Goal: Task Accomplishment & Management: Complete application form

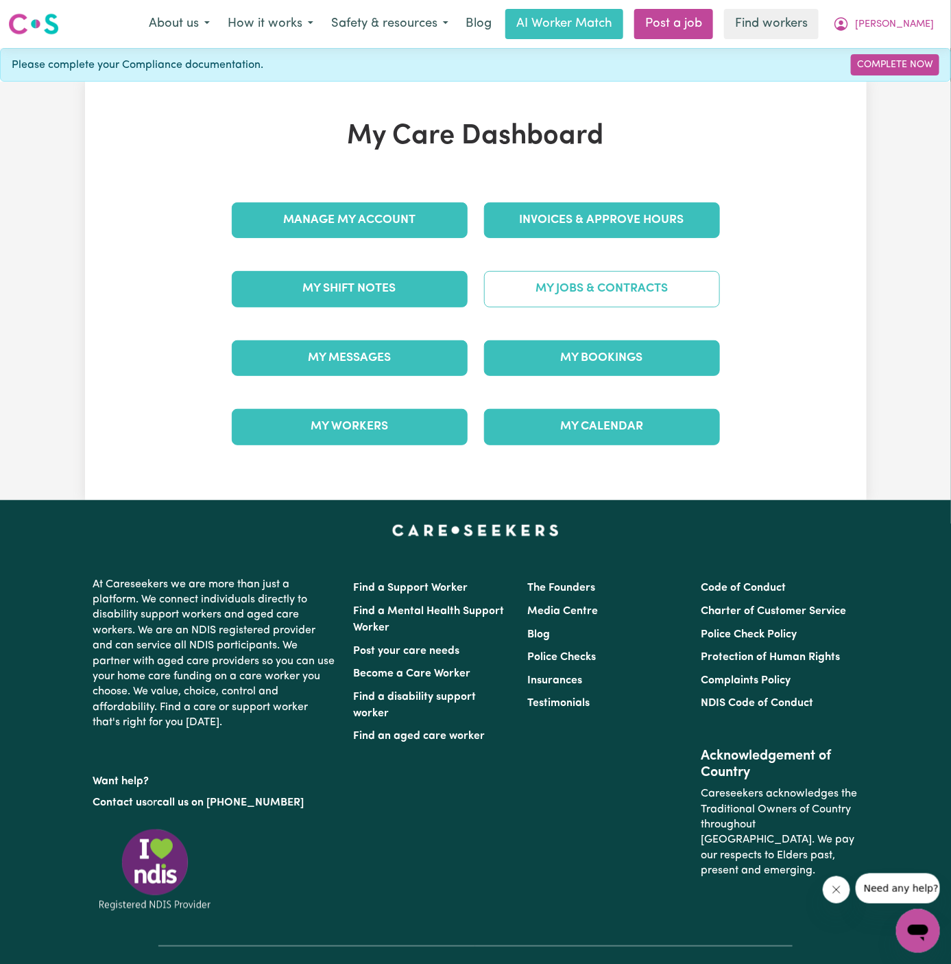
click at [662, 274] on link "My Jobs & Contracts" at bounding box center [602, 289] width 236 height 36
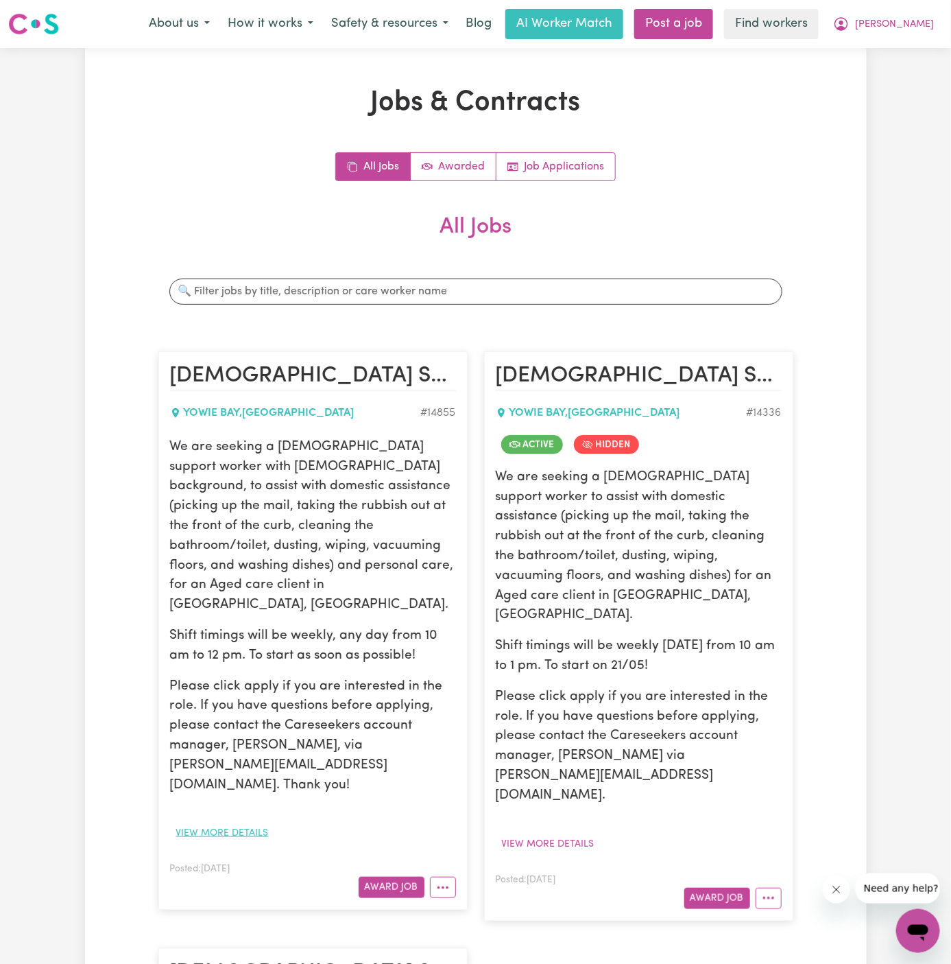
click at [262, 822] on button "View more details" at bounding box center [222, 832] width 105 height 21
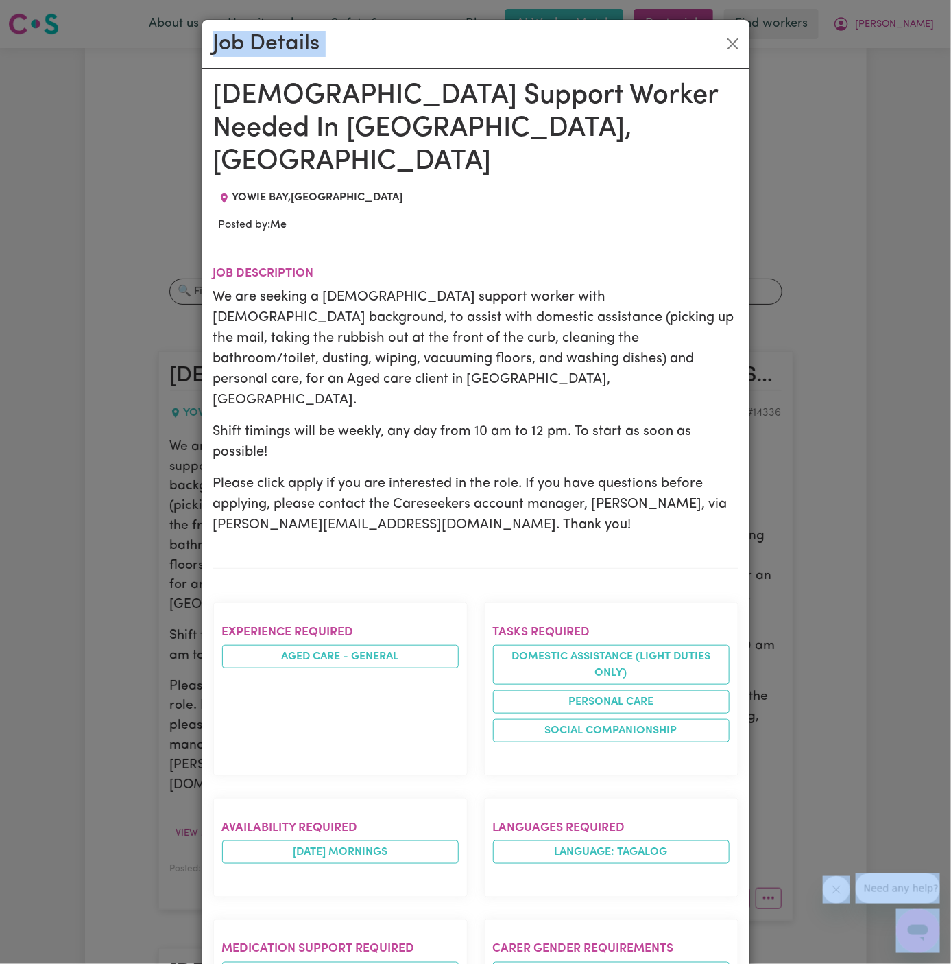
drag, startPoint x: 218, startPoint y: 96, endPoint x: 466, endPoint y: 964, distance: 903.0
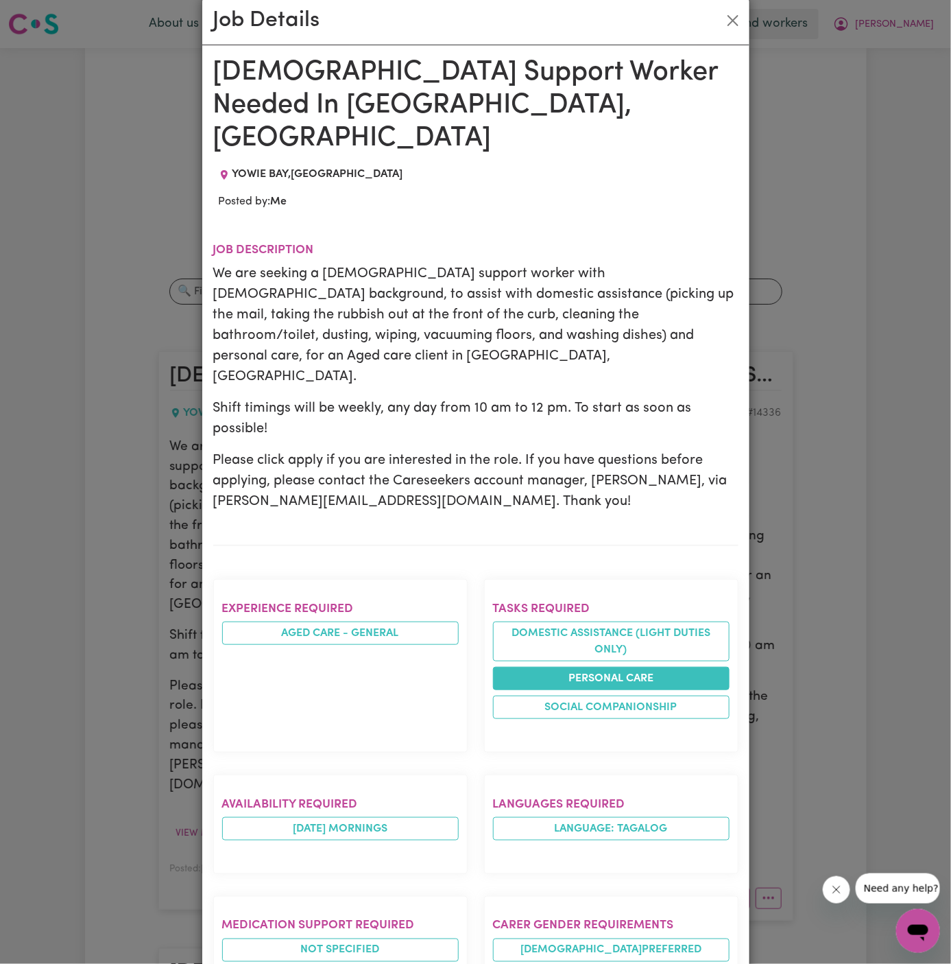
click at [606, 621] on li "Domestic assistance (light duties only)" at bounding box center [611, 641] width 237 height 40
drag, startPoint x: 558, startPoint y: 541, endPoint x: 440, endPoint y: 397, distance: 186.2
click at [440, 397] on div "[DEMOGRAPHIC_DATA] Support Worker Needed In [GEOGRAPHIC_DATA], [GEOGRAPHIC_DATA…" at bounding box center [475, 766] width 525 height 1421
click at [224, 169] on icon "Job location: YOWIE BAY, New South Wales" at bounding box center [224, 174] width 11 height 11
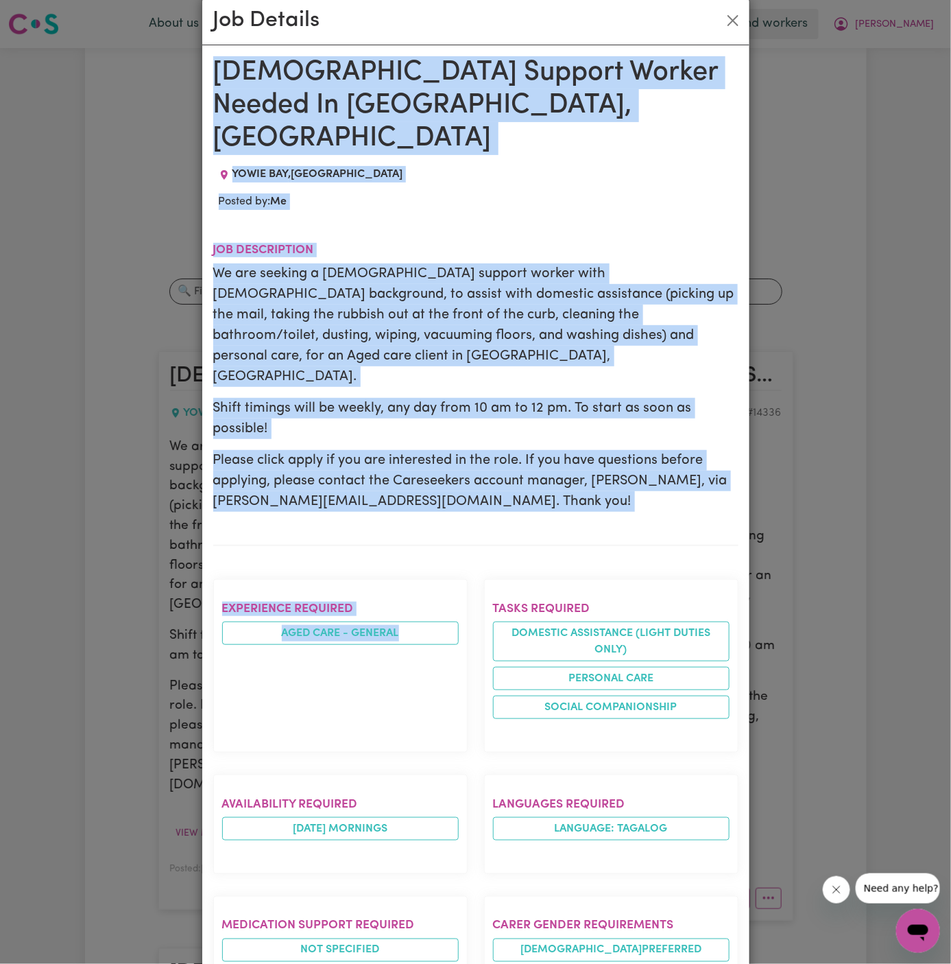
drag, startPoint x: 215, startPoint y: 62, endPoint x: 404, endPoint y: 600, distance: 570.1
click at [404, 600] on div "[DEMOGRAPHIC_DATA] Support Worker Needed In [GEOGRAPHIC_DATA], [GEOGRAPHIC_DATA…" at bounding box center [475, 766] width 525 height 1421
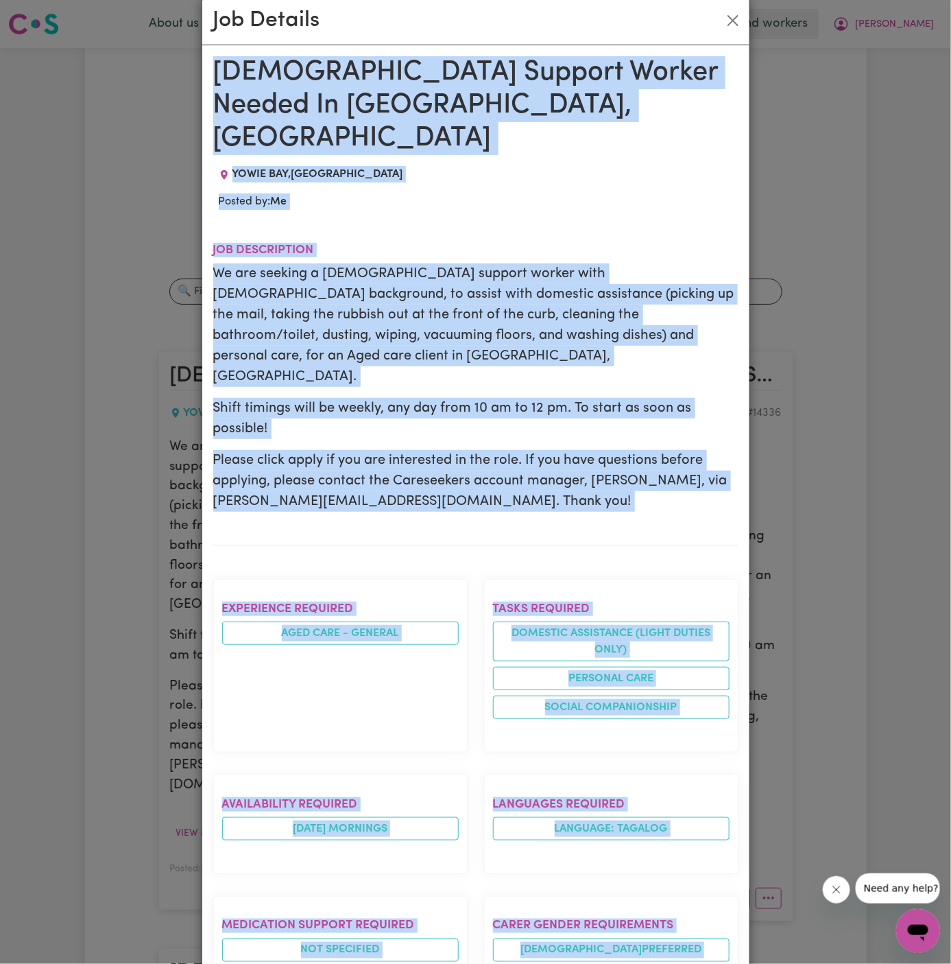
scroll to position [487, 0]
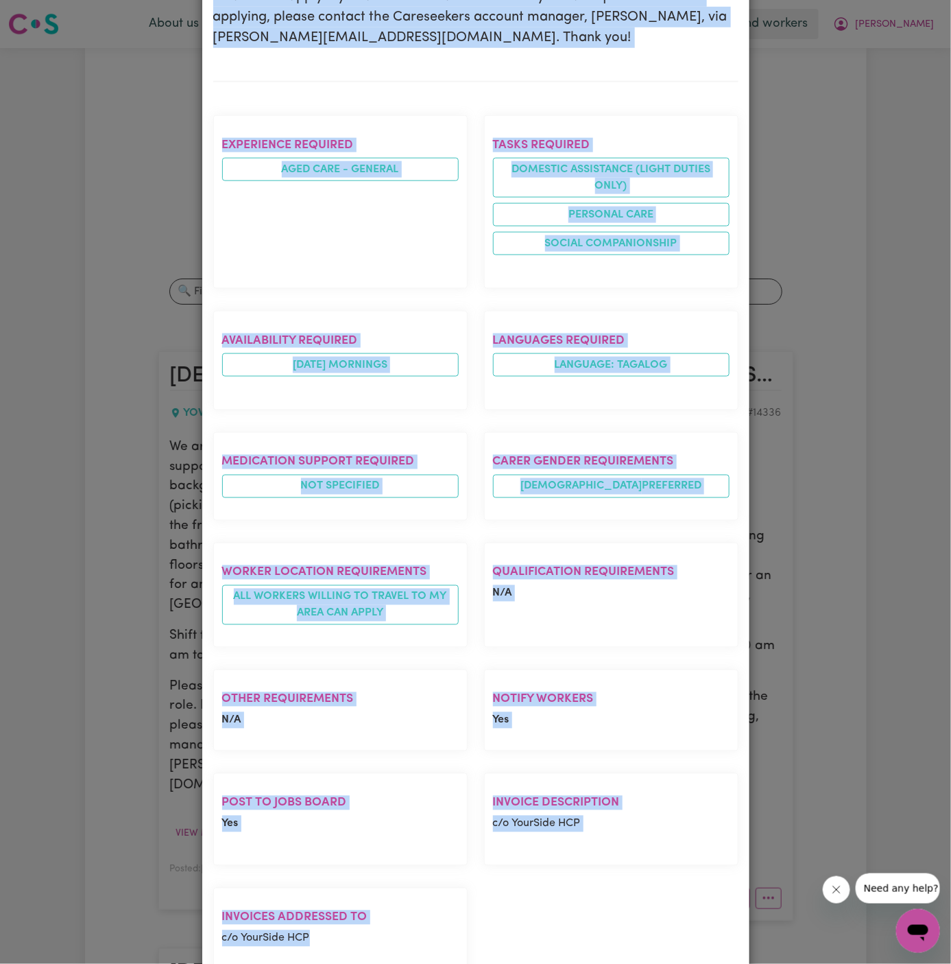
copy div "[DEMOGRAPHIC_DATA] Support Worker Needed In [GEOGRAPHIC_DATA], [GEOGRAPHIC_DATA…"
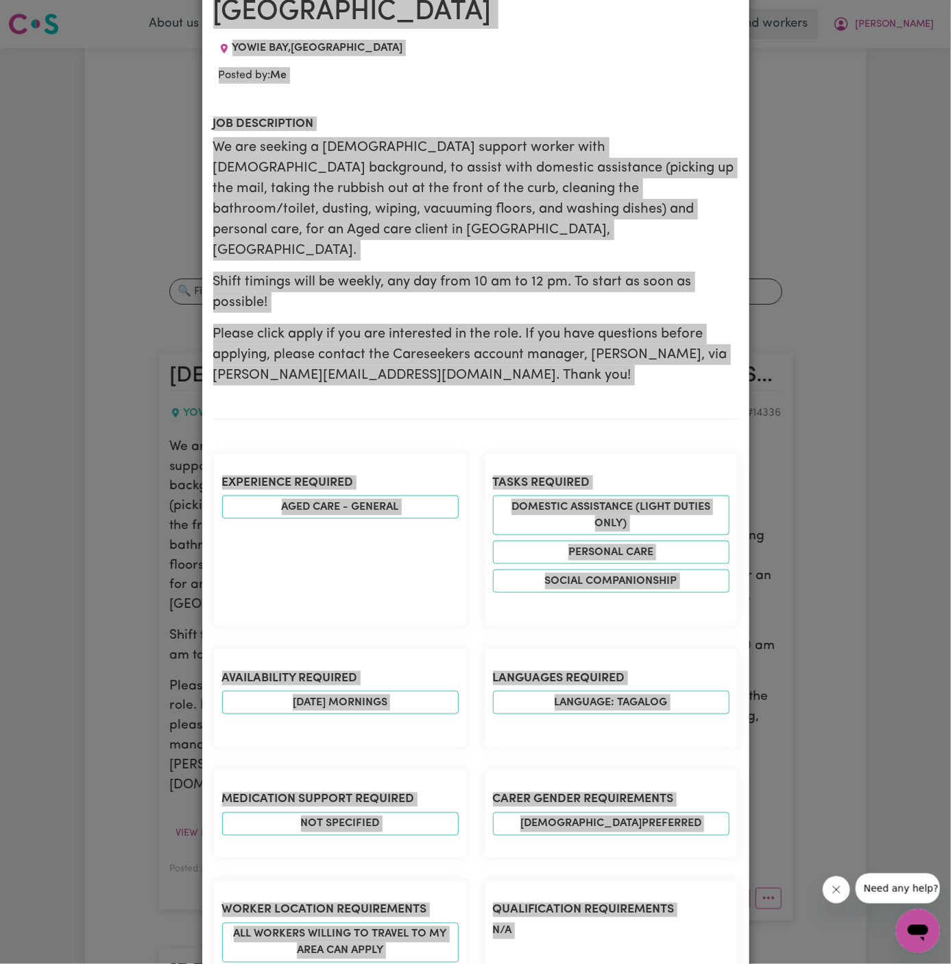
scroll to position [0, 0]
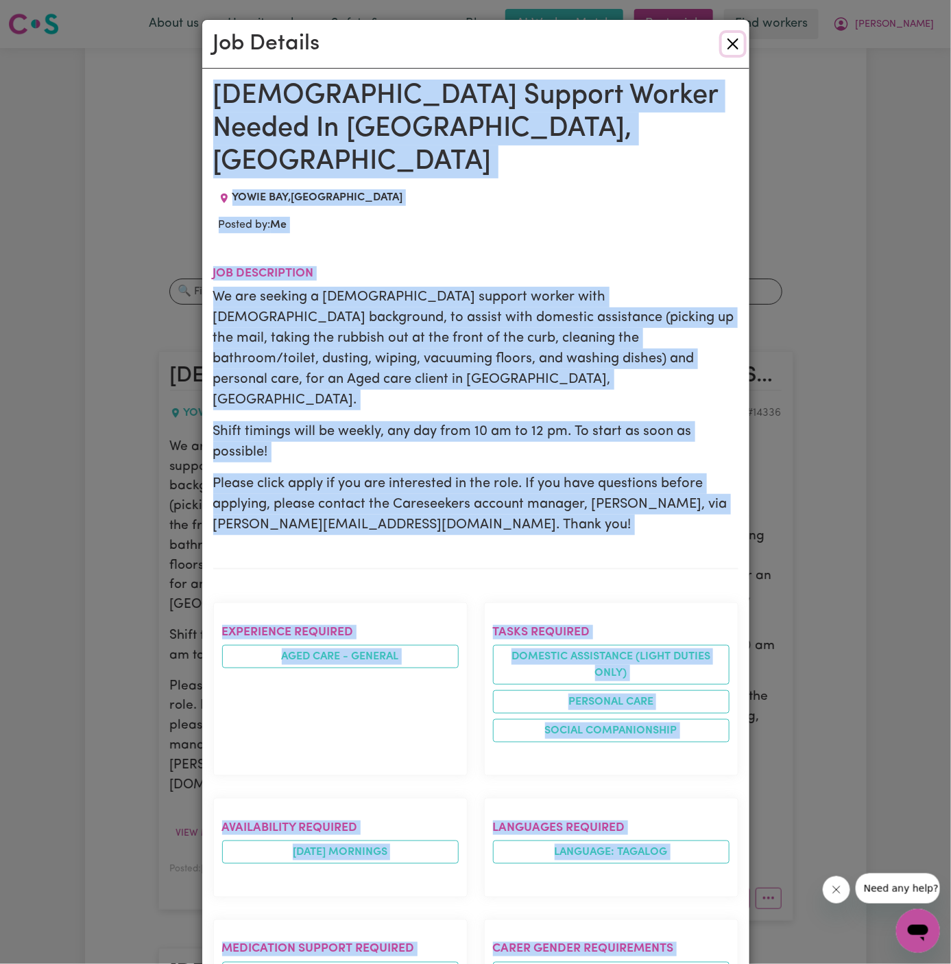
click at [728, 45] on button "Close" at bounding box center [733, 44] width 22 height 22
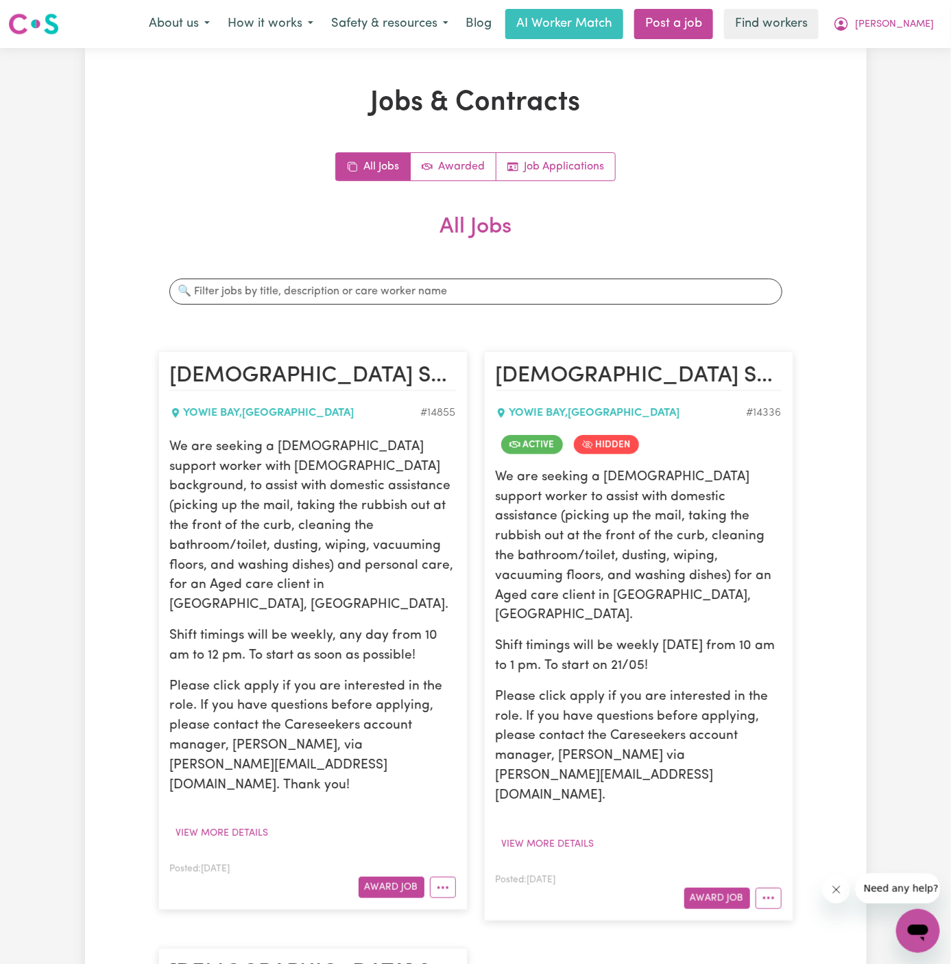
click at [829, 195] on div "Jobs & Contracts All Jobs Awarded Job Applications All Jobs Search jobs [DEMOGR…" at bounding box center [476, 824] width 782 height 1477
click at [723, 177] on div "All Jobs Awarded Job Applications" at bounding box center [475, 166] width 635 height 29
click at [441, 859] on article "[DEMOGRAPHIC_DATA] Support Worker Needed In [GEOGRAPHIC_DATA], [GEOGRAPHIC_DATA…" at bounding box center [312, 630] width 309 height 558
click at [441, 877] on button "More options" at bounding box center [443, 887] width 26 height 21
click at [484, 760] on link "Hide Job" at bounding box center [485, 773] width 108 height 27
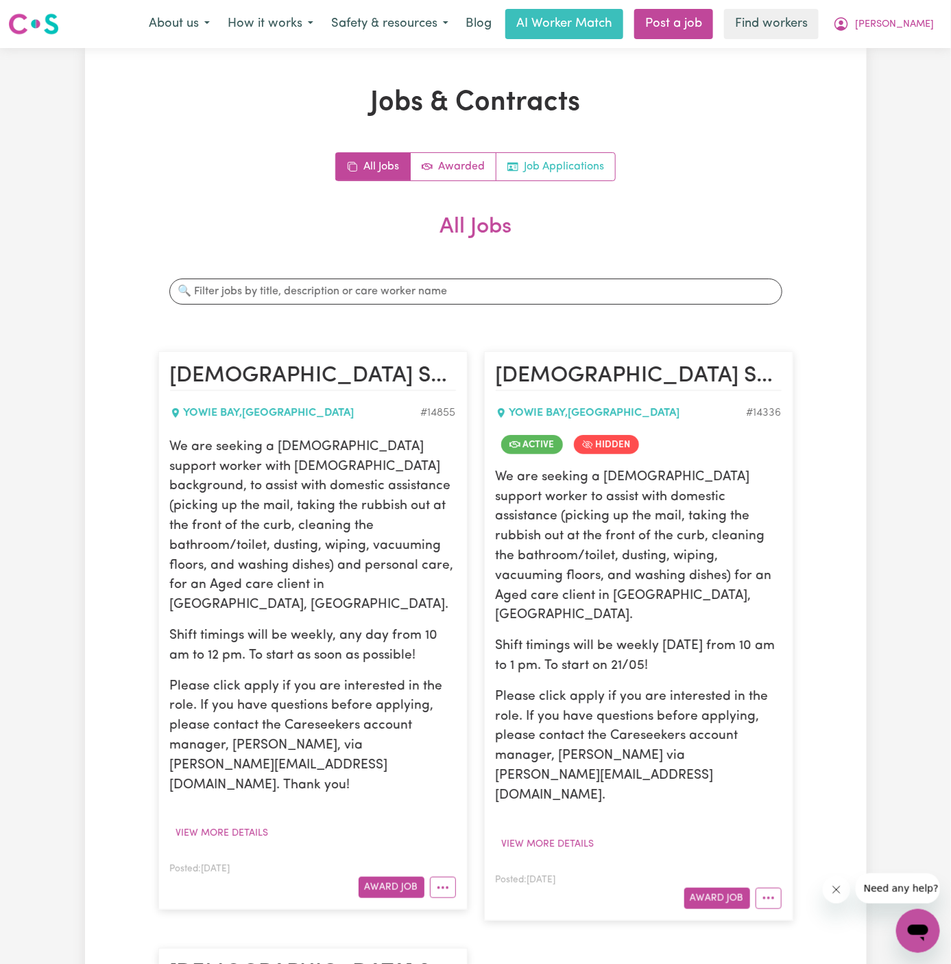
click at [560, 180] on link "Job Applications" at bounding box center [556, 166] width 119 height 27
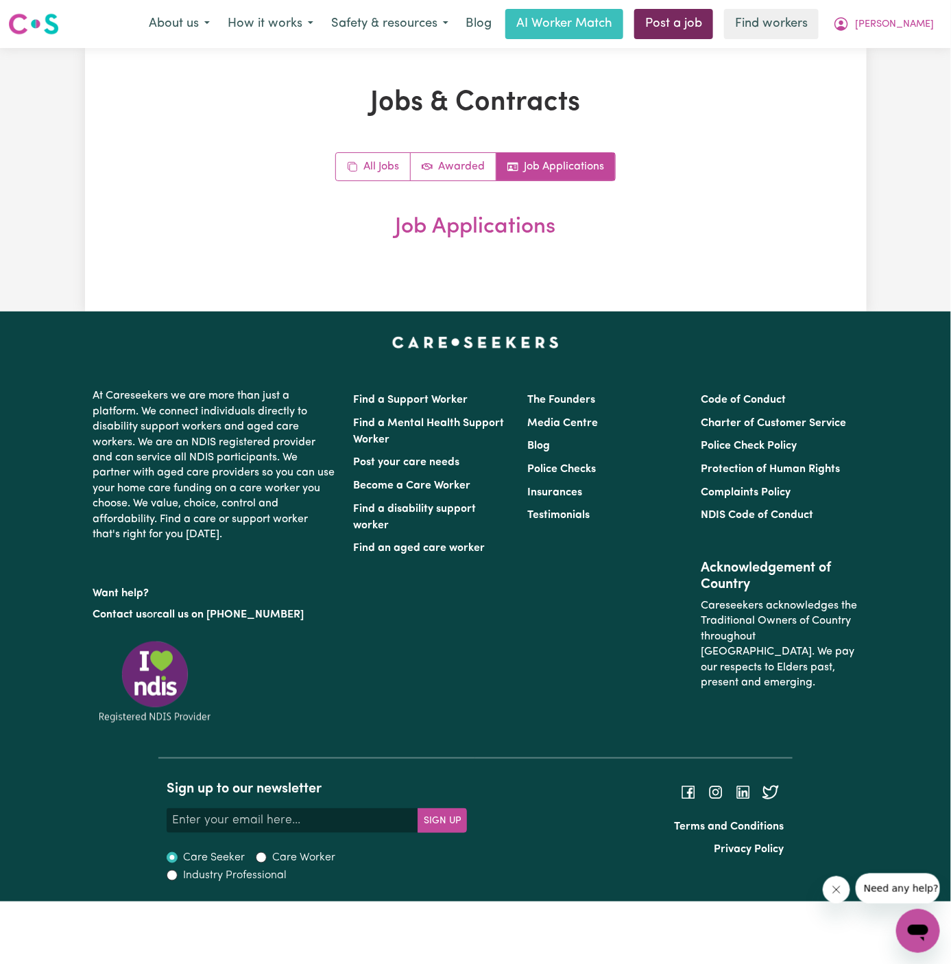
click at [713, 21] on link "Post a job" at bounding box center [674, 24] width 79 height 30
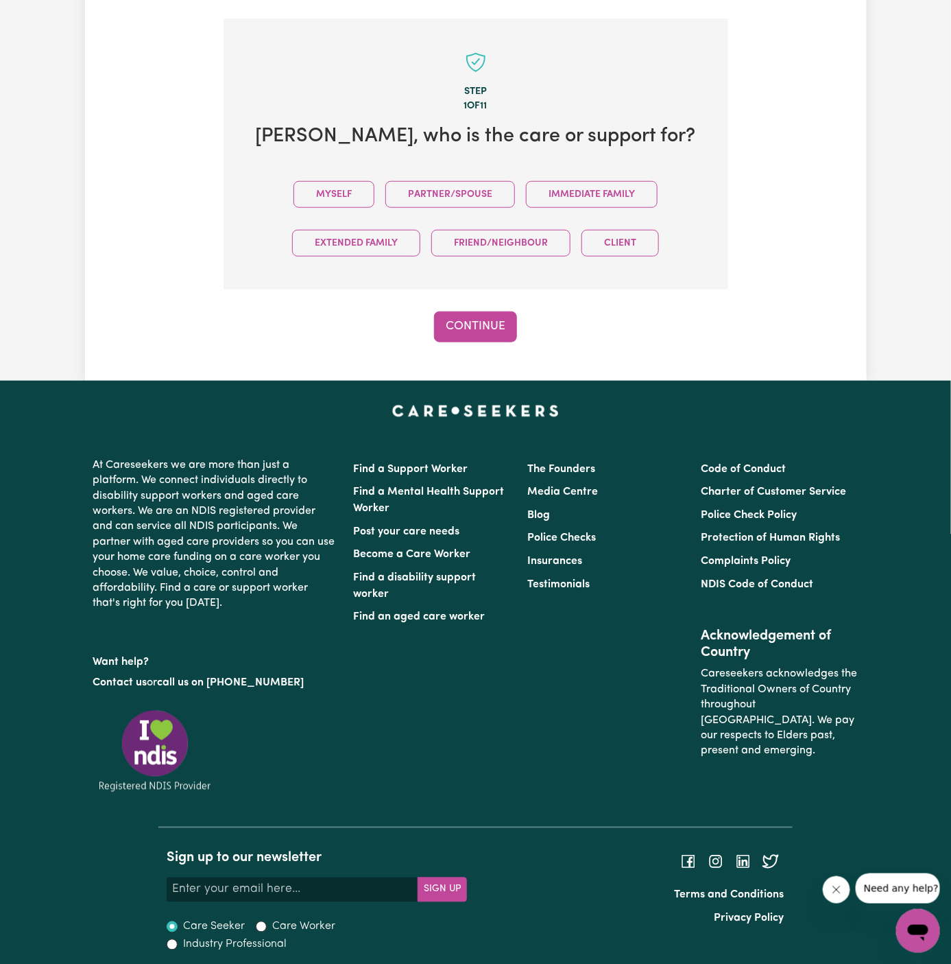
scroll to position [343, 0]
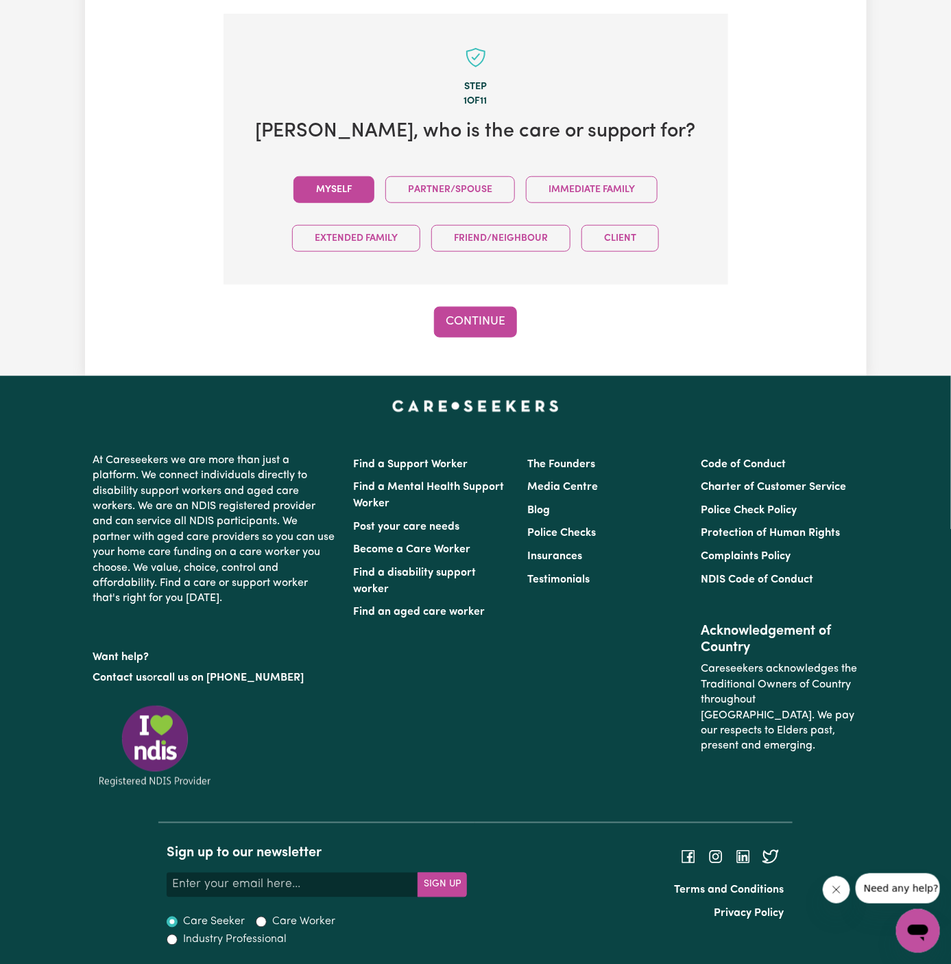
click at [355, 180] on button "Myself" at bounding box center [334, 189] width 81 height 27
click at [444, 318] on button "Continue" at bounding box center [475, 322] width 83 height 30
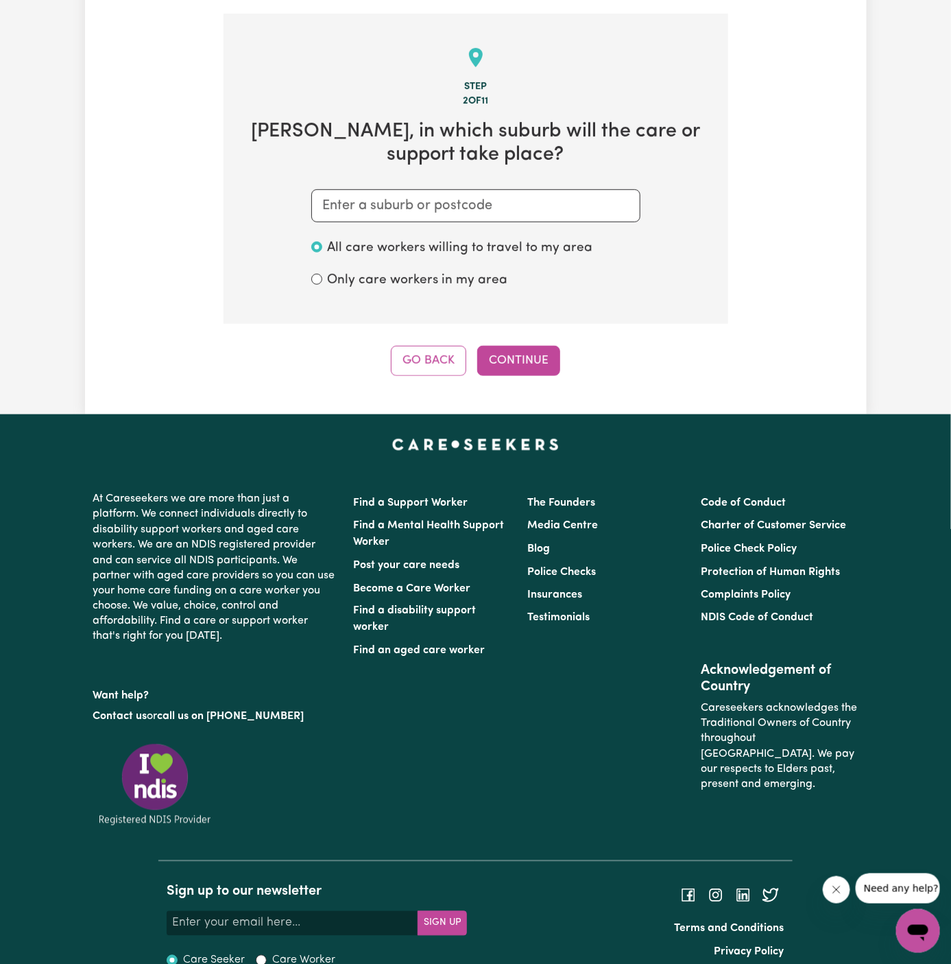
scroll to position [356, 0]
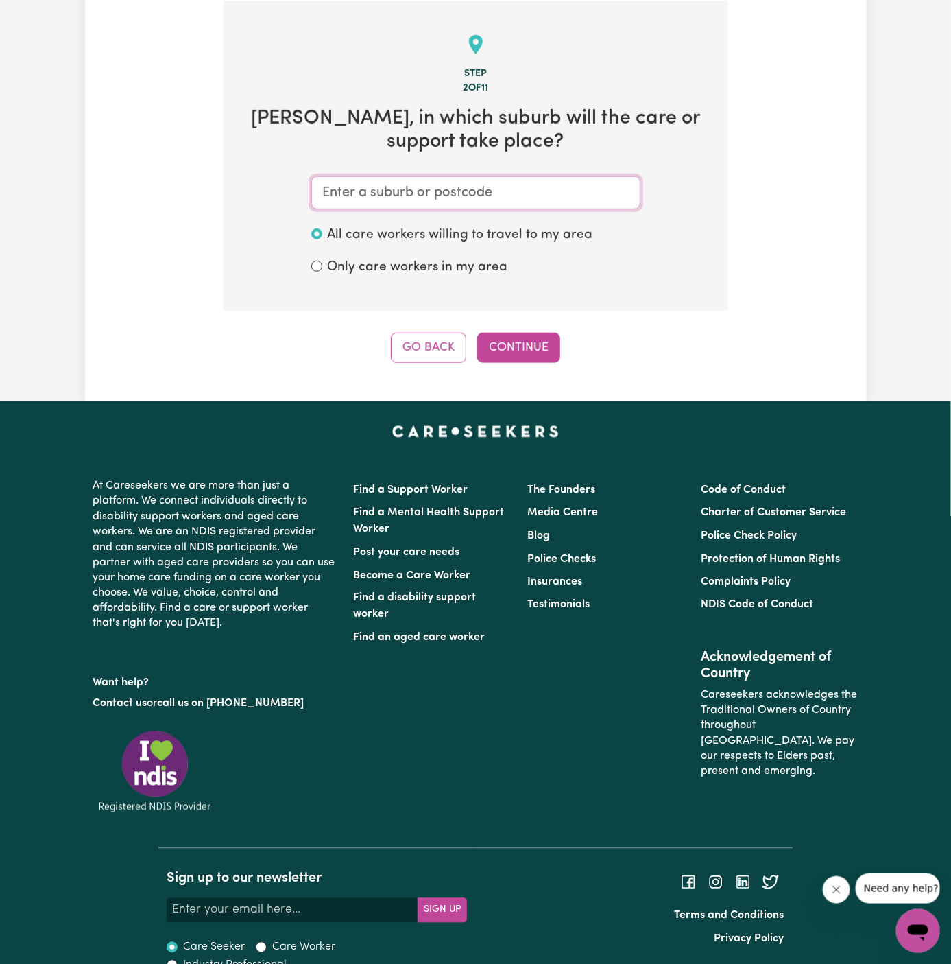
click at [436, 185] on input "text" at bounding box center [475, 192] width 329 height 33
type input "yowie"
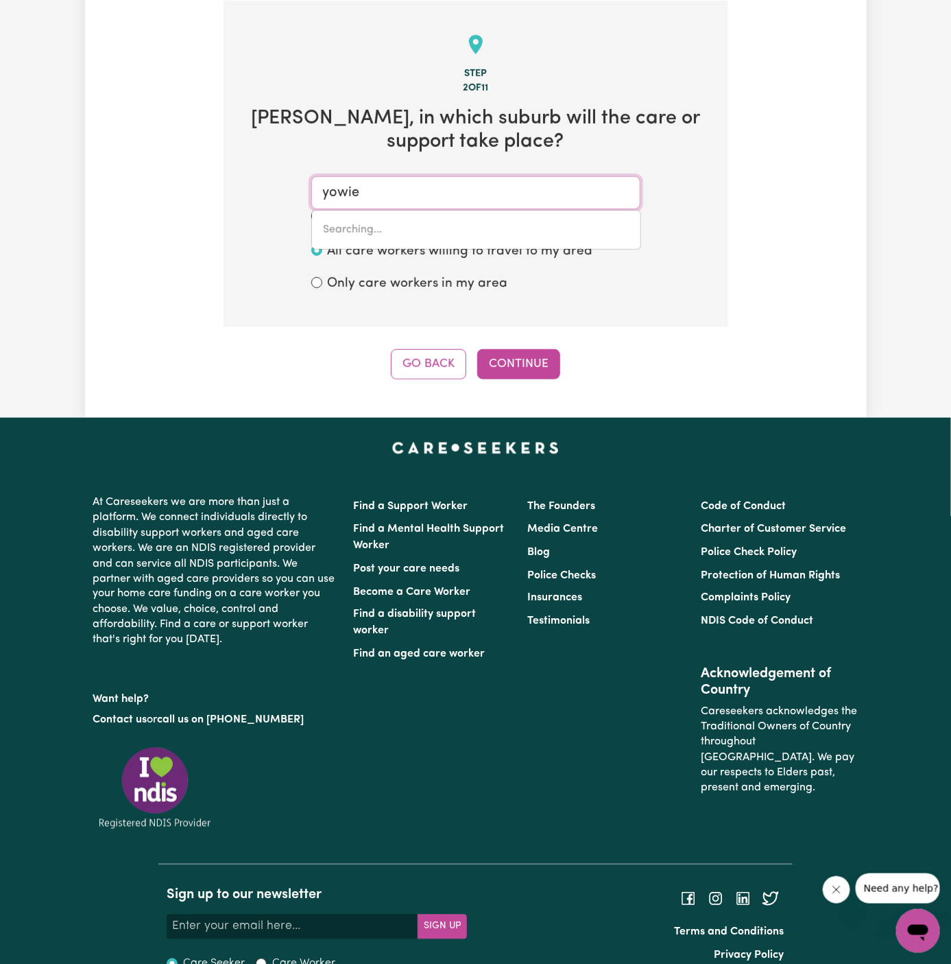
type input "[GEOGRAPHIC_DATA], [GEOGRAPHIC_DATA], 2228"
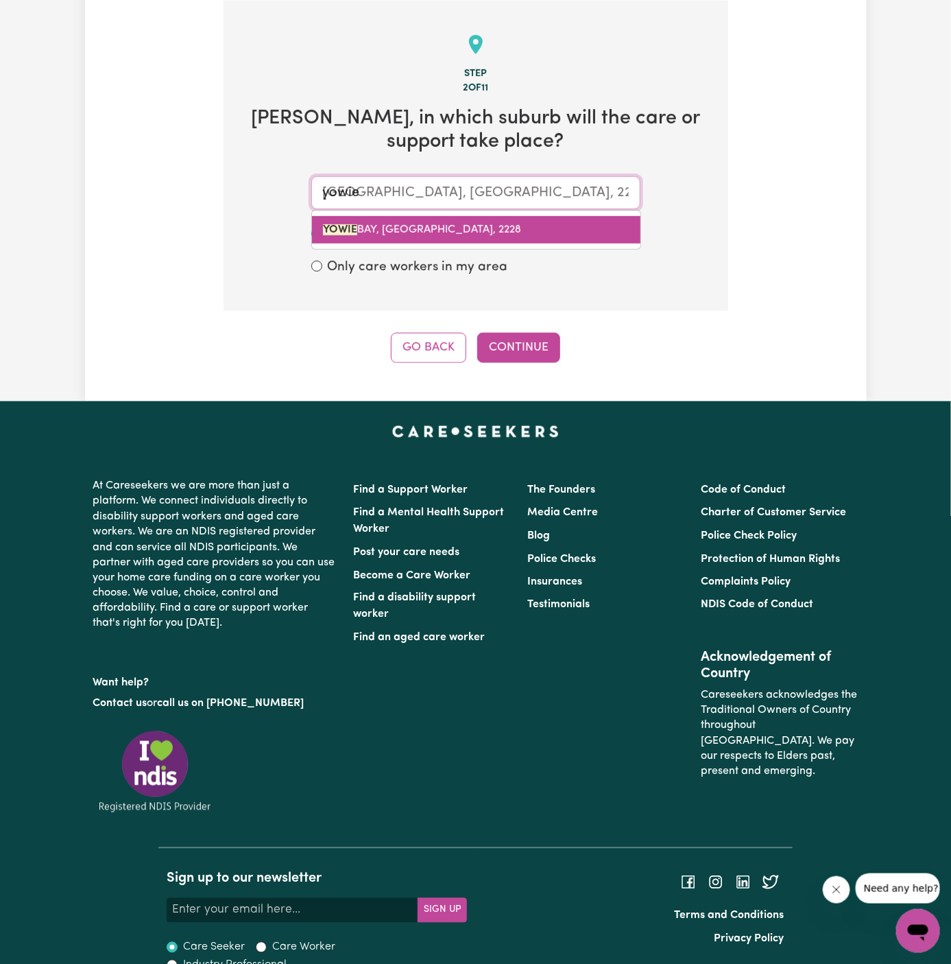
click at [442, 224] on span "[GEOGRAPHIC_DATA], [GEOGRAPHIC_DATA], 2228" at bounding box center [422, 229] width 198 height 11
type input "[GEOGRAPHIC_DATA], [GEOGRAPHIC_DATA], 2228"
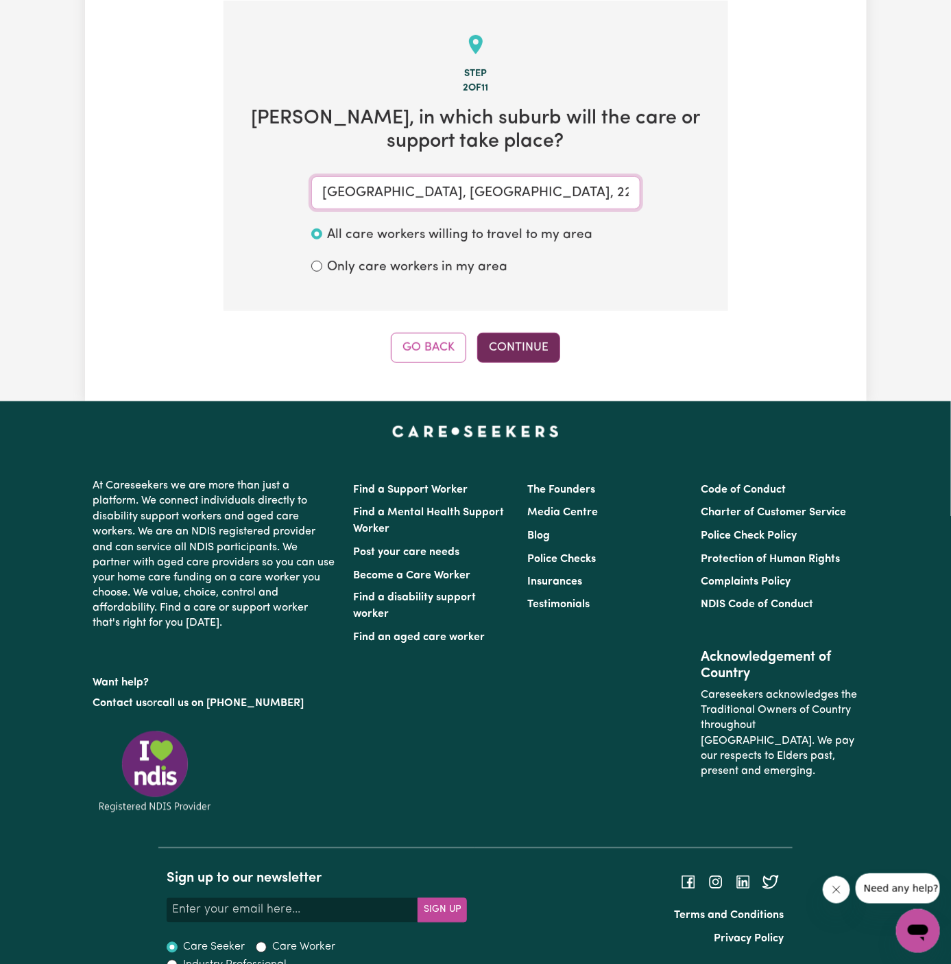
type input "[GEOGRAPHIC_DATA], [GEOGRAPHIC_DATA], 2228"
click at [517, 342] on button "Continue" at bounding box center [518, 348] width 83 height 30
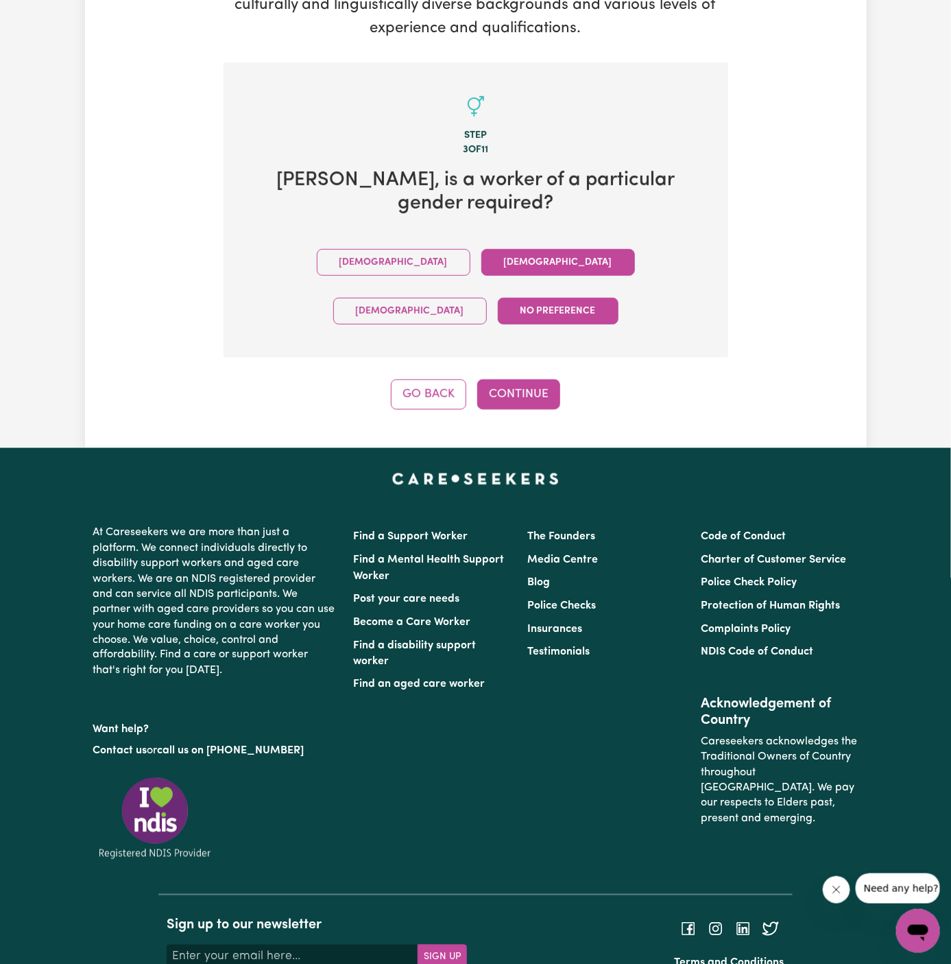
click at [482, 249] on button "[DEMOGRAPHIC_DATA]" at bounding box center [559, 262] width 154 height 27
click at [505, 379] on button "Continue" at bounding box center [518, 394] width 83 height 30
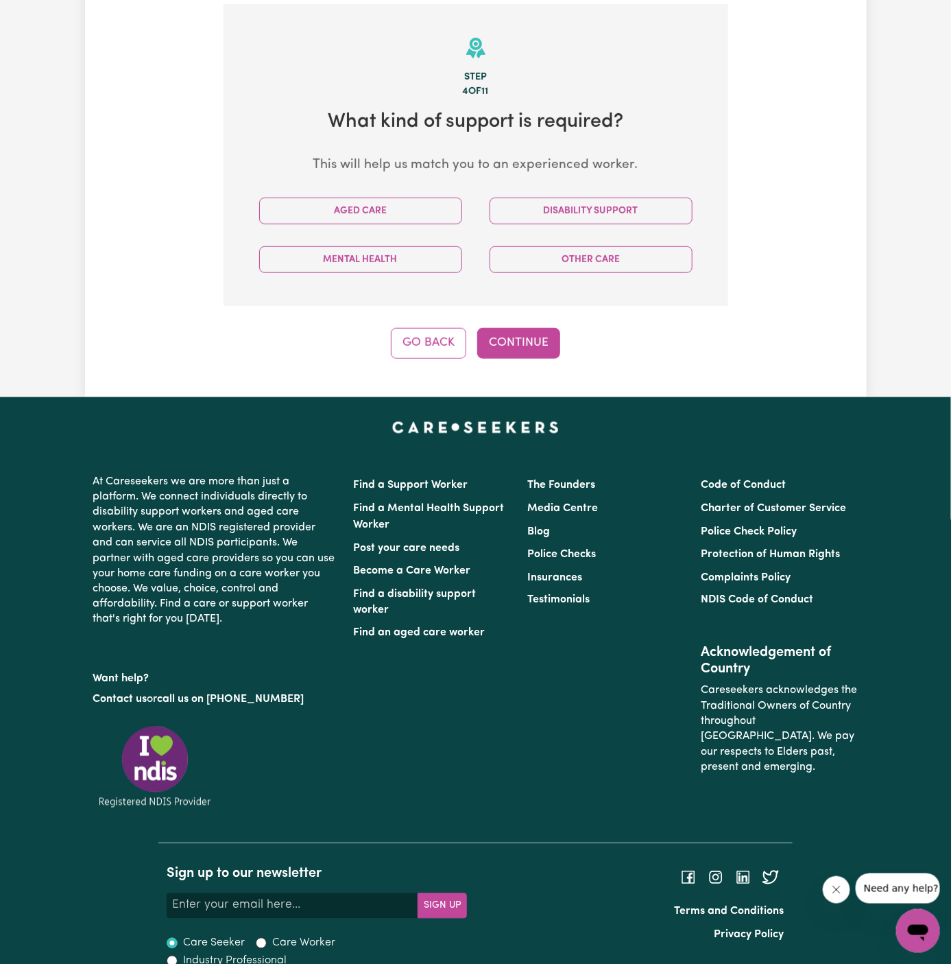
scroll to position [356, 0]
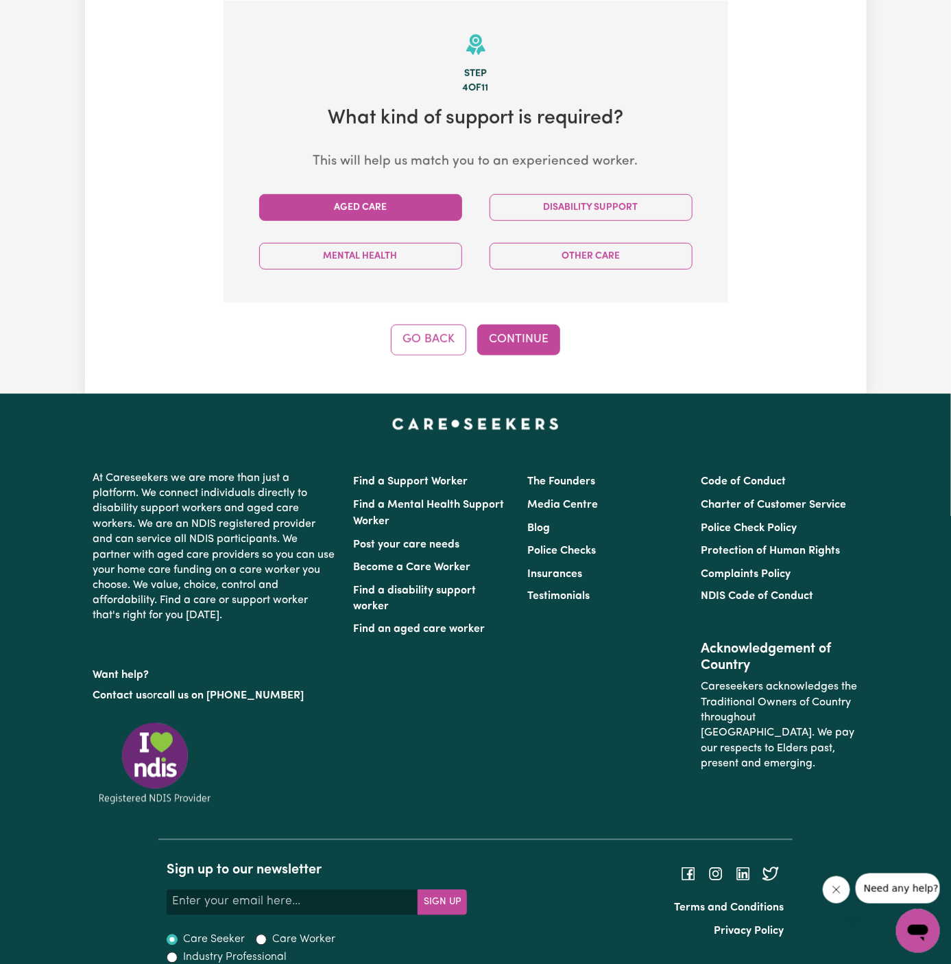
click at [415, 215] on button "Aged Care" at bounding box center [360, 207] width 203 height 27
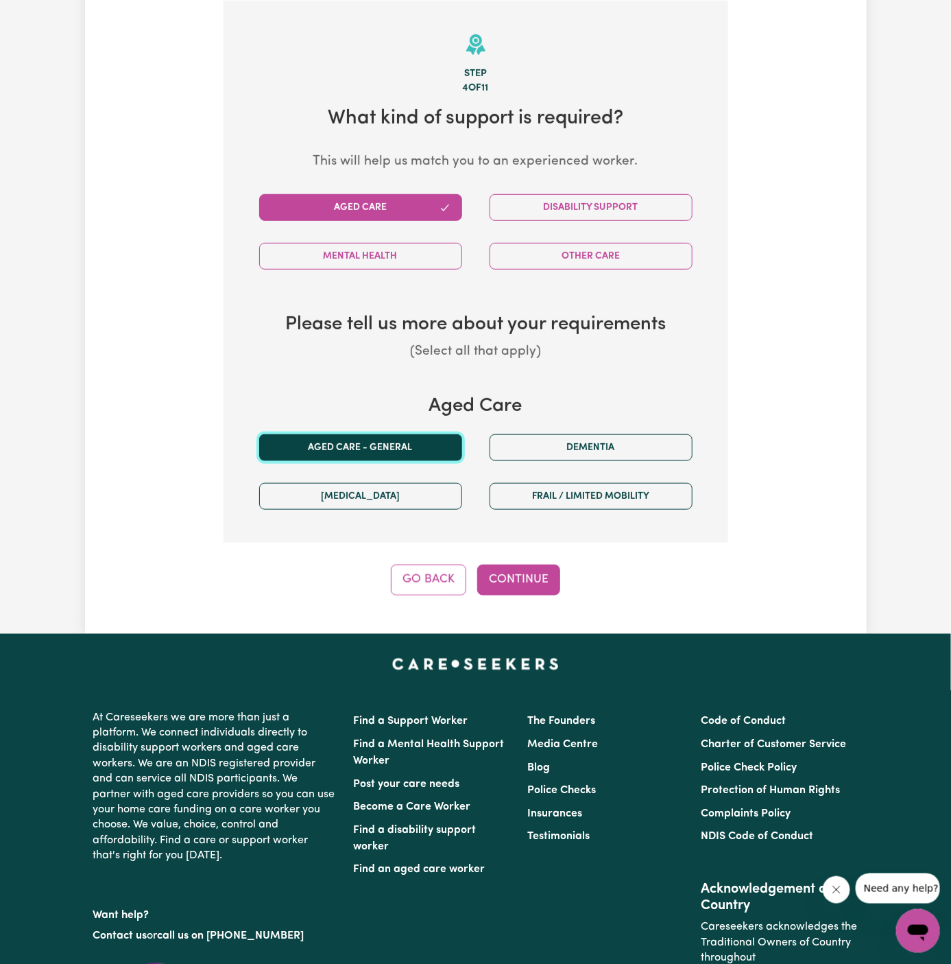
click at [394, 438] on button "Aged care - General" at bounding box center [360, 447] width 203 height 27
click at [509, 584] on button "Continue" at bounding box center [518, 580] width 83 height 30
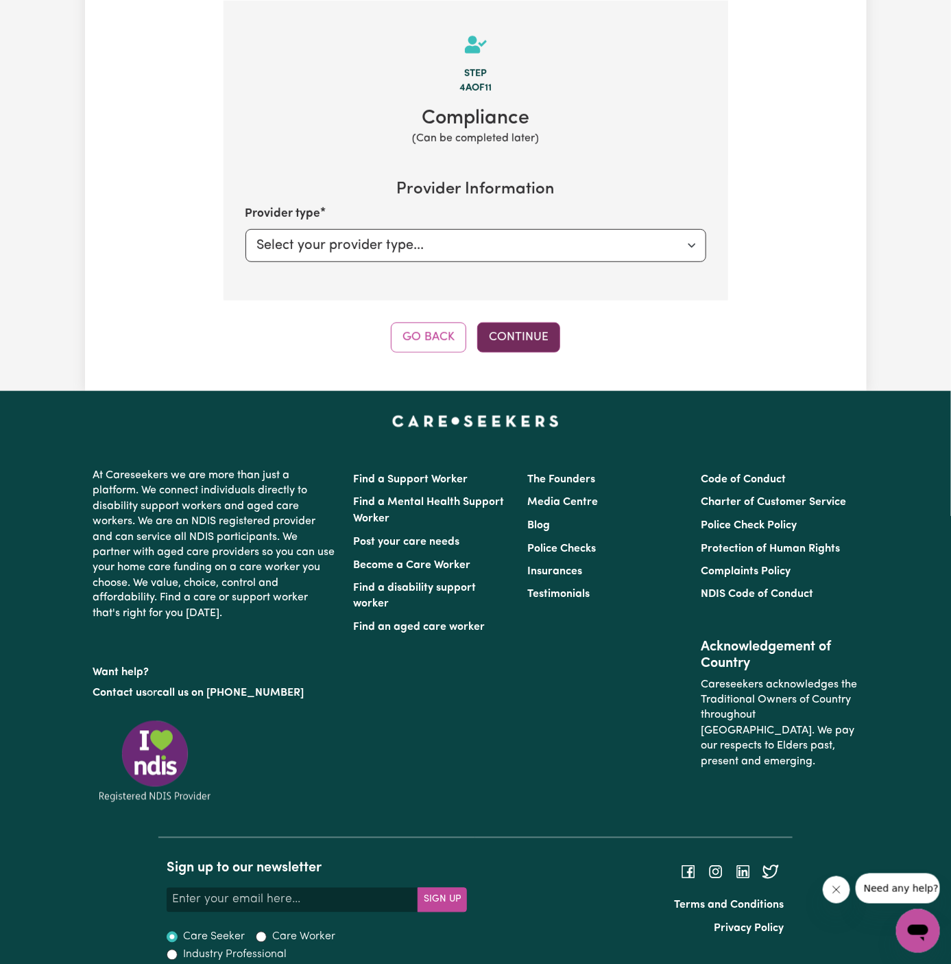
click at [512, 337] on button "Continue" at bounding box center [518, 337] width 83 height 30
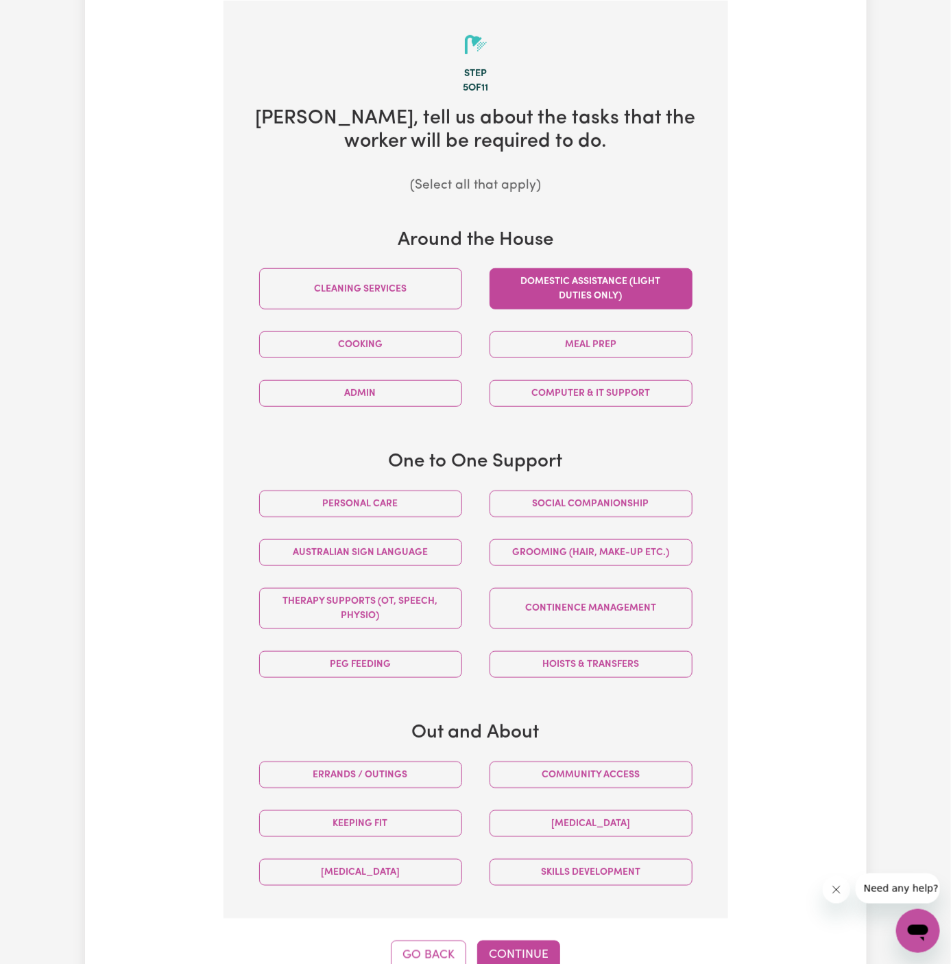
click at [656, 296] on button "Domestic assistance (light duties only)" at bounding box center [591, 288] width 203 height 41
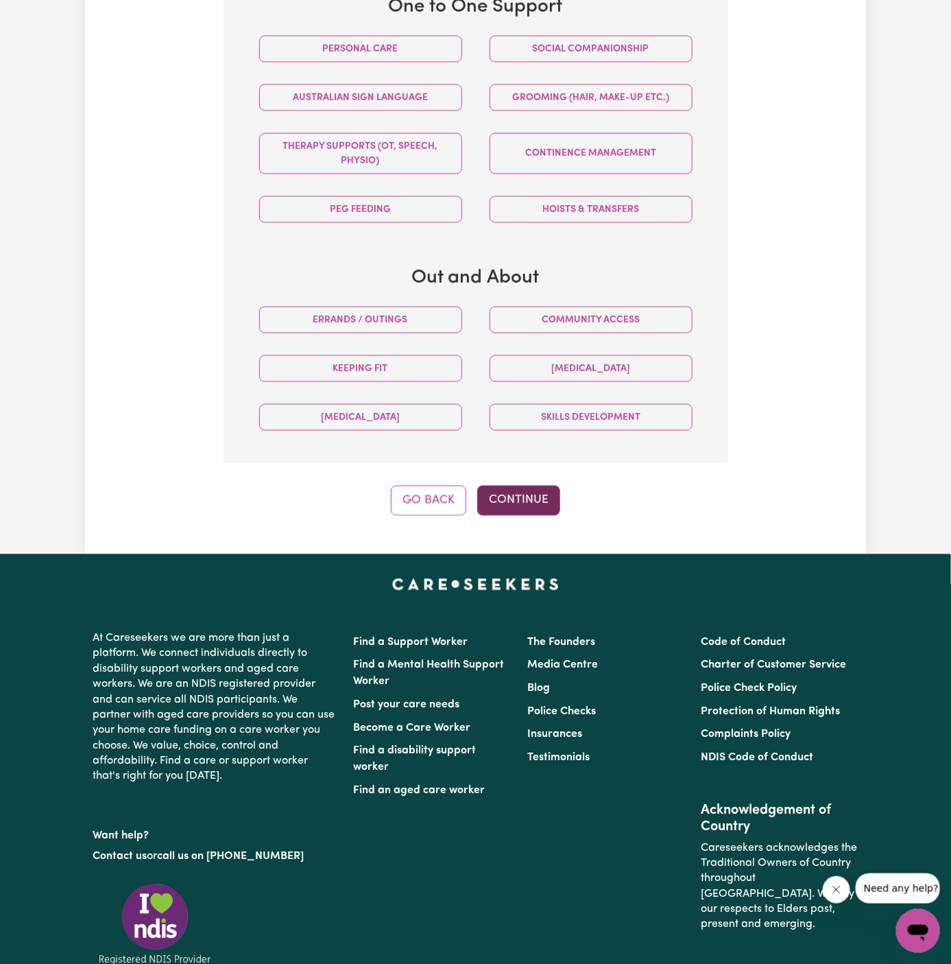
click at [525, 506] on button "Continue" at bounding box center [518, 501] width 83 height 30
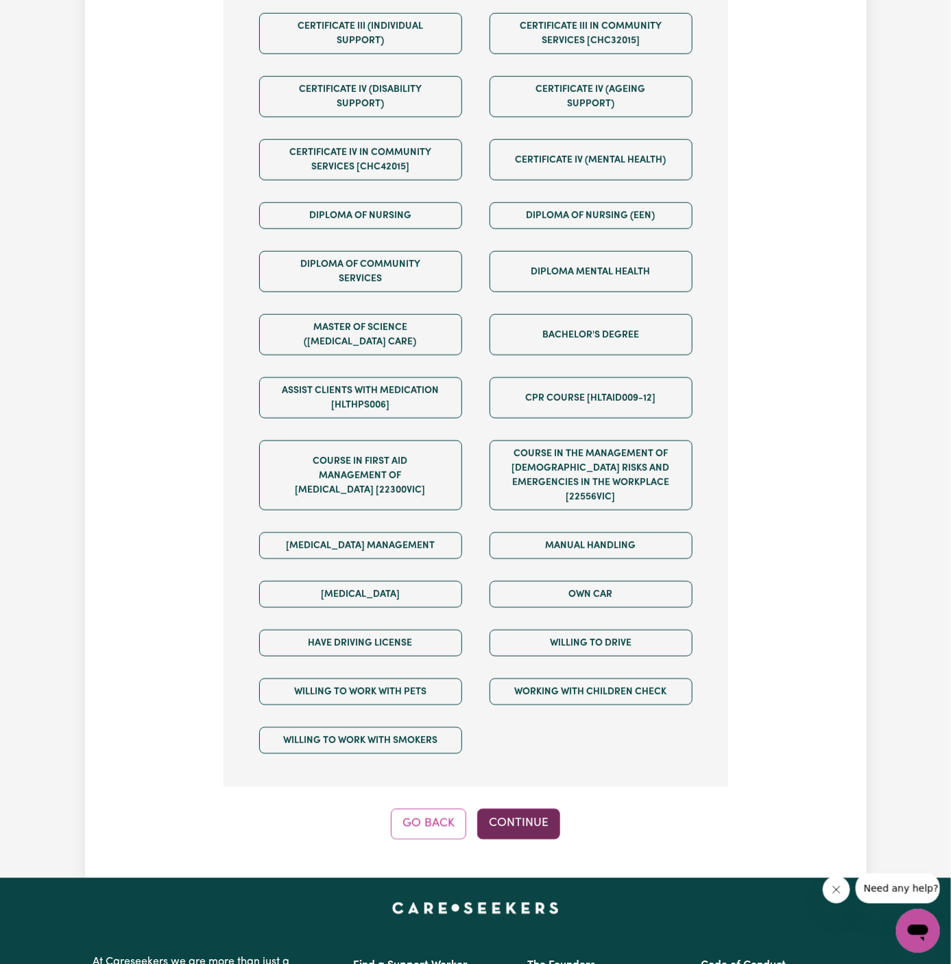
click at [528, 809] on button "Continue" at bounding box center [518, 824] width 83 height 30
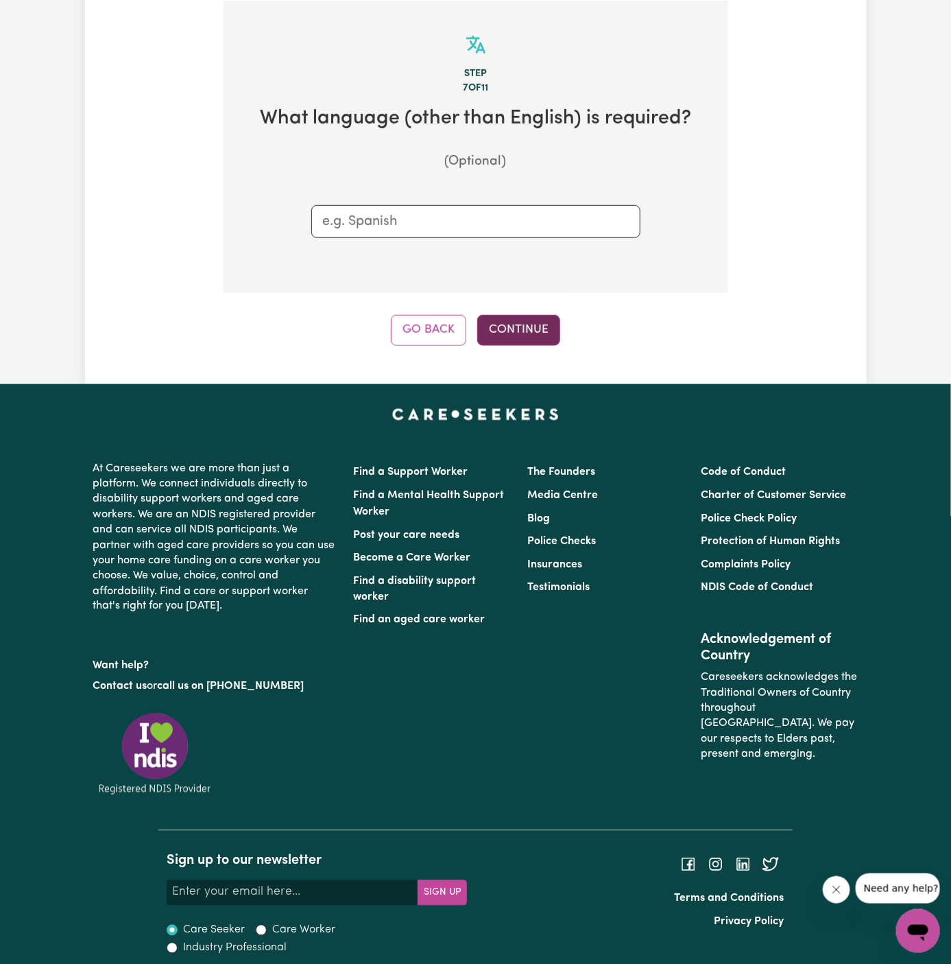
click at [519, 324] on button "Continue" at bounding box center [518, 330] width 83 height 30
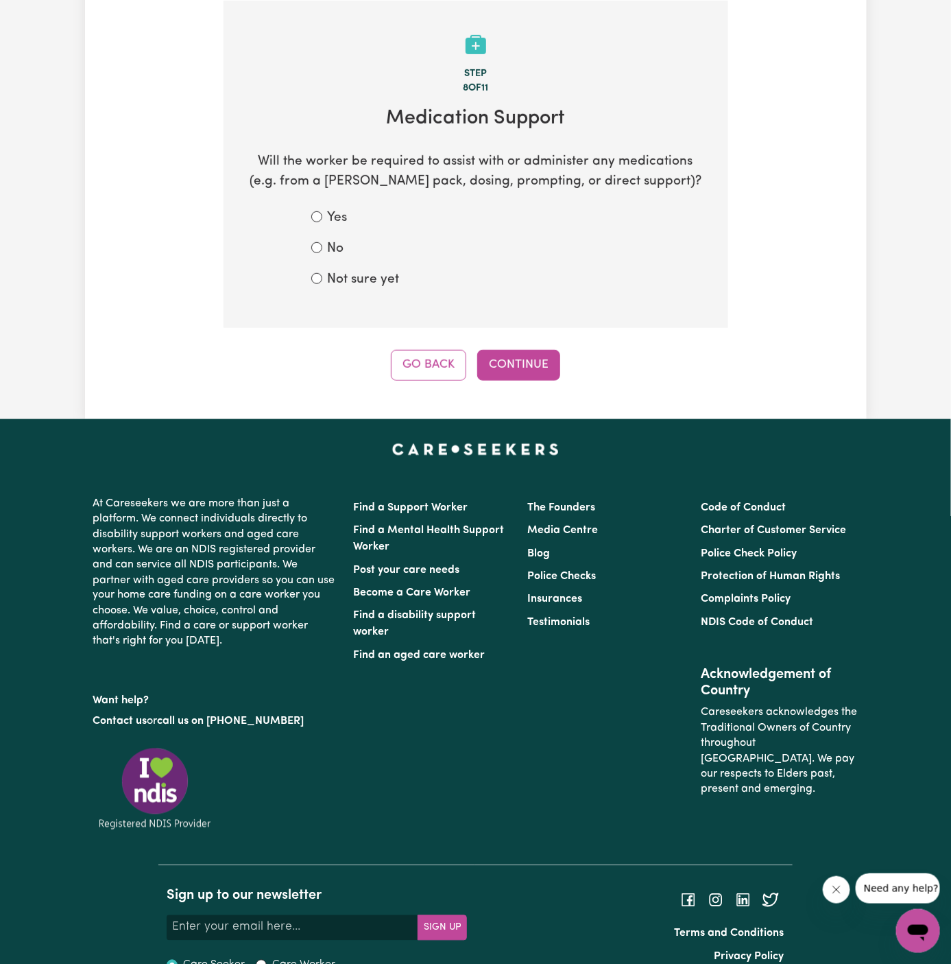
click at [326, 248] on div "No" at bounding box center [475, 249] width 329 height 20
click at [347, 243] on div "No" at bounding box center [475, 249] width 329 height 20
click at [324, 248] on div "No" at bounding box center [475, 249] width 329 height 20
click at [328, 242] on label "No" at bounding box center [336, 249] width 16 height 20
click at [322, 242] on input "No" at bounding box center [316, 247] width 11 height 11
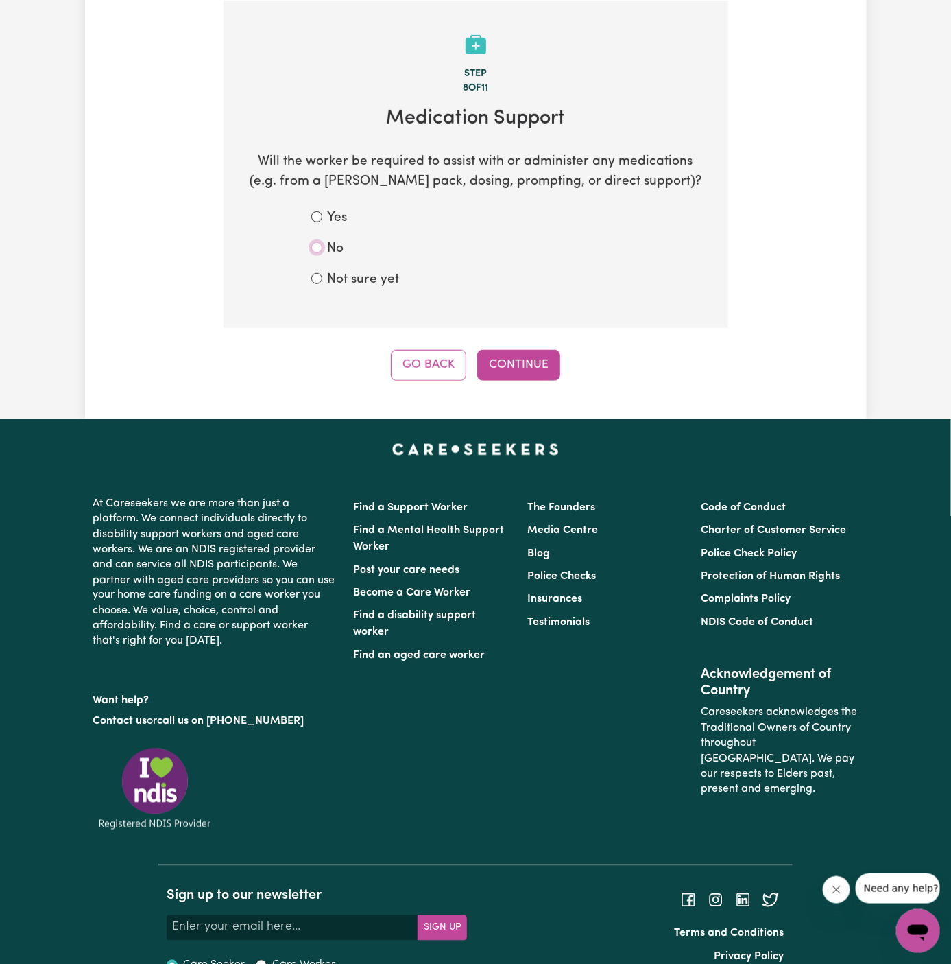
radio input "true"
click at [533, 367] on button "Continue" at bounding box center [518, 365] width 83 height 30
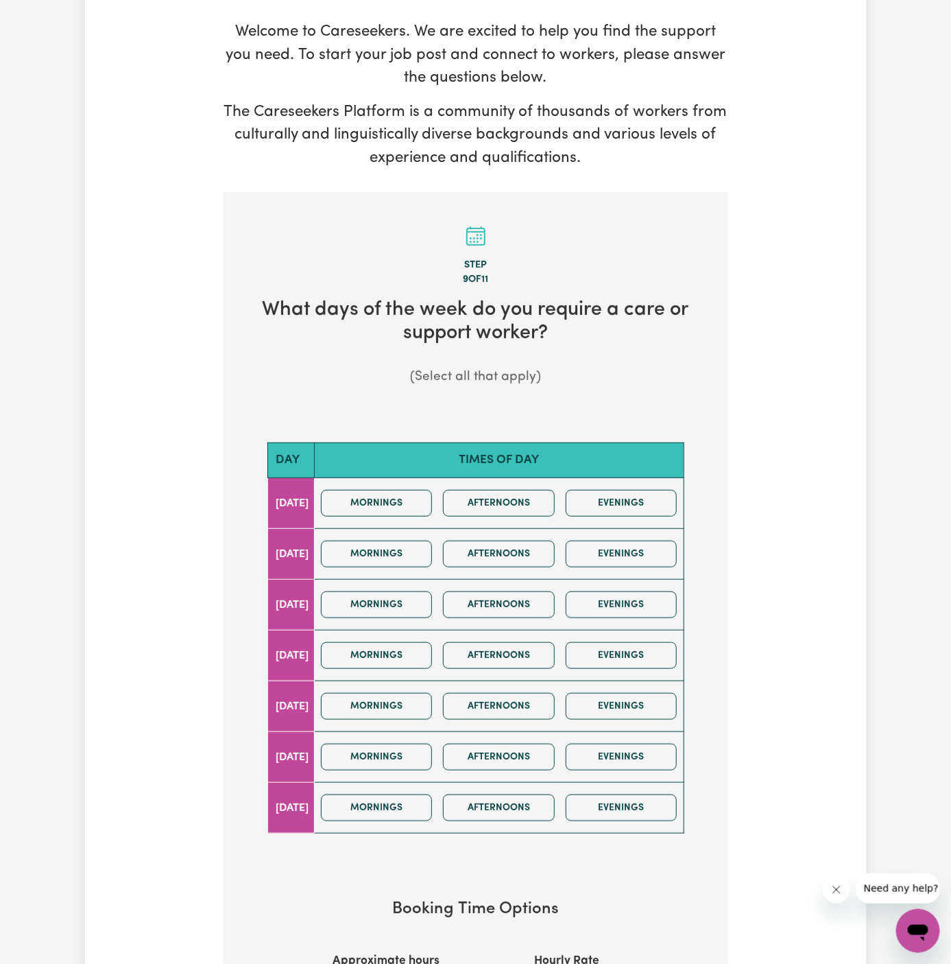
scroll to position [233, 0]
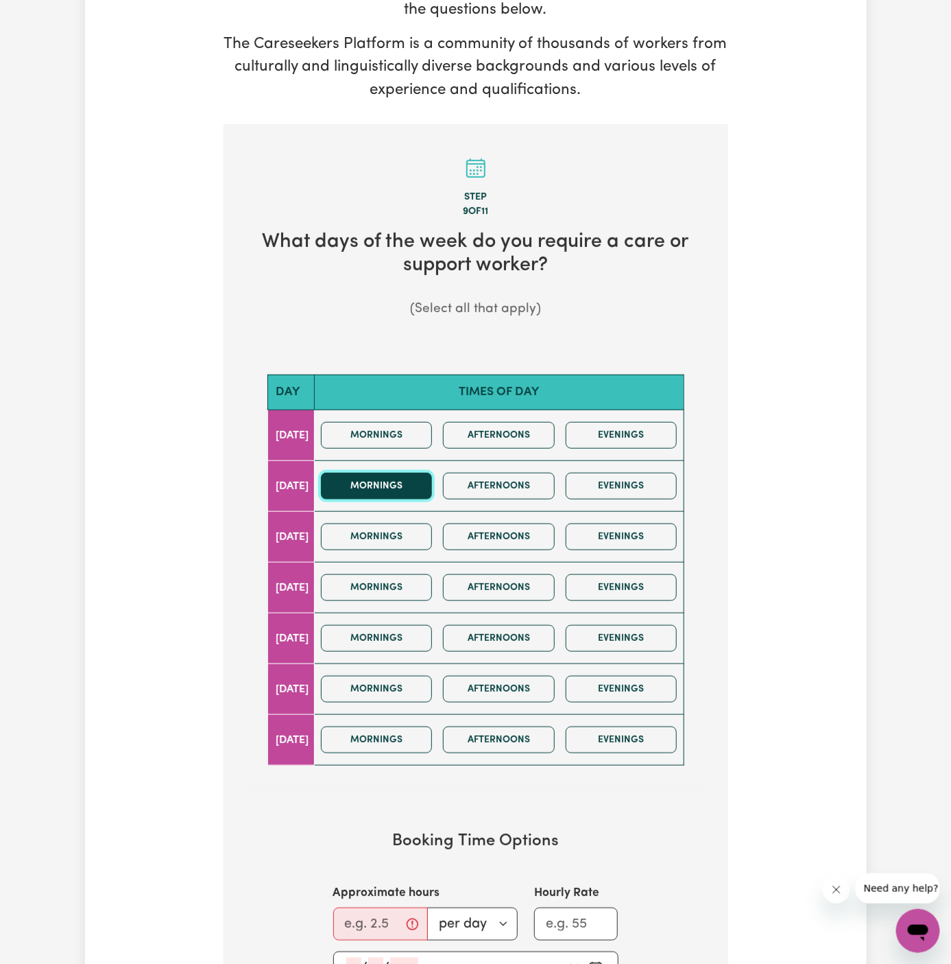
click at [430, 485] on button "Mornings" at bounding box center [377, 486] width 112 height 27
click at [407, 554] on div "Mornings Afternoons Evenings" at bounding box center [500, 536] width 368 height 49
click at [408, 534] on button "Mornings" at bounding box center [377, 536] width 112 height 27
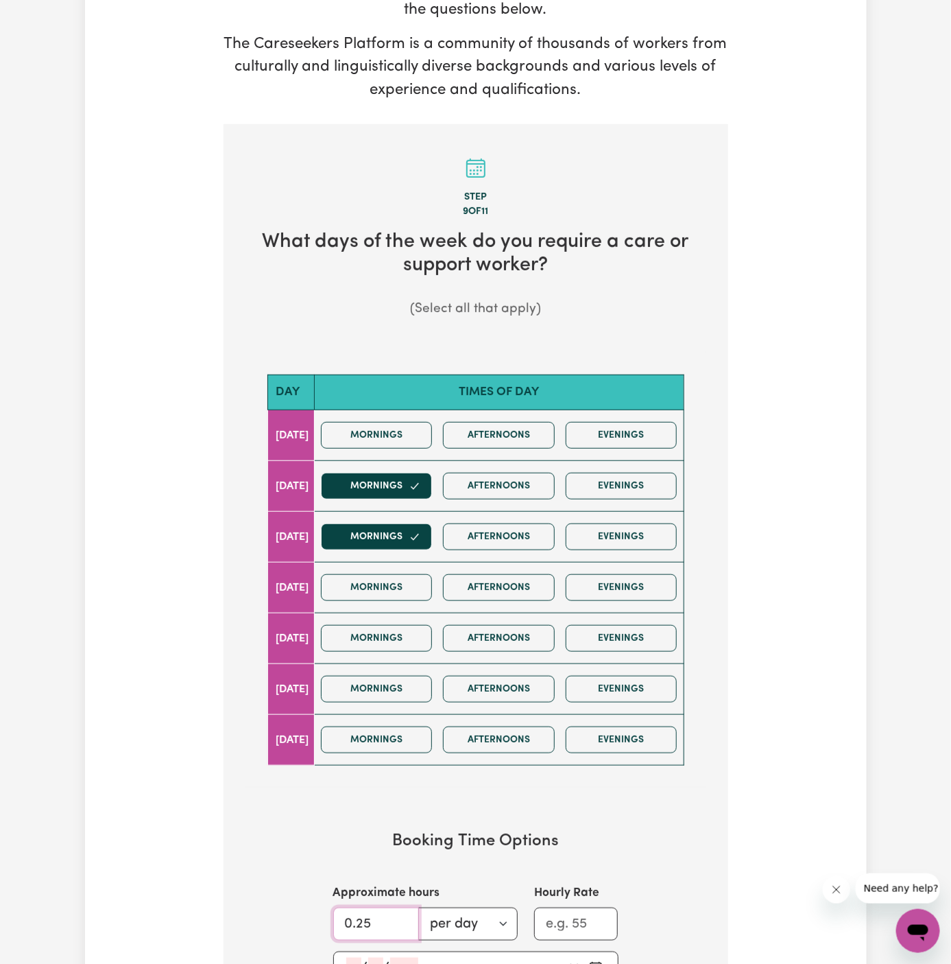
click at [394, 917] on input "0.25" at bounding box center [376, 924] width 86 height 33
click at [394, 917] on input "0.253" at bounding box center [376, 924] width 86 height 33
click at [364, 917] on input "0.253" at bounding box center [376, 924] width 86 height 33
click at [364, 917] on input "2" at bounding box center [376, 924] width 86 height 33
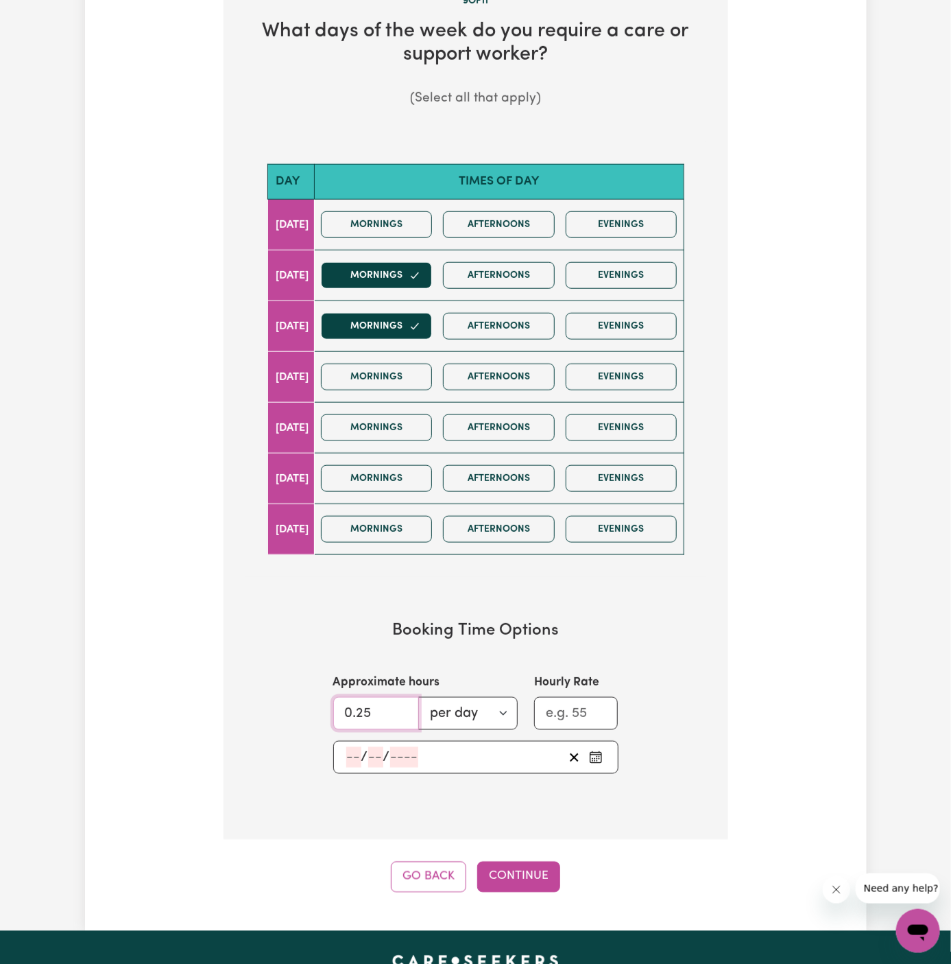
scroll to position [467, 0]
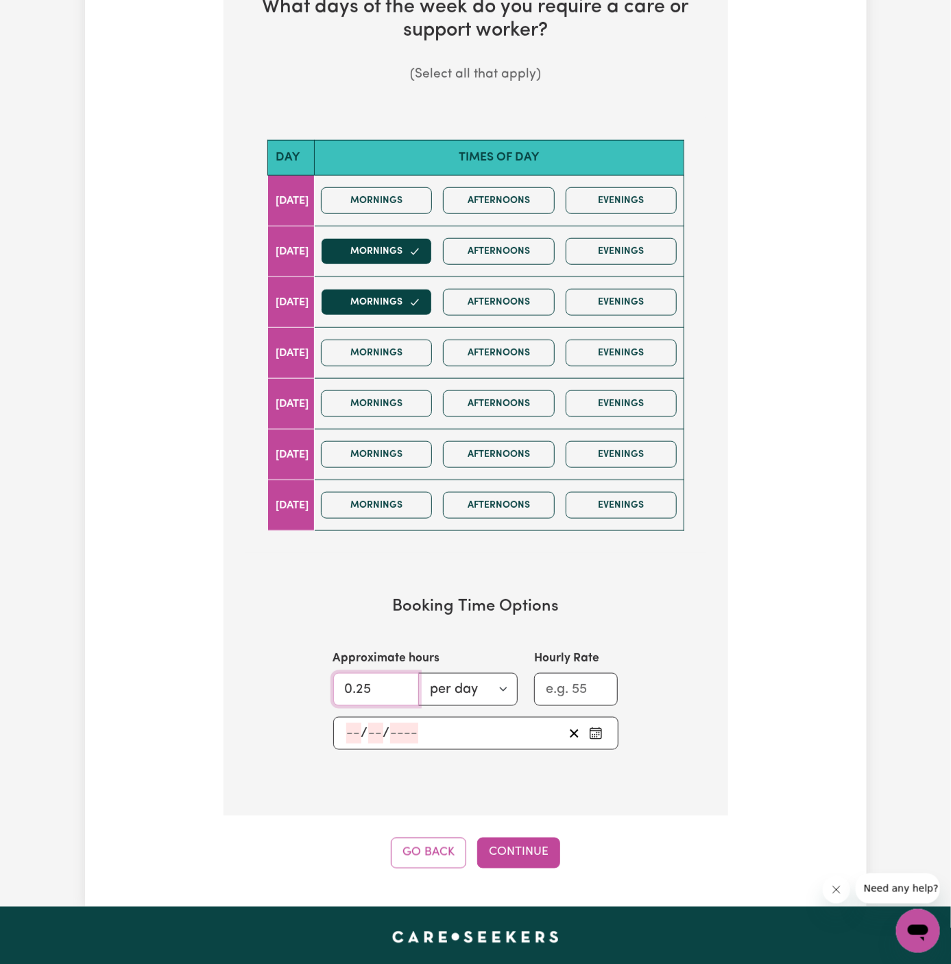
click at [366, 673] on input "0.25" at bounding box center [376, 689] width 86 height 33
click at [366, 673] on input "2" at bounding box center [376, 689] width 86 height 33
type input "2"
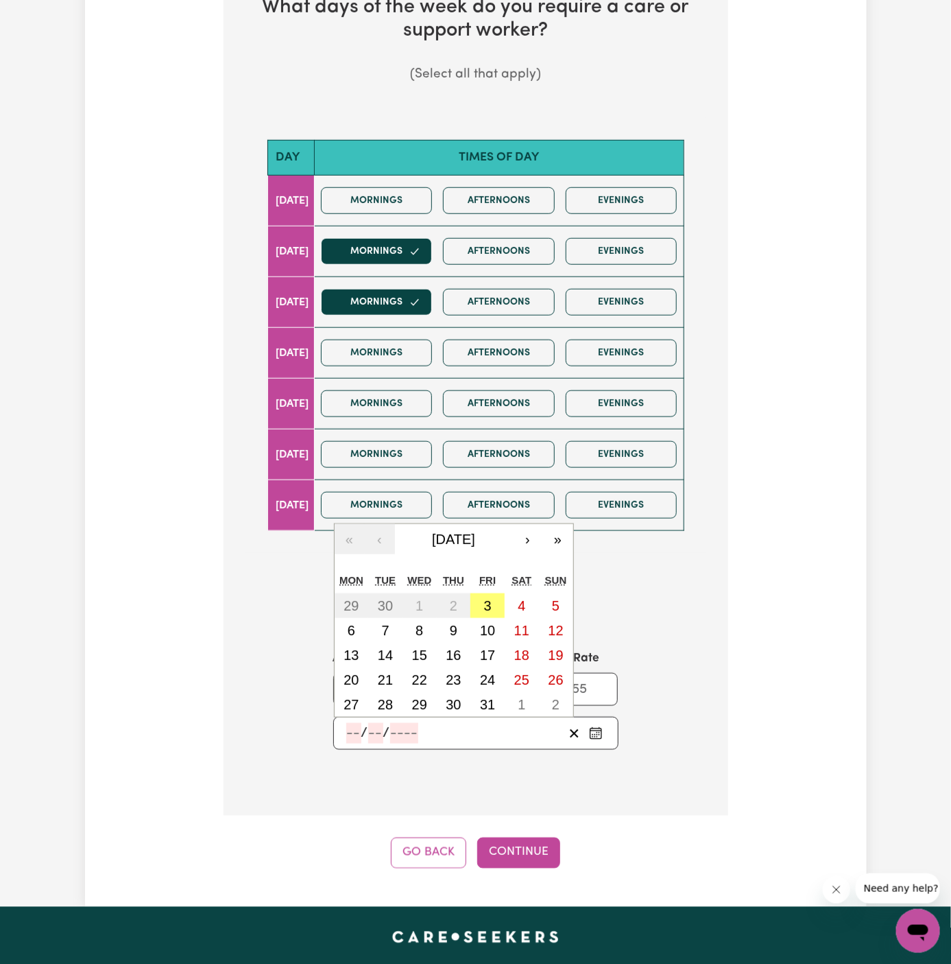
click at [348, 735] on input "number" at bounding box center [353, 733] width 15 height 21
click at [388, 623] on abbr "7" at bounding box center [385, 630] width 8 height 15
type input "[DATE]"
type input "7"
type input "10"
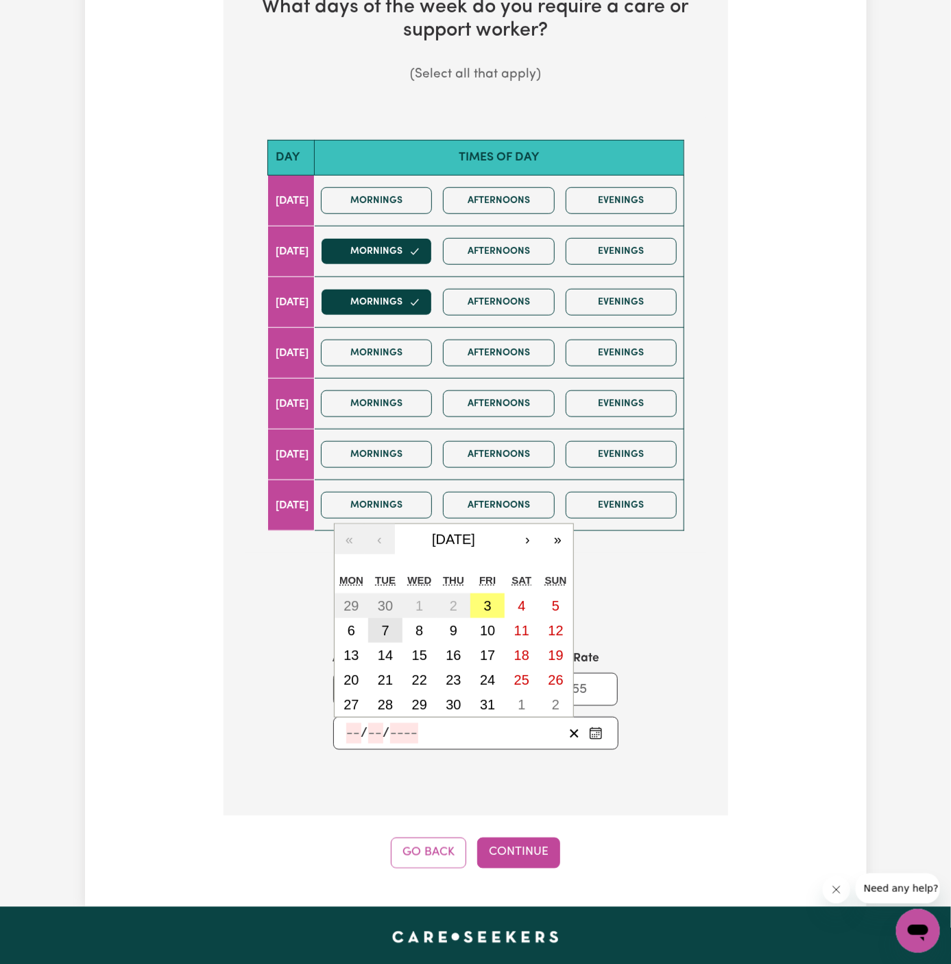
type input "2025"
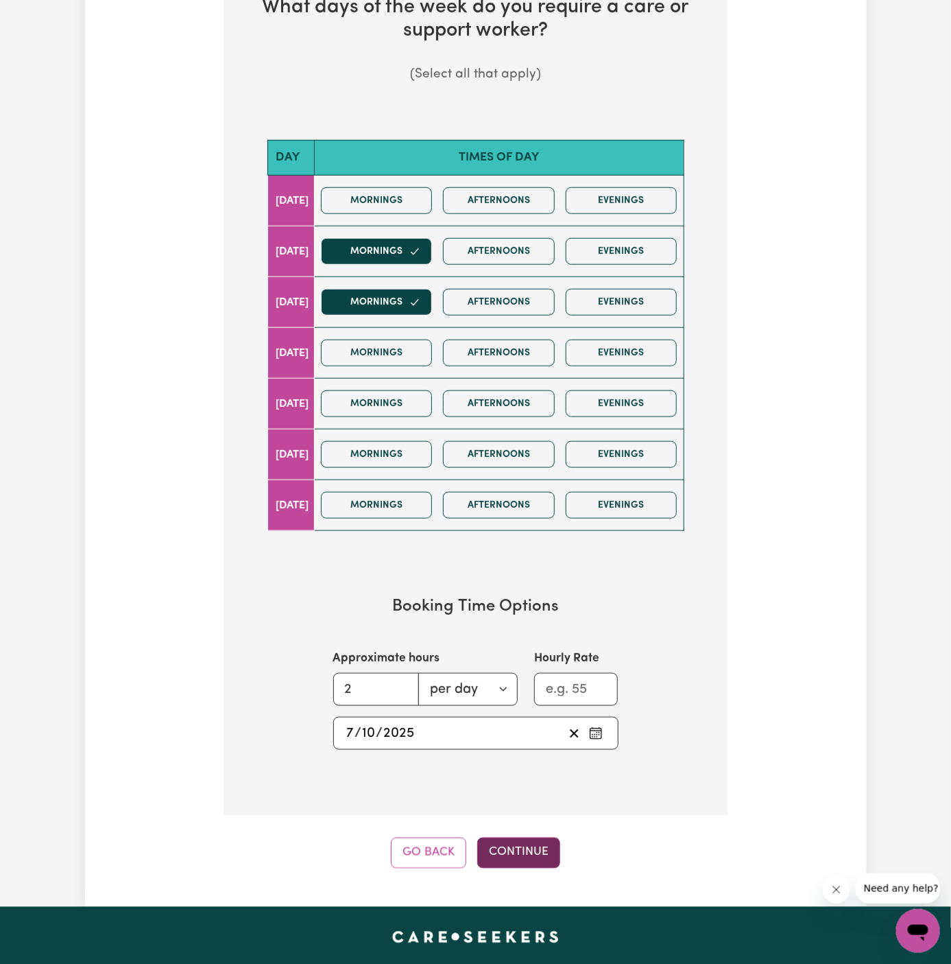
click at [533, 838] on button "Continue" at bounding box center [518, 853] width 83 height 30
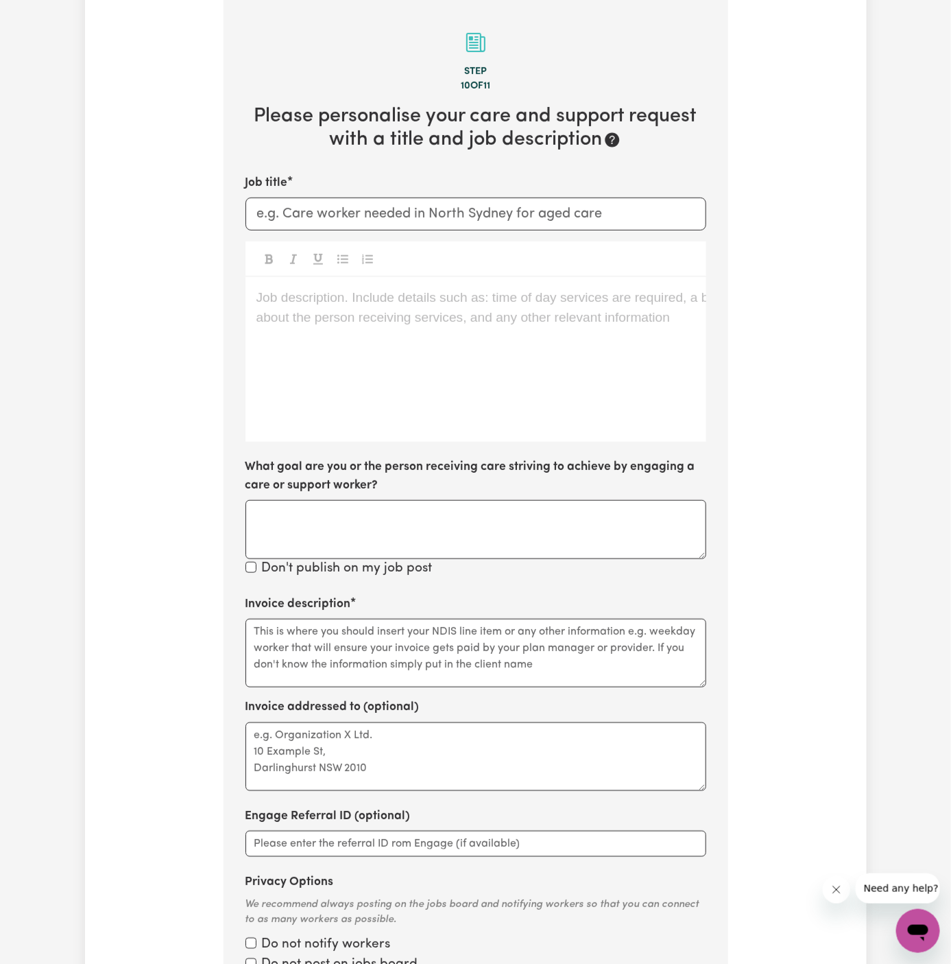
scroll to position [356, 0]
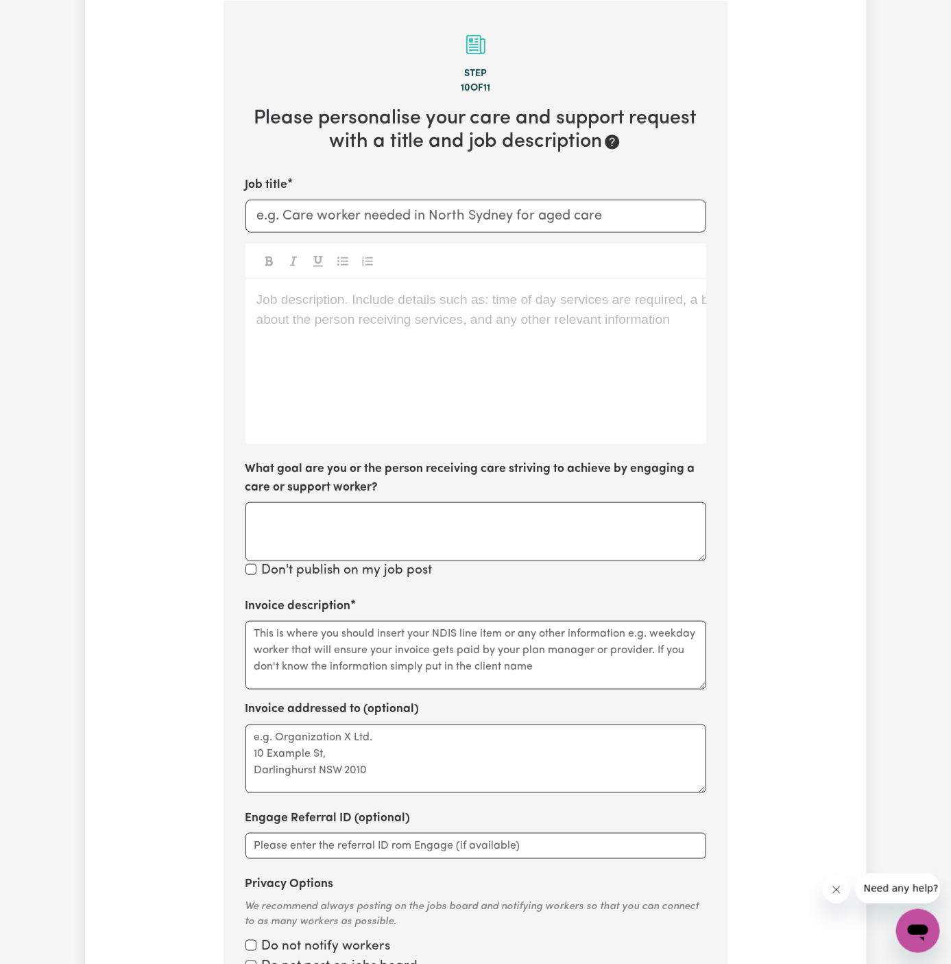
click at [486, 401] on div "Job description. Include details such as: time of day services are required, a …" at bounding box center [476, 361] width 461 height 165
click at [403, 349] on div "Job description. Include details such as: time of day services are required, a …" at bounding box center [476, 361] width 461 height 165
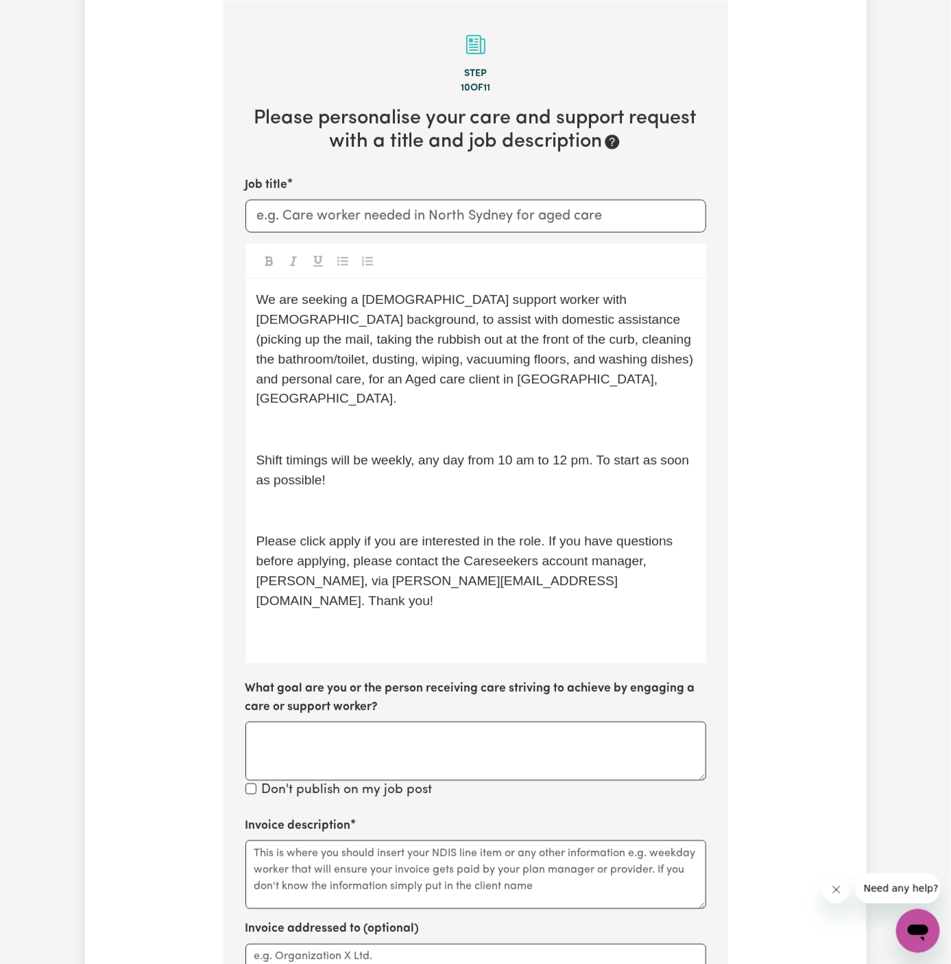
click at [407, 389] on div "We are seeking a [DEMOGRAPHIC_DATA] support worker with [DEMOGRAPHIC_DATA] back…" at bounding box center [476, 471] width 461 height 384
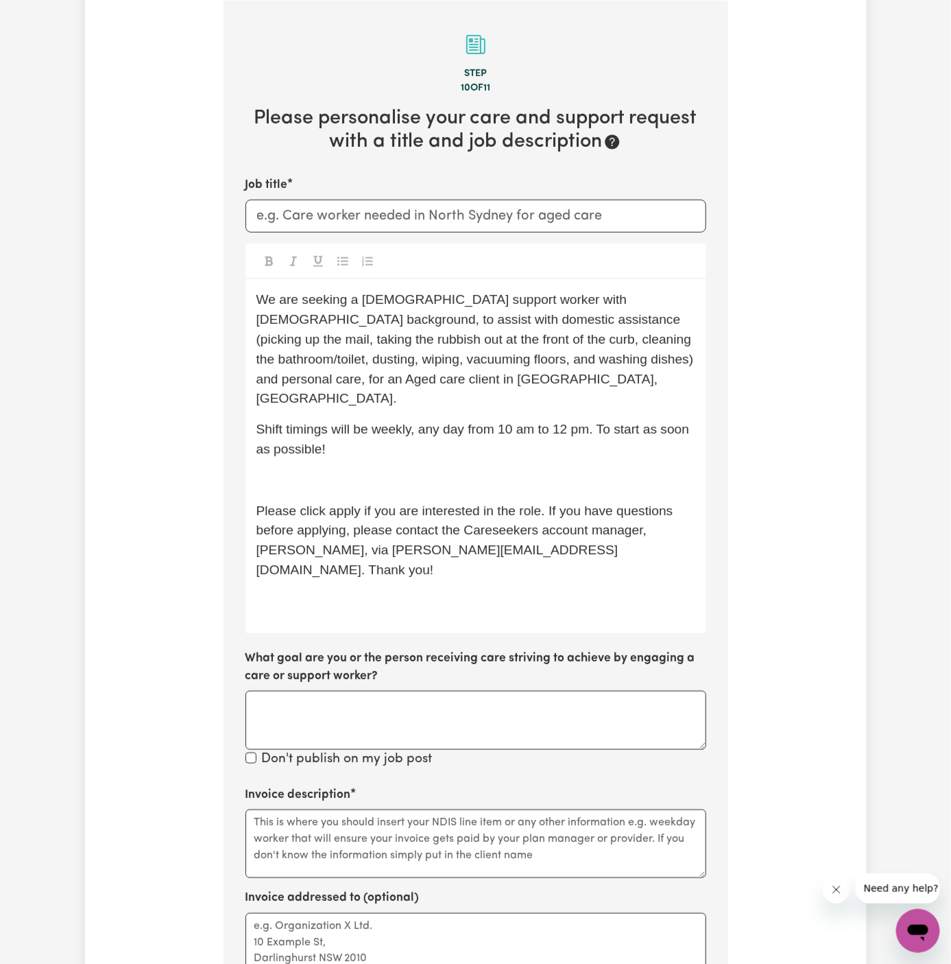
click at [388, 440] on div "We are seeking a [DEMOGRAPHIC_DATA] support worker with [DEMOGRAPHIC_DATA] back…" at bounding box center [476, 455] width 461 height 353
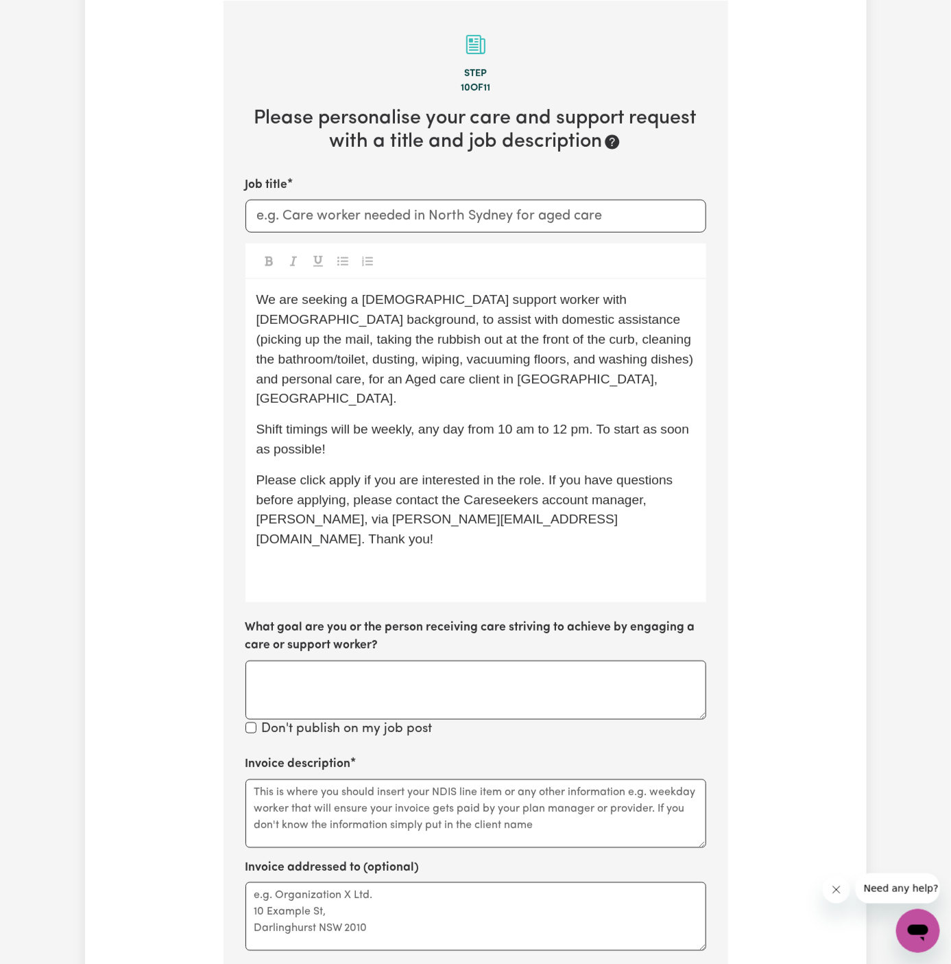
click at [412, 346] on p "We are seeking a [DEMOGRAPHIC_DATA] support worker with [DEMOGRAPHIC_DATA] back…" at bounding box center [476, 349] width 439 height 119
click at [537, 300] on span "We are seeking a [DEMOGRAPHIC_DATA] support worker with [DEMOGRAPHIC_DATA] back…" at bounding box center [477, 348] width 441 height 113
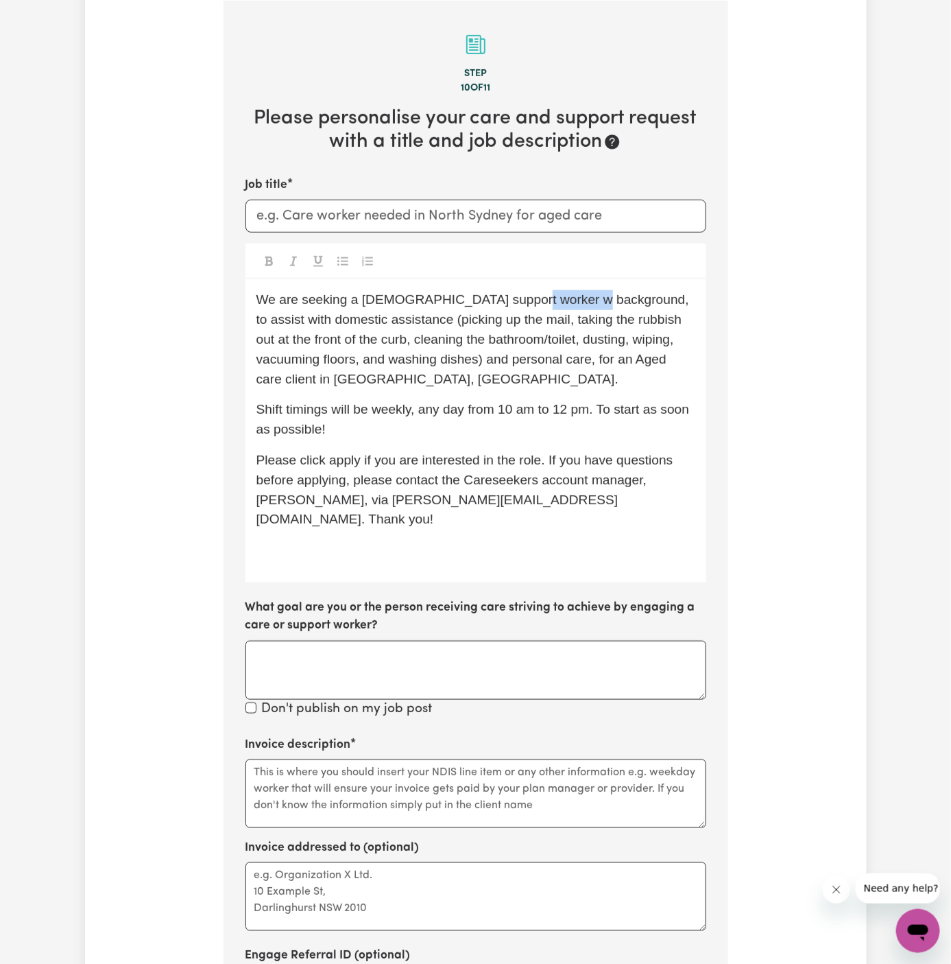
drag, startPoint x: 578, startPoint y: 304, endPoint x: 512, endPoint y: 304, distance: 66.5
click at [512, 304] on span "We are seeking a [DEMOGRAPHIC_DATA] support worker w background, to assist with…" at bounding box center [475, 338] width 437 height 93
click at [353, 520] on div "We are seeking a [DEMOGRAPHIC_DATA] support worker to assist with domestic assi…" at bounding box center [476, 430] width 461 height 303
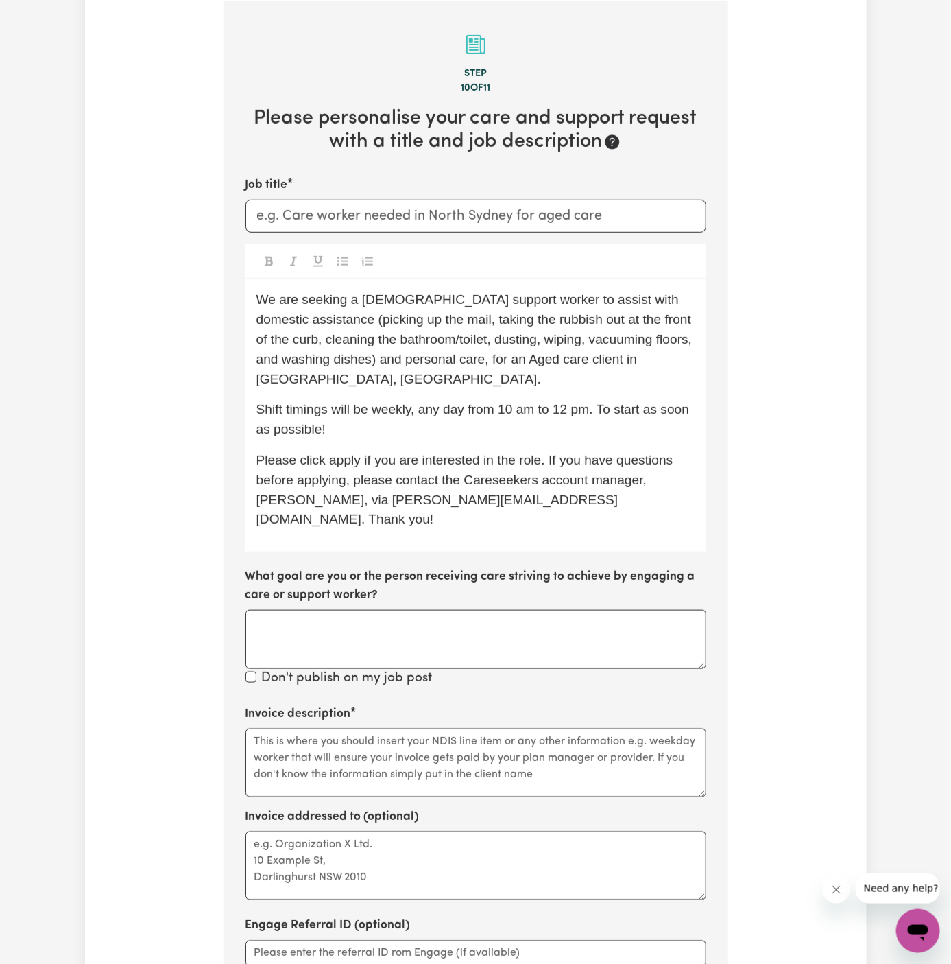
click at [565, 420] on div "We are seeking a [DEMOGRAPHIC_DATA] support worker to assist with domestic assi…" at bounding box center [476, 415] width 461 height 272
drag, startPoint x: 420, startPoint y: 388, endPoint x: 480, endPoint y: 425, distance: 70.8
click at [480, 425] on div "We are seeking a [DEMOGRAPHIC_DATA] support worker to assist with domestic assi…" at bounding box center [476, 415] width 461 height 272
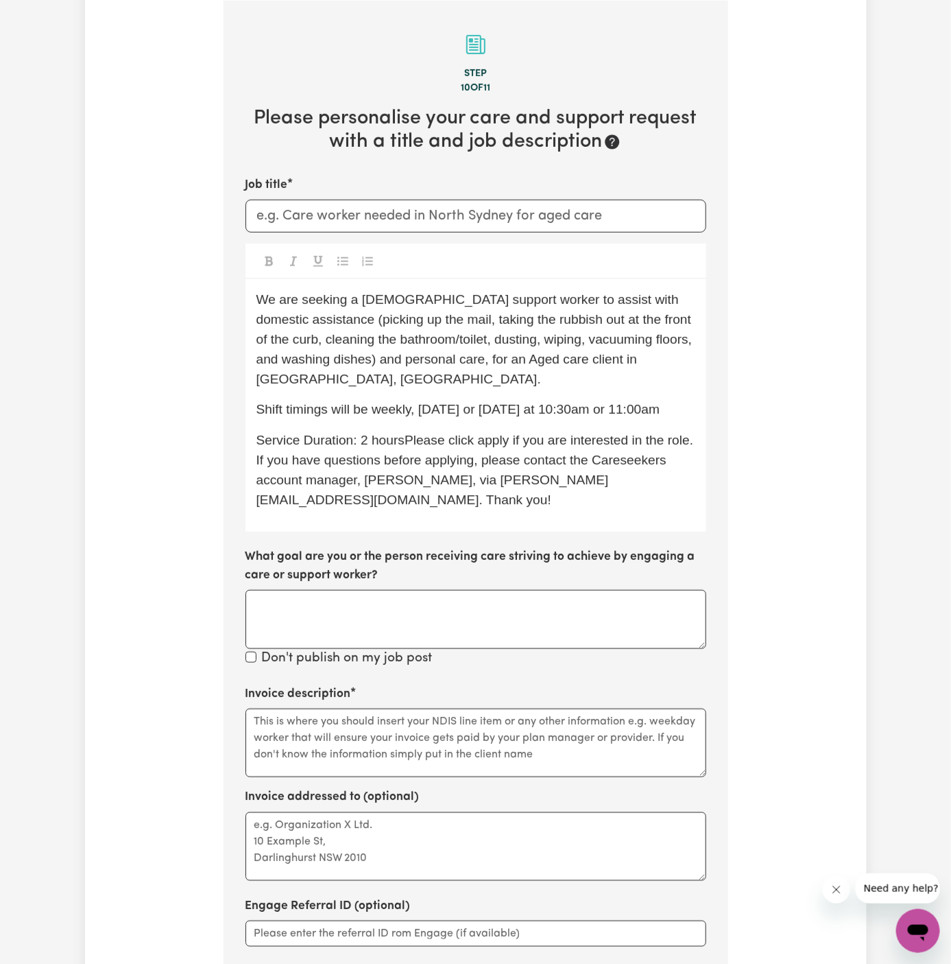
click at [427, 402] on span "Shift timings will be weekly, [DATE] or [DATE] at 10:30am or 11:00am" at bounding box center [459, 409] width 404 height 14
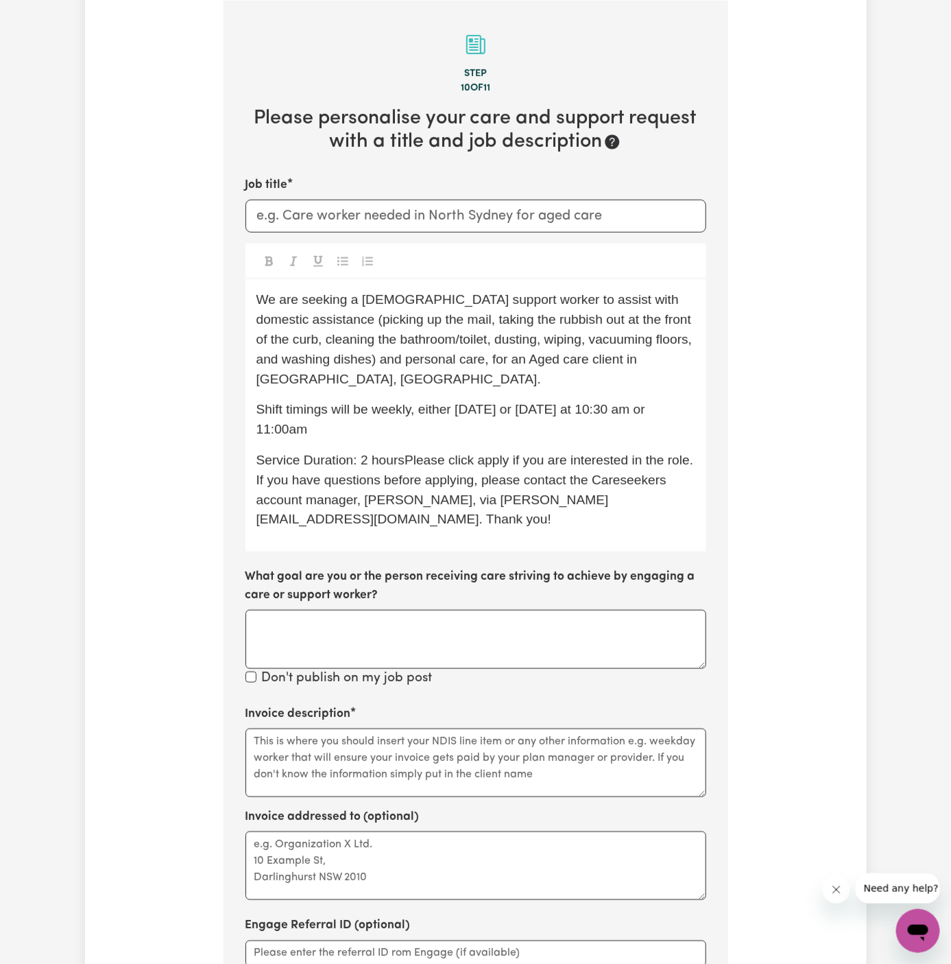
click at [363, 414] on p "Shift timings will be weekly, either [DATE] or [DATE] at 10:30 am or 11:00am" at bounding box center [476, 420] width 439 height 40
click at [277, 416] on span "Shift timings will be weekly, either [DATE] or [DATE] at 10:30 am or 11:00am st…" at bounding box center [453, 419] width 393 height 34
click at [493, 402] on span "Shift timings will be weekly, either [DATE] or [DATE] at 10:30 am or 11:00 am s…" at bounding box center [471, 419] width 429 height 34
click at [471, 453] on span "Service Duration: 2 hoursPlease click apply if you are interested in the role. …" at bounding box center [477, 489] width 441 height 73
click at [370, 206] on input "Job title" at bounding box center [476, 216] width 461 height 33
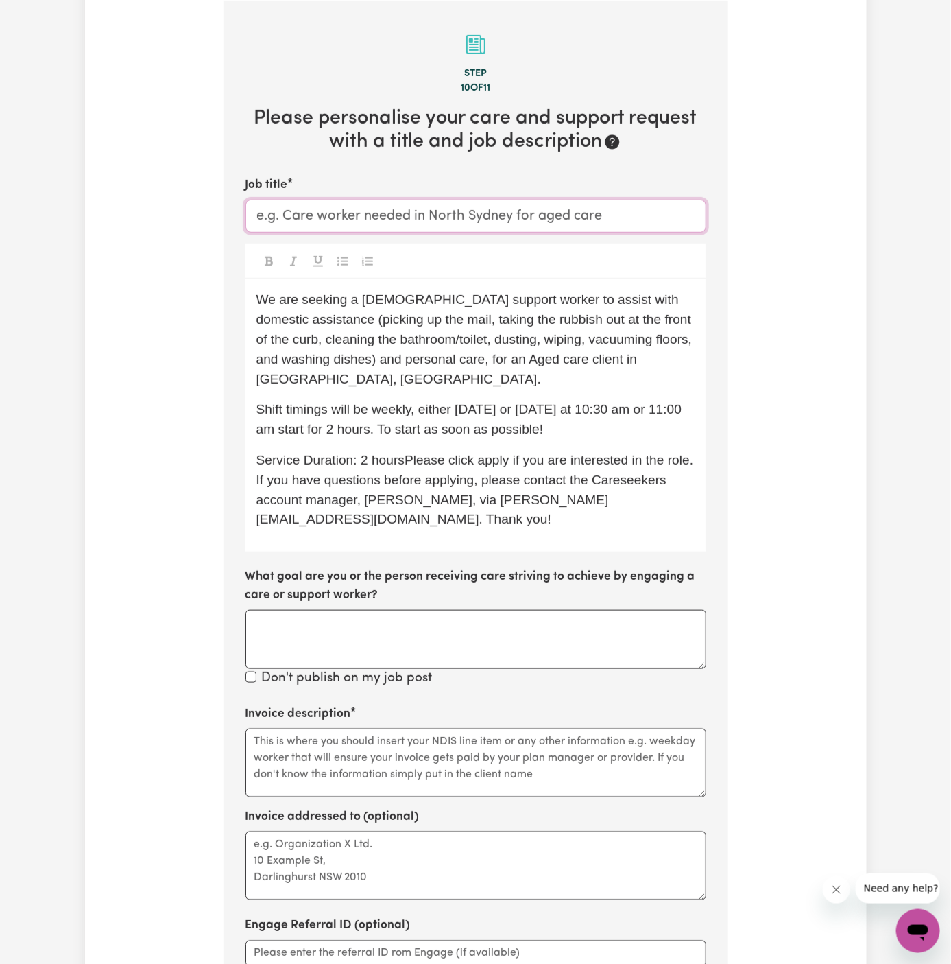
click at [436, 200] on input "Job title" at bounding box center [476, 216] width 461 height 33
paste input "[DEMOGRAPHIC_DATA] Support Worker Needed In [GEOGRAPHIC_DATA], [GEOGRAPHIC_DATA]"
type input "[DEMOGRAPHIC_DATA] Support Worker Needed In [GEOGRAPHIC_DATA], [GEOGRAPHIC_DATA]"
click at [465, 849] on textarea "Invoice addressed to (optional)" at bounding box center [476, 865] width 461 height 69
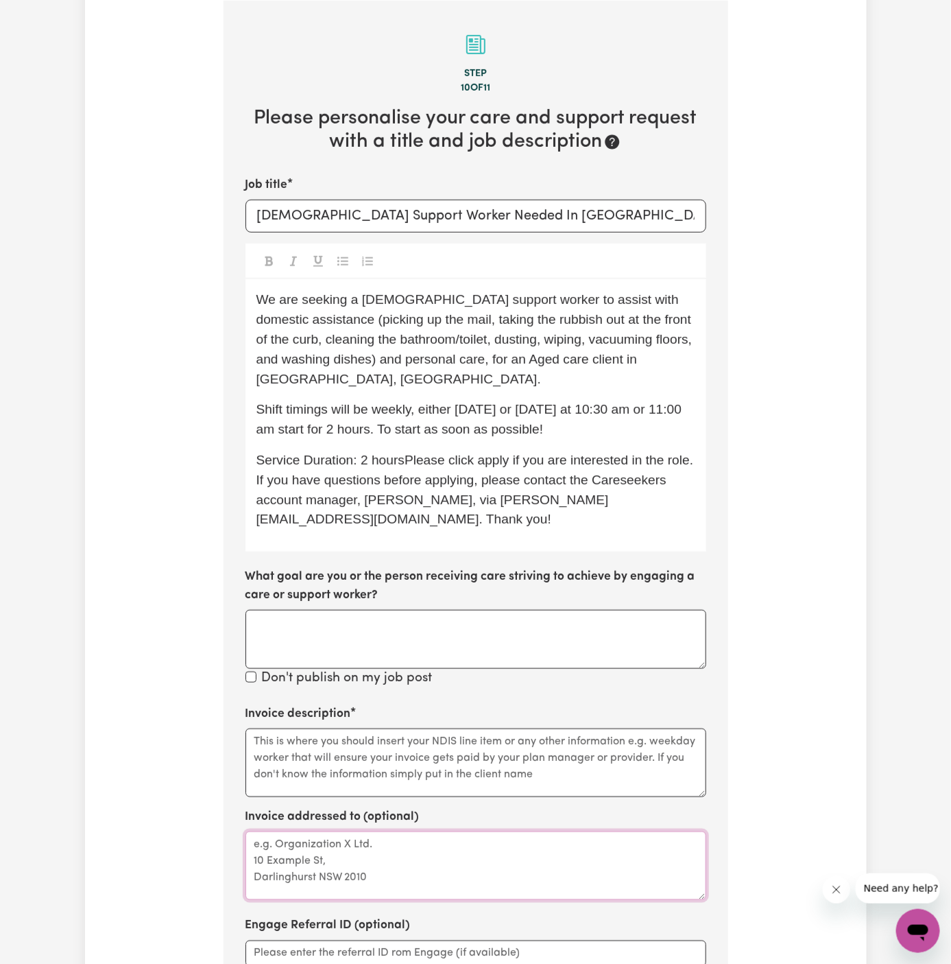
paste textarea "c/o YourSide HCP"
type textarea "c/o YourSide HCP"
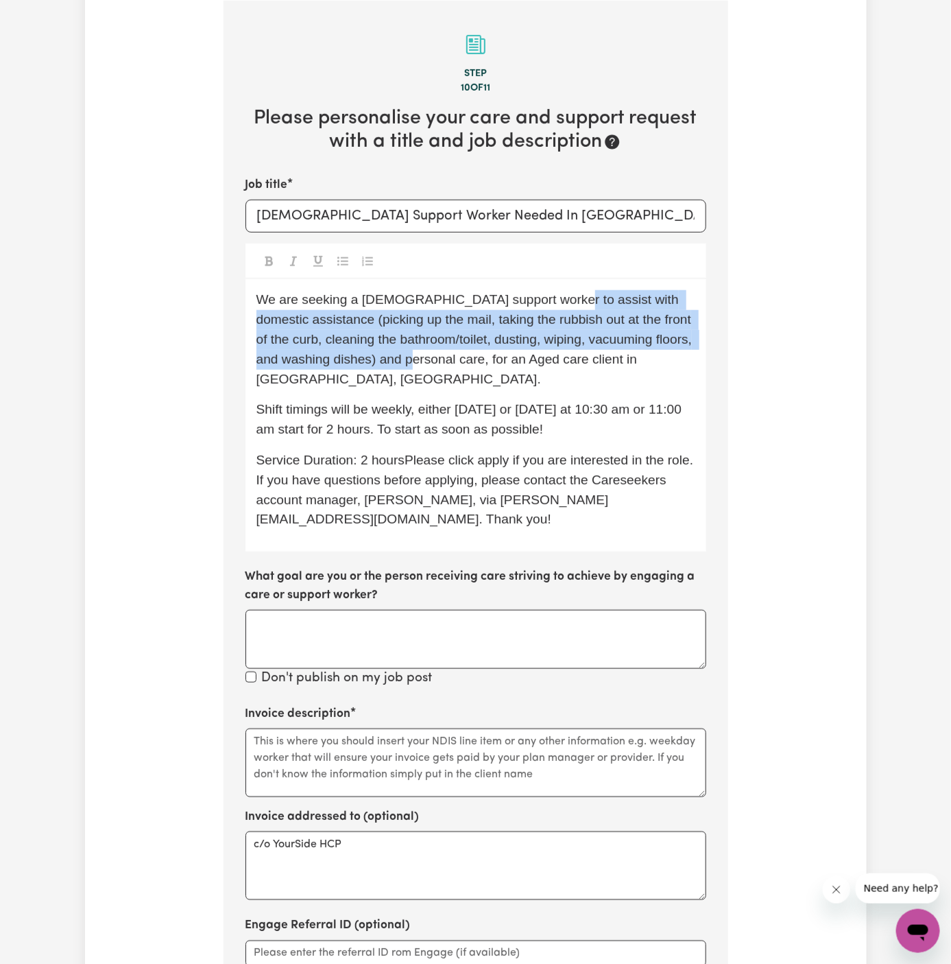
drag, startPoint x: 547, startPoint y: 298, endPoint x: 407, endPoint y: 363, distance: 153.5
click at [407, 363] on span "We are seeking a [DEMOGRAPHIC_DATA] support worker to assist with domestic assi…" at bounding box center [477, 338] width 440 height 93
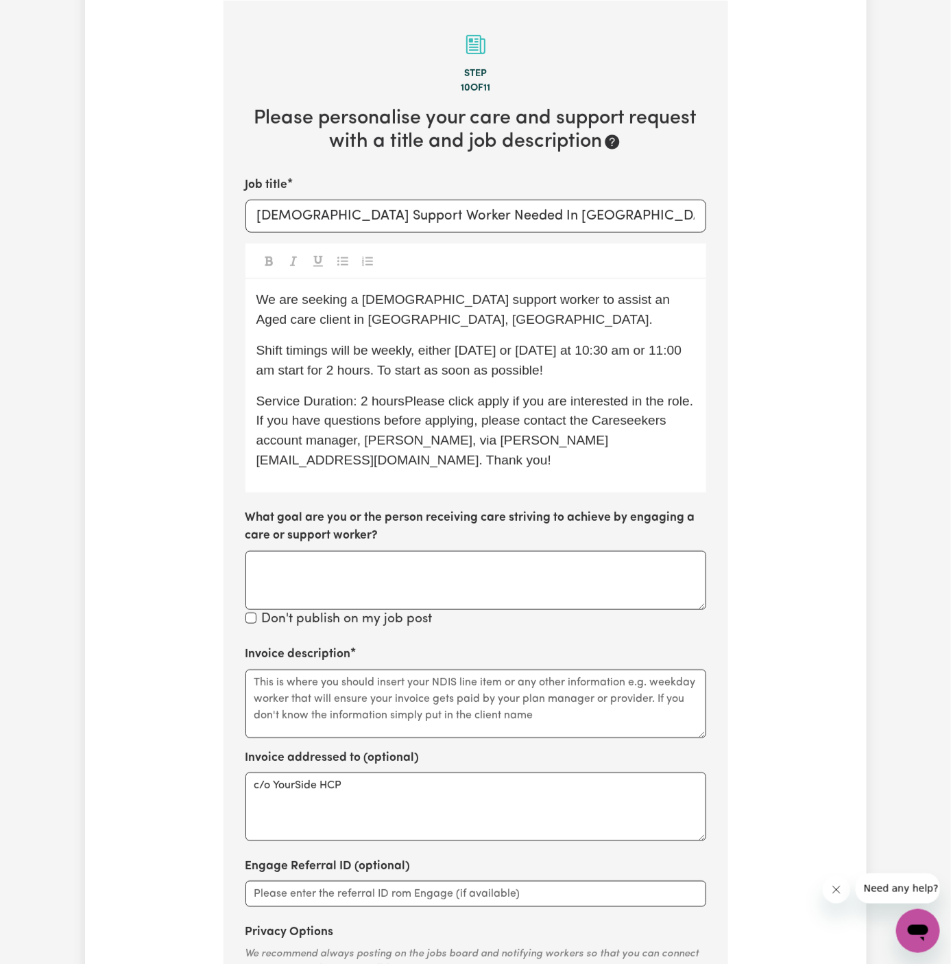
click at [434, 315] on p "We are seeking a [DEMOGRAPHIC_DATA] support worker to assist an Aged care clien…" at bounding box center [476, 310] width 439 height 40
click at [568, 298] on span "We are seeking a [DEMOGRAPHIC_DATA] support worker to assist an Aged care clien…" at bounding box center [465, 309] width 417 height 34
click at [567, 303] on span "We are seeking a [DEMOGRAPHIC_DATA] support worker to assist an aged care clien…" at bounding box center [466, 309] width 418 height 34
click at [543, 326] on p "We are seeking a [DEMOGRAPHIC_DATA] support worker to assist an aged care clien…" at bounding box center [476, 310] width 439 height 40
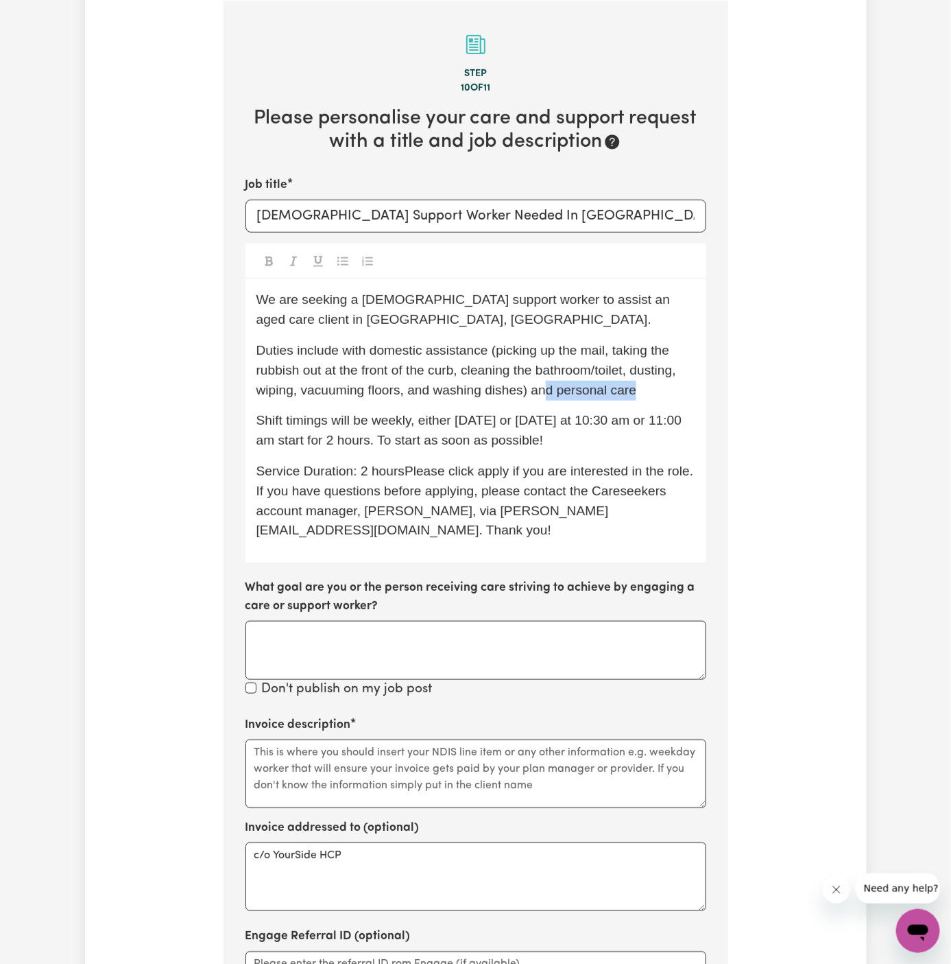
drag, startPoint x: 545, startPoint y: 386, endPoint x: 709, endPoint y: 386, distance: 163.9
click at [709, 386] on section "Step 10 of 11 Please personalise your care and support request with a title and…" at bounding box center [476, 565] width 505 height 1128
click at [405, 379] on p "Duties include with domestic assistance (picking up the mail, taking the rubbis…" at bounding box center [476, 370] width 439 height 59
click at [357, 357] on p "Duties include with domestic assistance (picking up the mail, taking the rubbis…" at bounding box center [476, 370] width 439 height 59
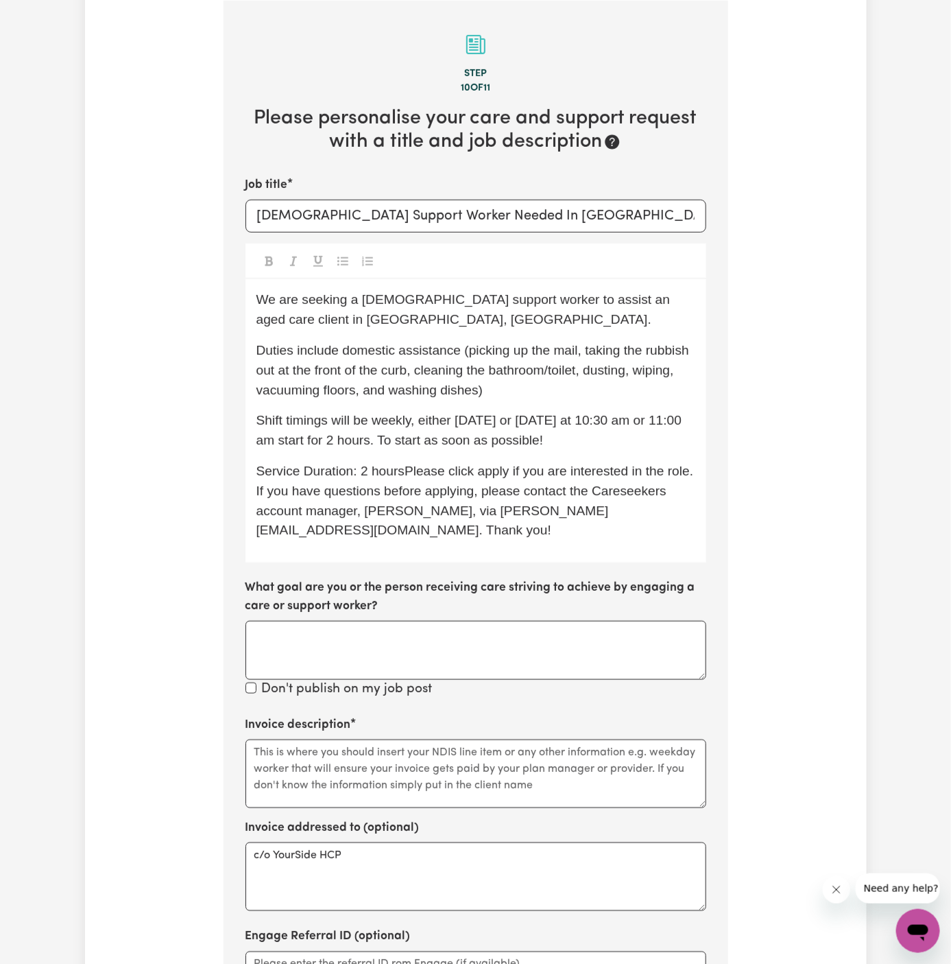
click at [391, 355] on span "Duties include domestic assistance (picking up the mail, taking the rubbish out…" at bounding box center [475, 370] width 437 height 54
click at [395, 352] on span "Duties include domestic assistance (picking up the mail, taking the rubbish out…" at bounding box center [475, 370] width 437 height 54
drag, startPoint x: 463, startPoint y: 352, endPoint x: 344, endPoint y: 356, distance: 119.4
click at [344, 356] on span "Duties include domestic assistance (picking up the mail, taking the rubbish out…" at bounding box center [475, 370] width 437 height 54
copy span "domestic assistance"
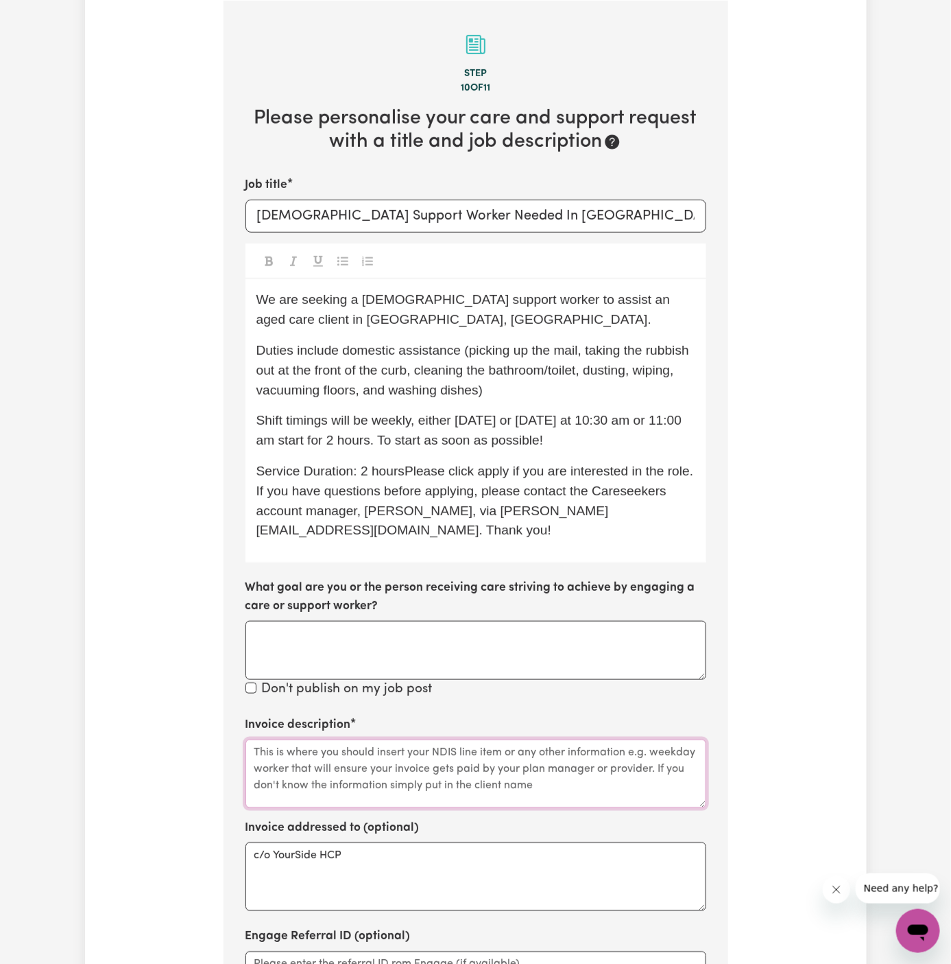
click at [416, 749] on textarea "Invoice description" at bounding box center [476, 773] width 461 height 69
paste textarea "domestic assistance"
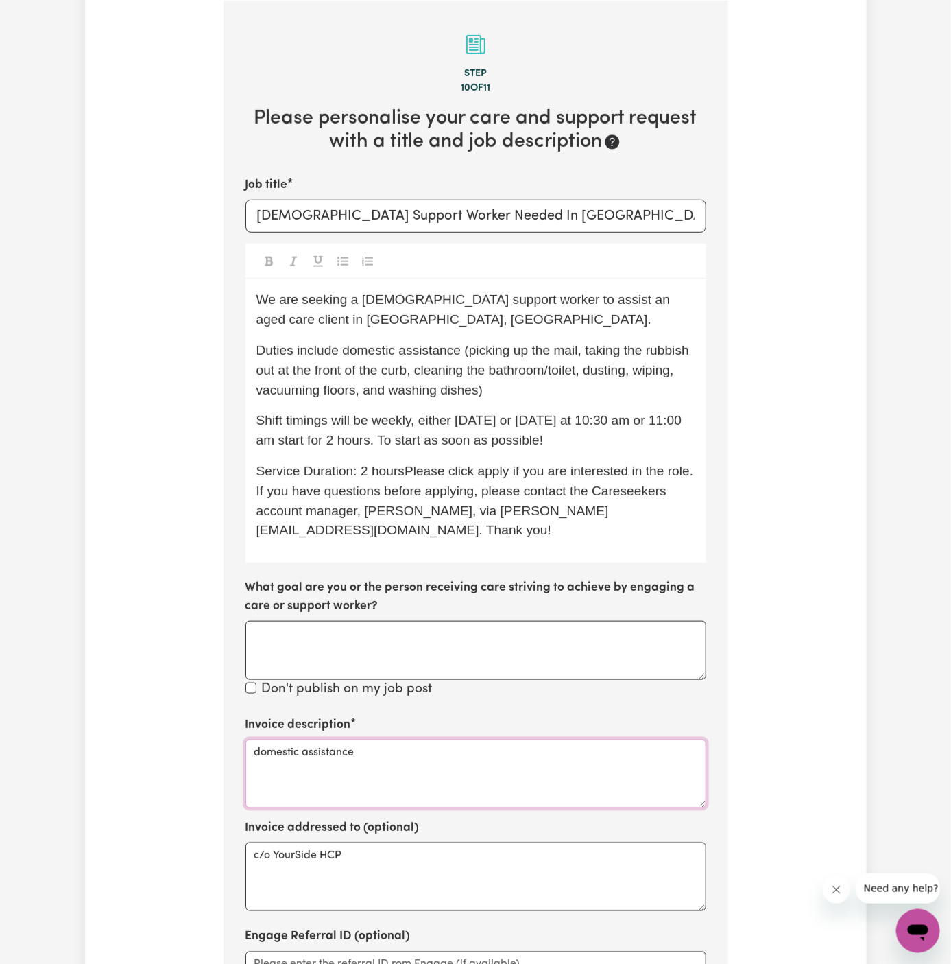
type textarea "domestic assistance"
click at [630, 429] on p "Shift timings will be weekly, either [DATE] or [DATE] at 10:30 am or 11:00 am s…" at bounding box center [476, 431] width 439 height 40
click at [536, 386] on p "Duties include domestic assistance (picking up the mail, taking the rubbish out…" at bounding box center [476, 370] width 439 height 59
click at [534, 411] on p "Shift timings will be weekly, either [DATE] or [DATE] at 10:30 am or 11:00 am s…" at bounding box center [476, 431] width 439 height 40
click at [538, 437] on span "Shift timings will be weekly, either [DATE] or [DATE] at 10:30 am or 11:00 am s…" at bounding box center [471, 430] width 429 height 34
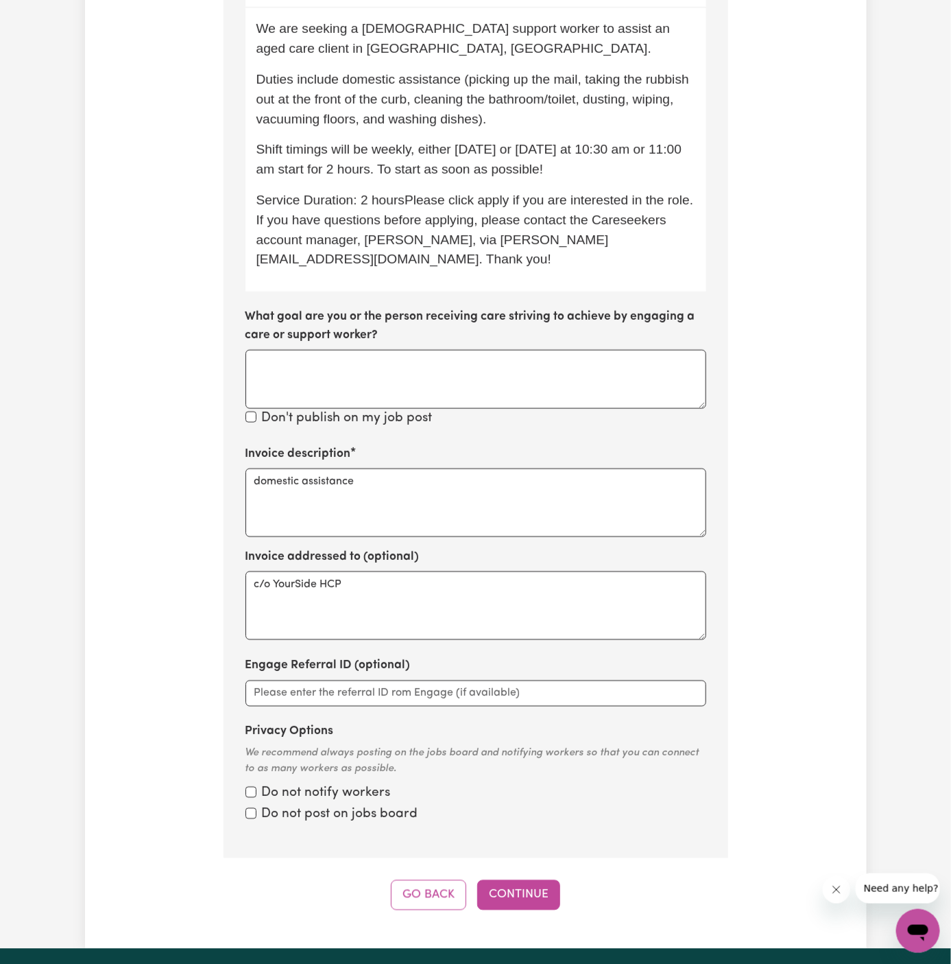
scroll to position [654, 0]
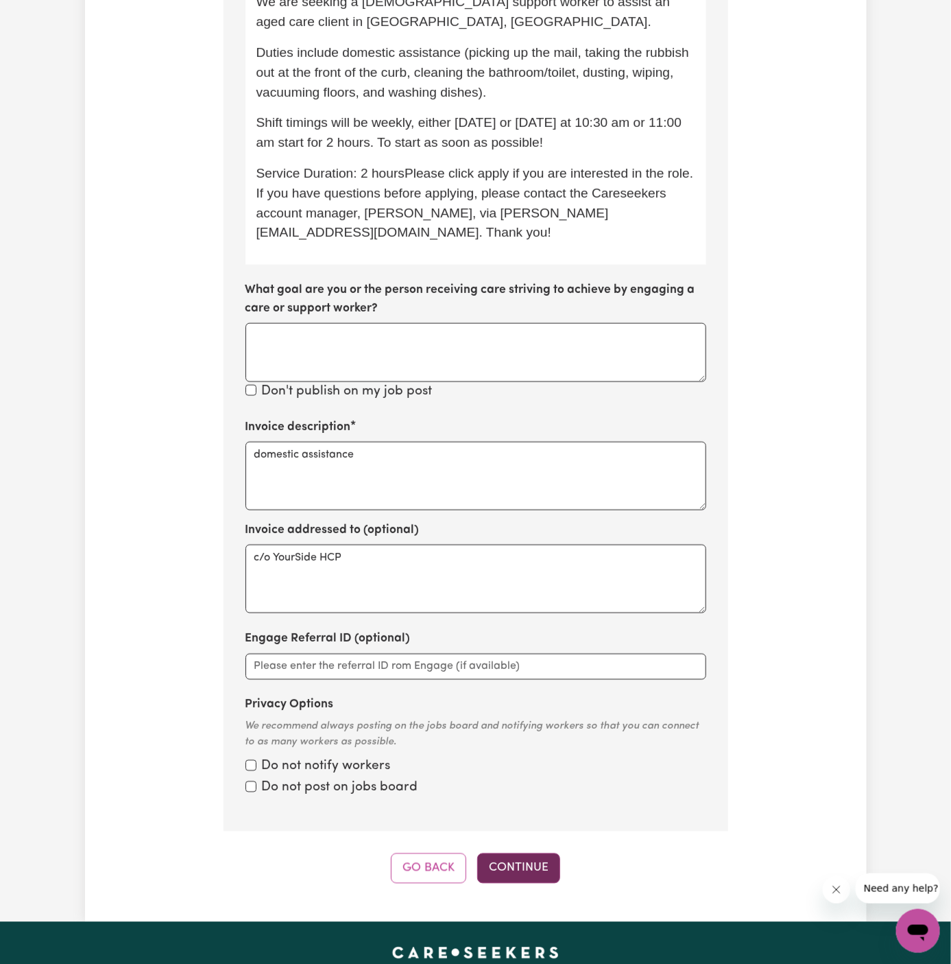
click at [527, 853] on button "Continue" at bounding box center [518, 868] width 83 height 30
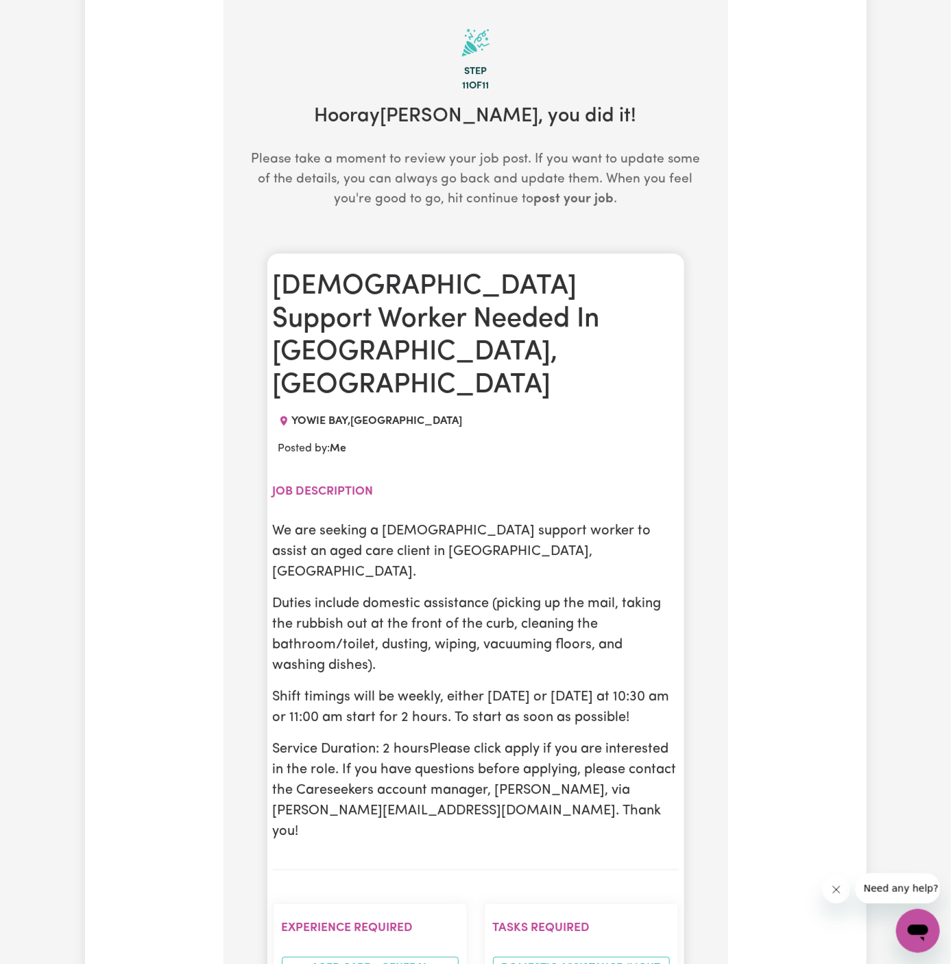
scroll to position [356, 0]
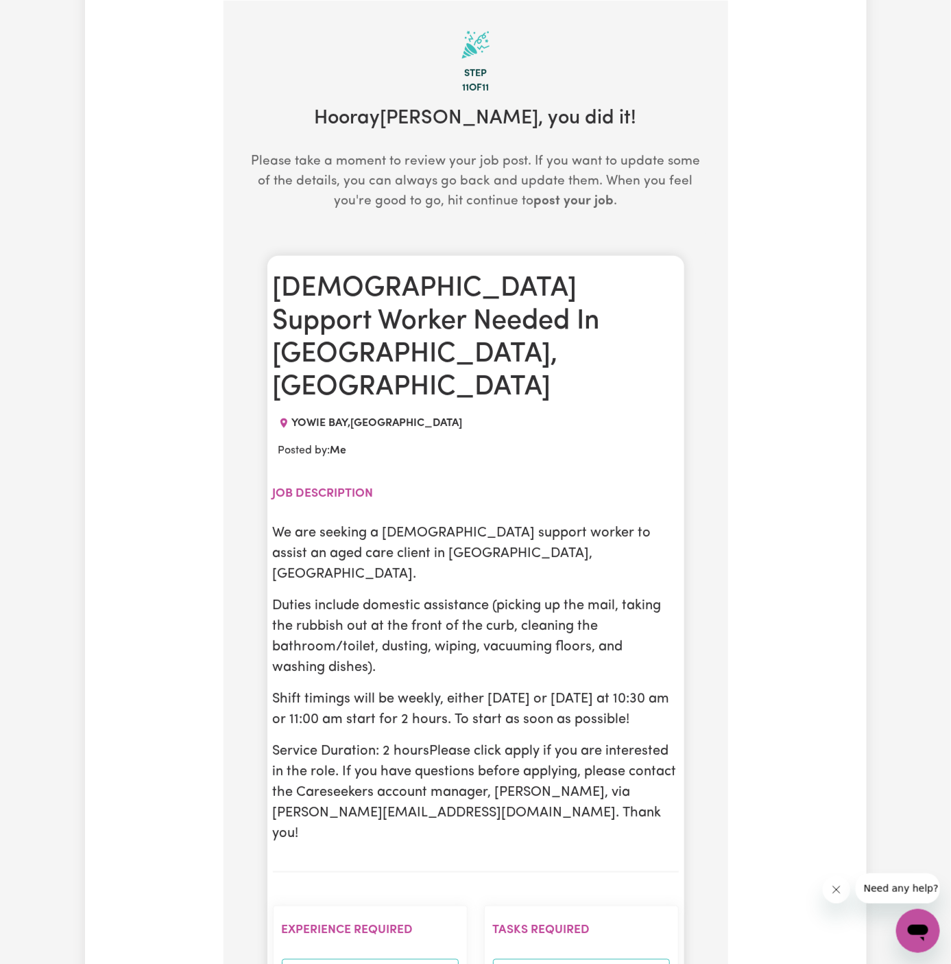
drag, startPoint x: 276, startPoint y: 468, endPoint x: 395, endPoint y: 651, distance: 218.6
click at [395, 651] on div "We are seeking a [DEMOGRAPHIC_DATA] support worker to assist an aged care clien…" at bounding box center [476, 683] width 406 height 321
copy div "We are seeking a [DEMOGRAPHIC_DATA] support worker to assist an aged care clien…"
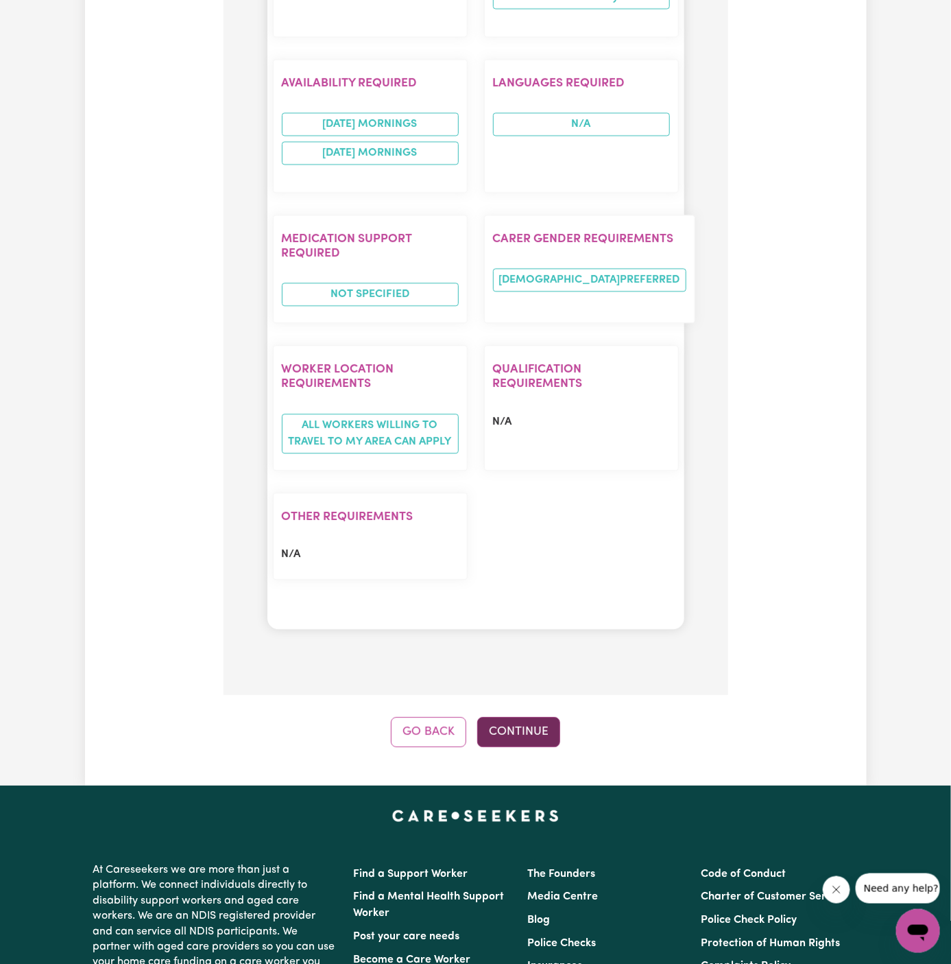
click at [545, 717] on button "Continue" at bounding box center [518, 732] width 83 height 30
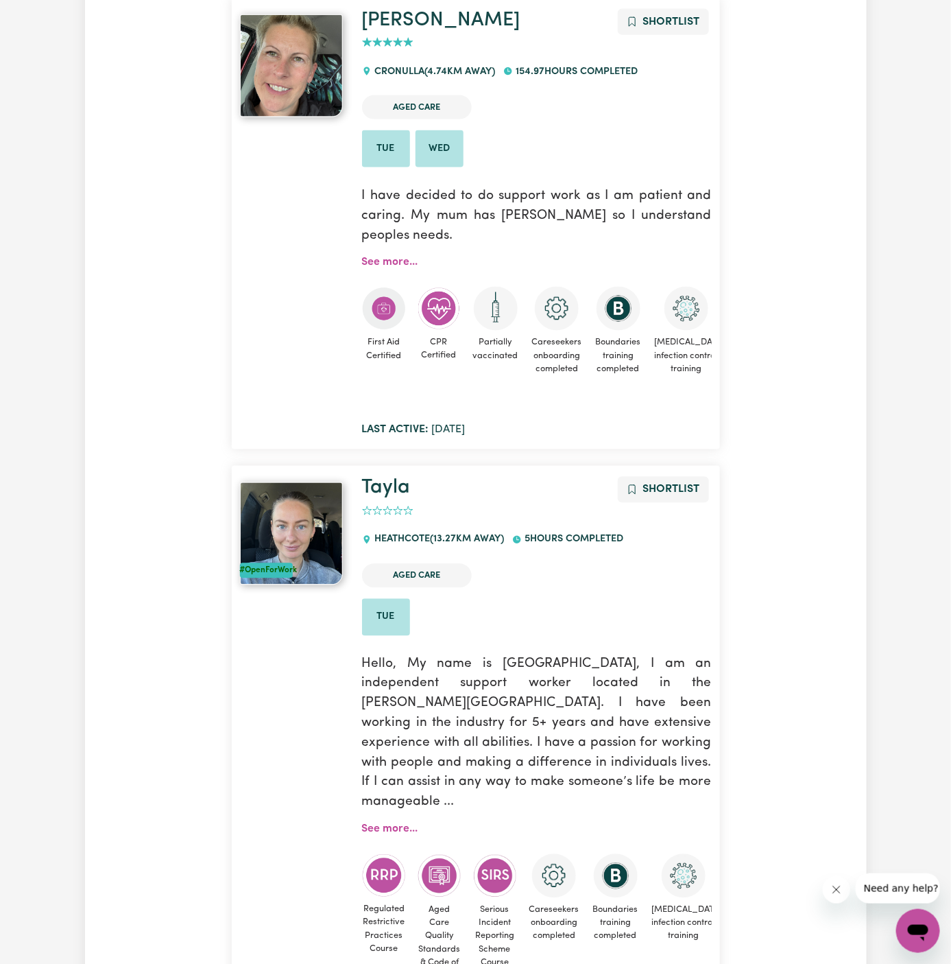
scroll to position [0, 0]
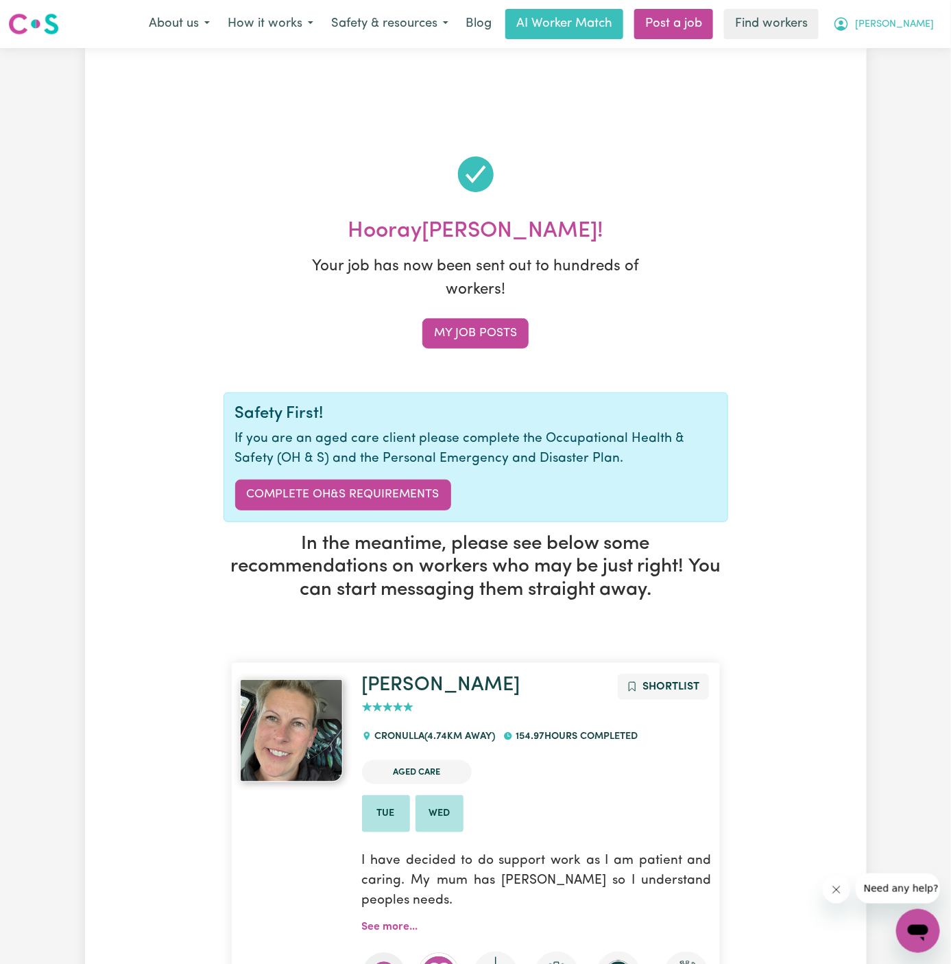
click at [924, 23] on span "[PERSON_NAME]" at bounding box center [894, 24] width 79 height 15
drag, startPoint x: 924, startPoint y: 36, endPoint x: 924, endPoint y: 47, distance: 11.7
click at [924, 47] on link "My Dashboard" at bounding box center [888, 53] width 108 height 26
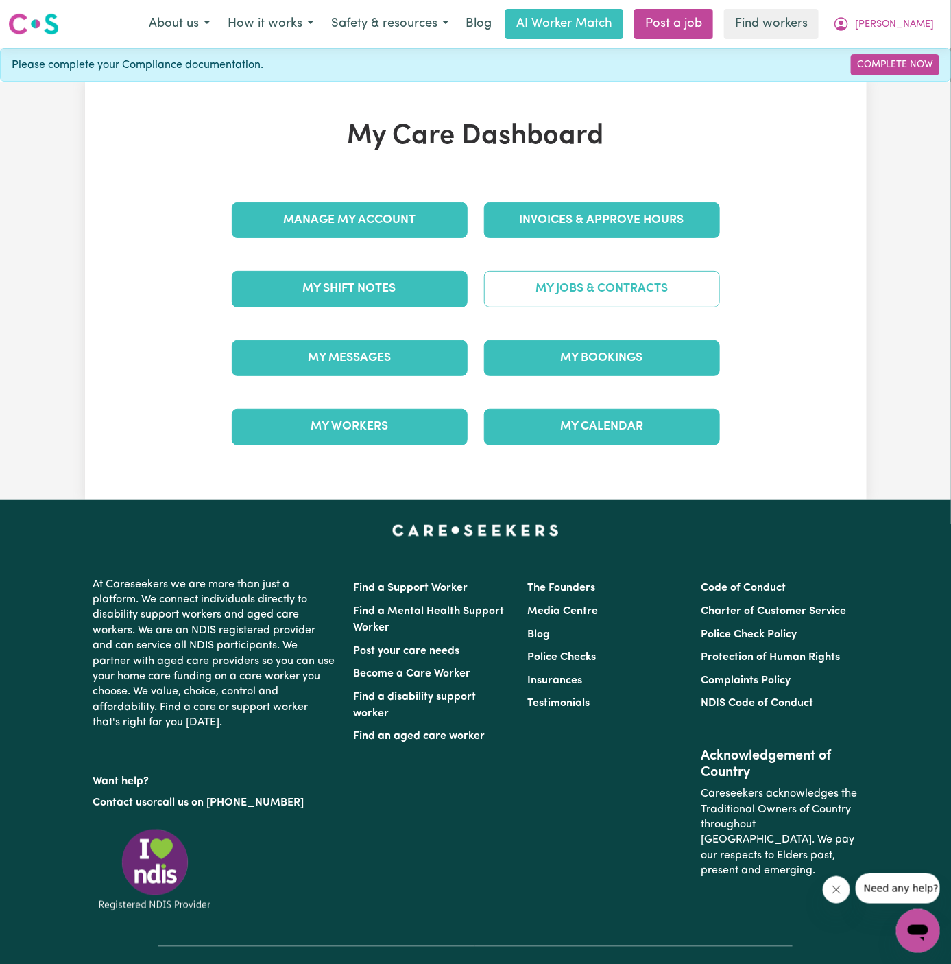
click at [595, 290] on link "My Jobs & Contracts" at bounding box center [602, 289] width 236 height 36
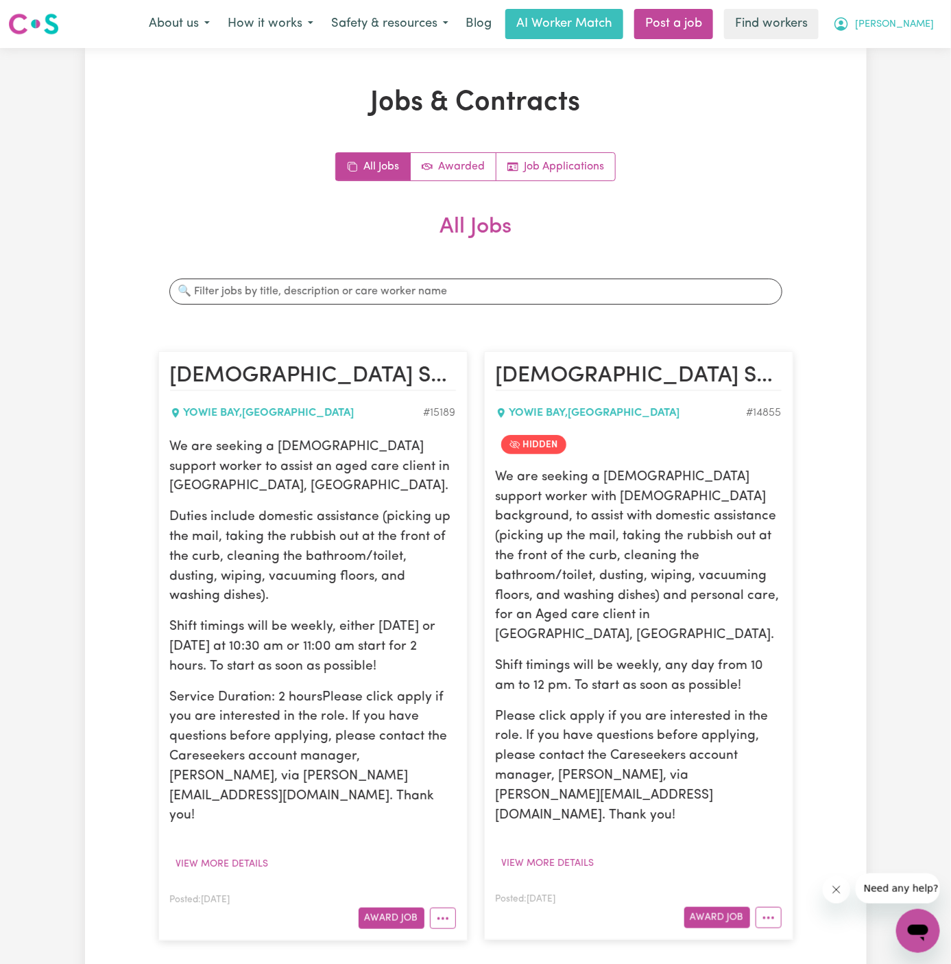
click at [920, 21] on span "[PERSON_NAME]" at bounding box center [894, 24] width 79 height 15
click at [920, 43] on link "My Dashboard" at bounding box center [888, 53] width 108 height 26
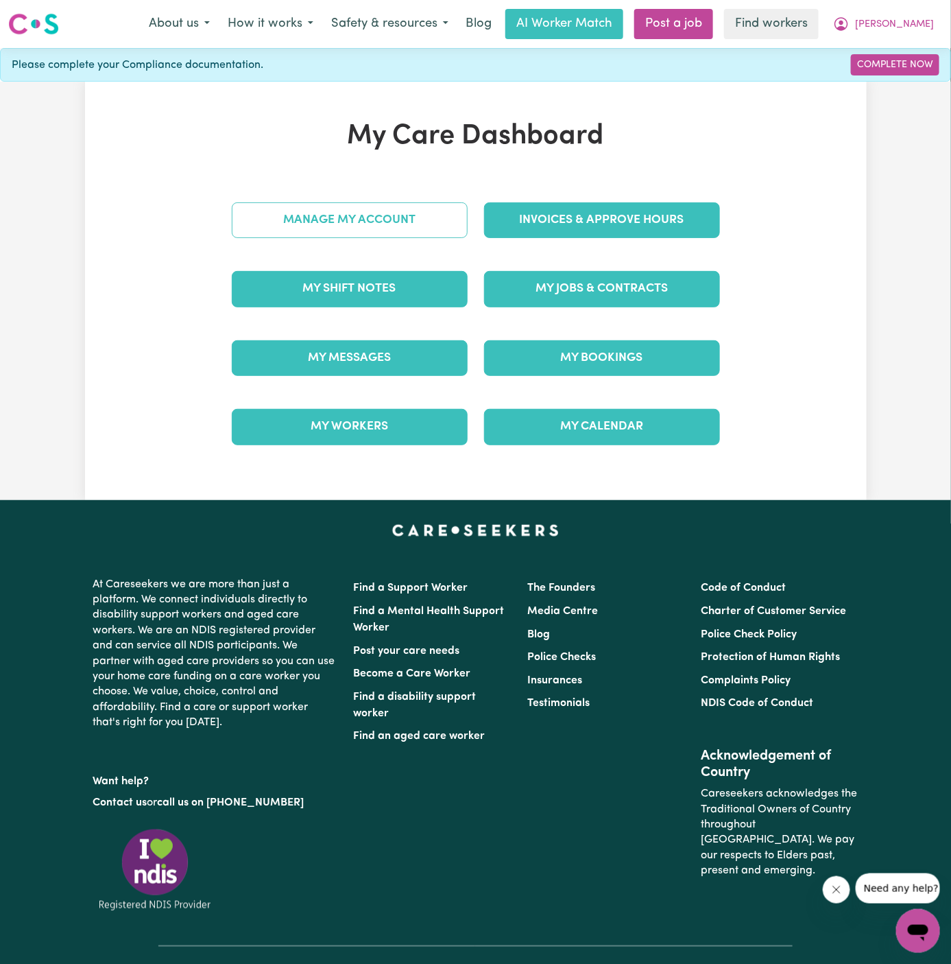
click at [436, 214] on link "Manage My Account" at bounding box center [350, 220] width 236 height 36
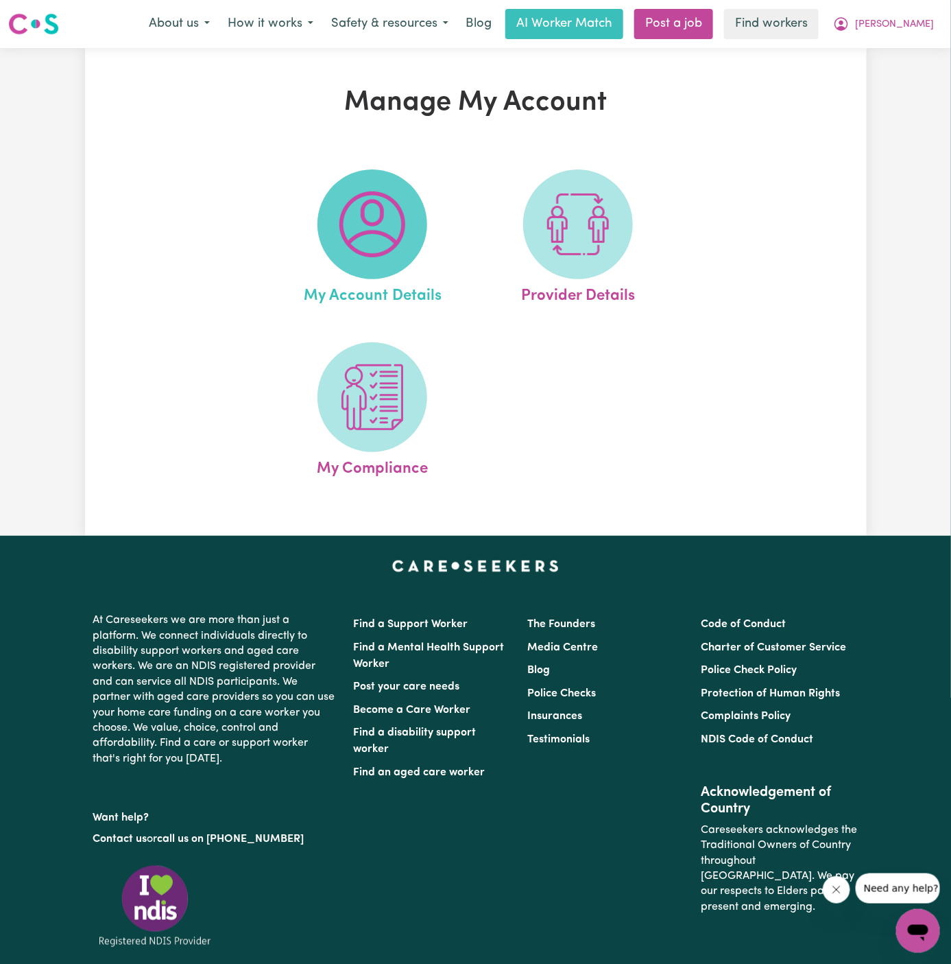
drag, startPoint x: 436, startPoint y: 214, endPoint x: 422, endPoint y: 221, distance: 16.0
click at [422, 221] on span at bounding box center [373, 224] width 110 height 110
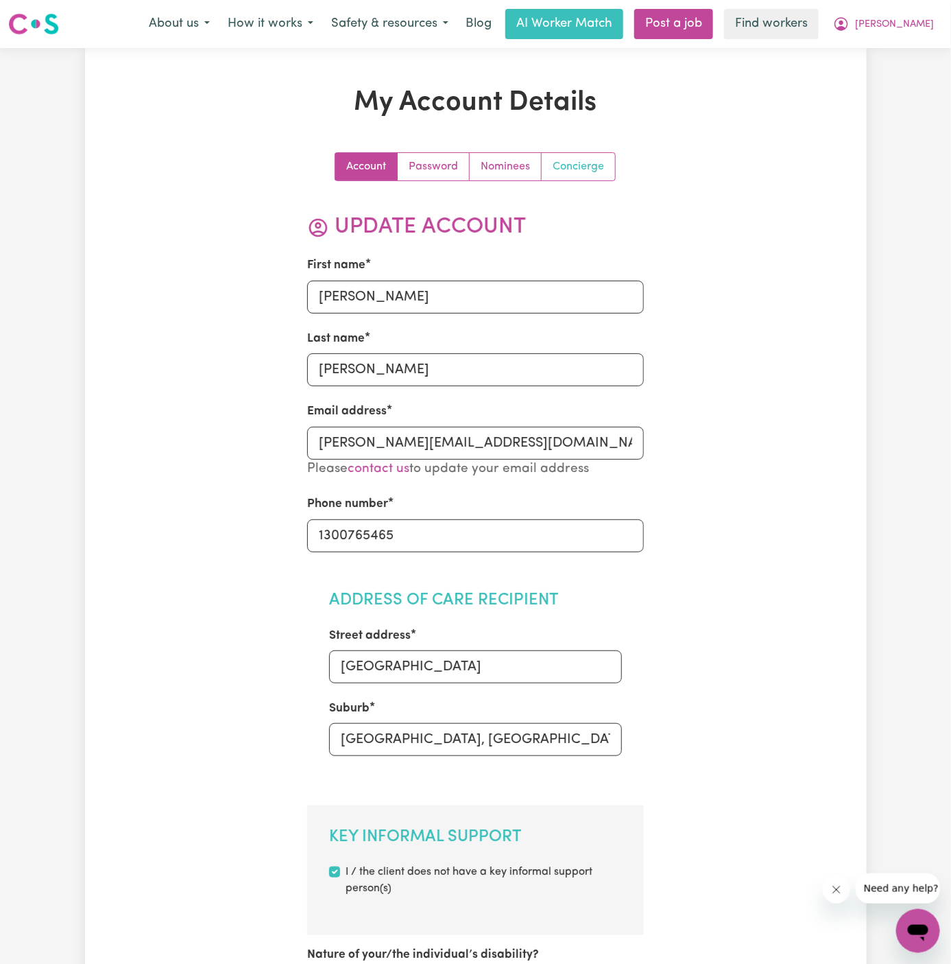
click at [564, 162] on link "Concierge" at bounding box center [578, 166] width 73 height 27
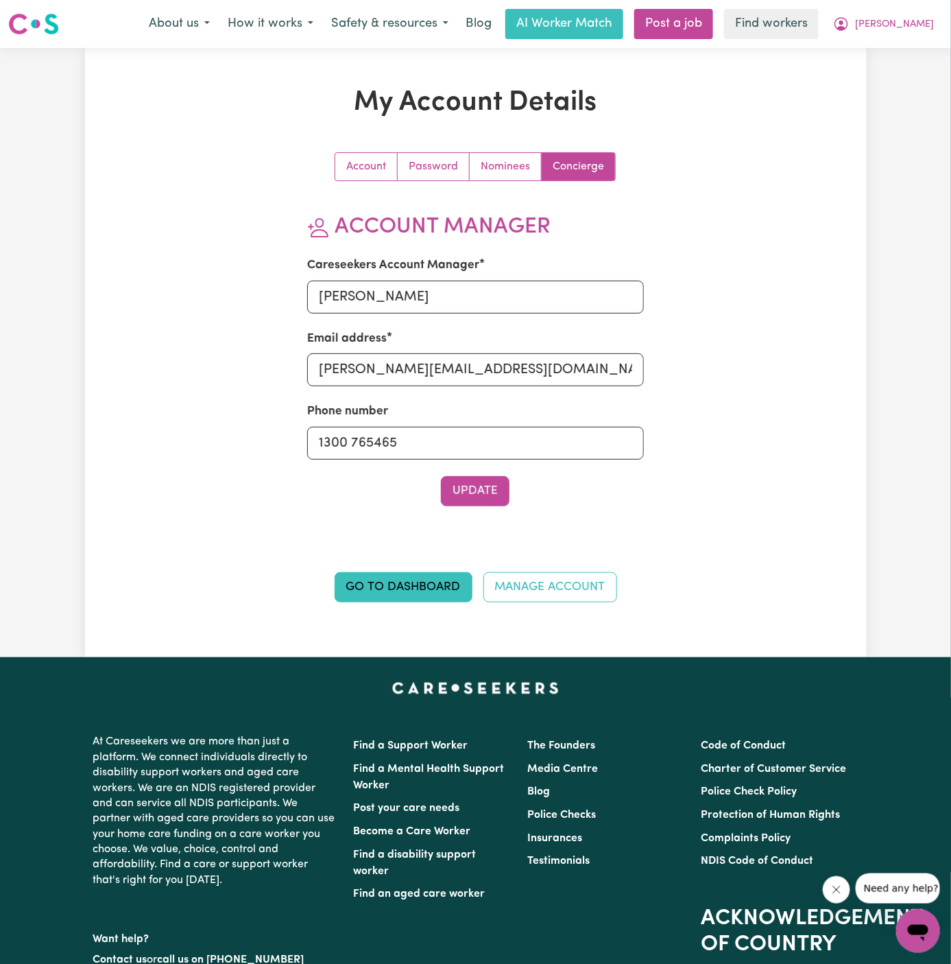
click at [687, 240] on div "Account Password Nominees Concierge Account Manager Careseekers Account Manager…" at bounding box center [476, 385] width 505 height 466
click at [925, 25] on span "[PERSON_NAME]" at bounding box center [894, 24] width 79 height 15
click at [918, 55] on link "My Dashboard" at bounding box center [888, 53] width 108 height 26
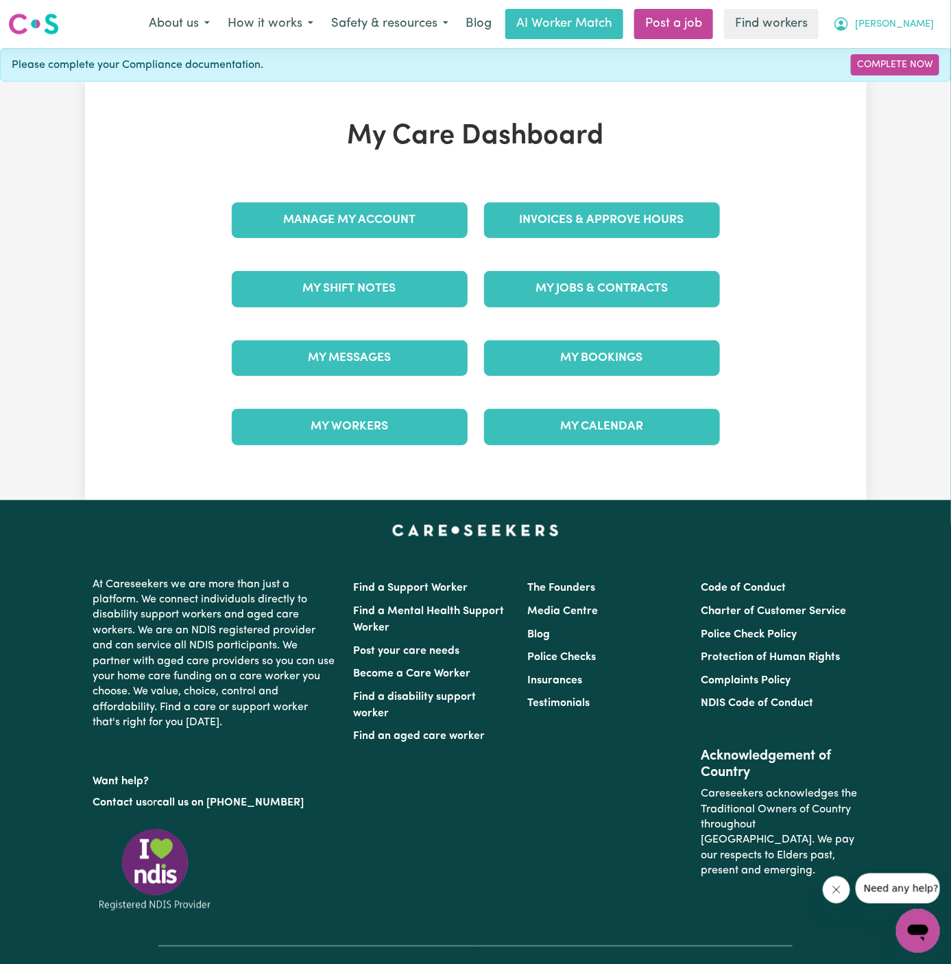
click at [916, 26] on span "[PERSON_NAME]" at bounding box center [894, 24] width 79 height 15
click at [897, 80] on link "Logout" at bounding box center [888, 79] width 108 height 26
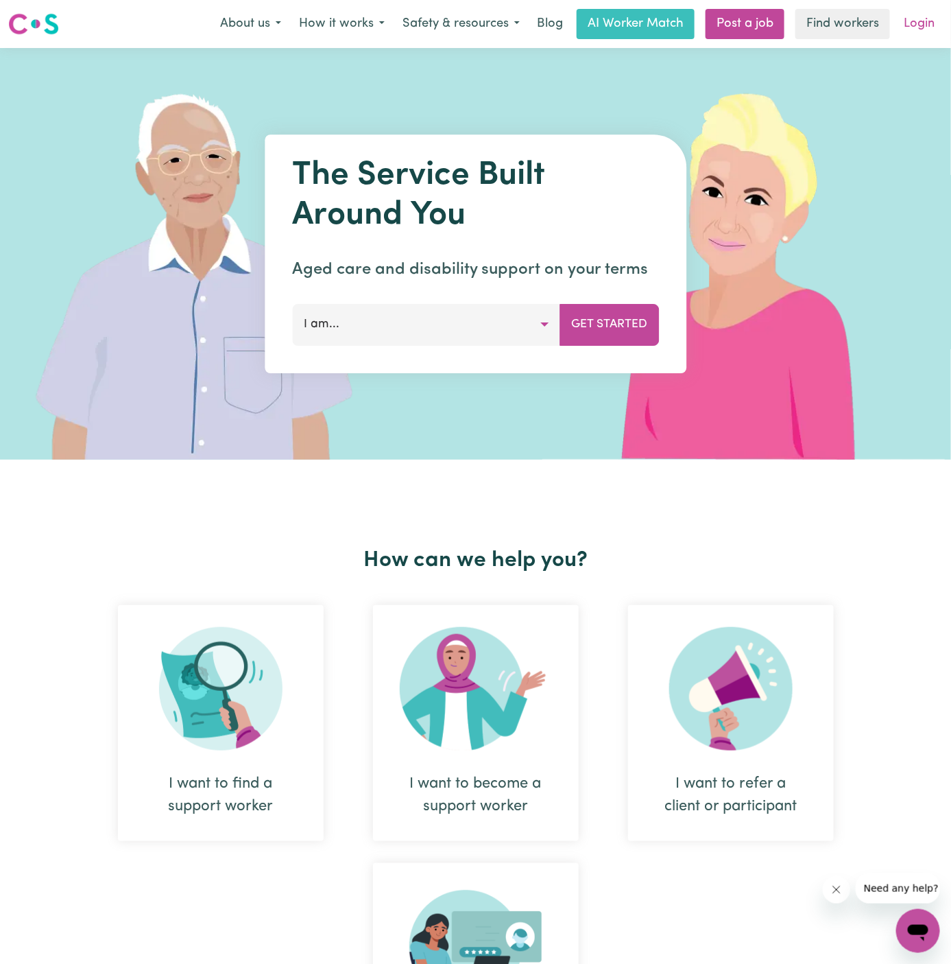
click at [918, 18] on link "Login" at bounding box center [919, 24] width 47 height 30
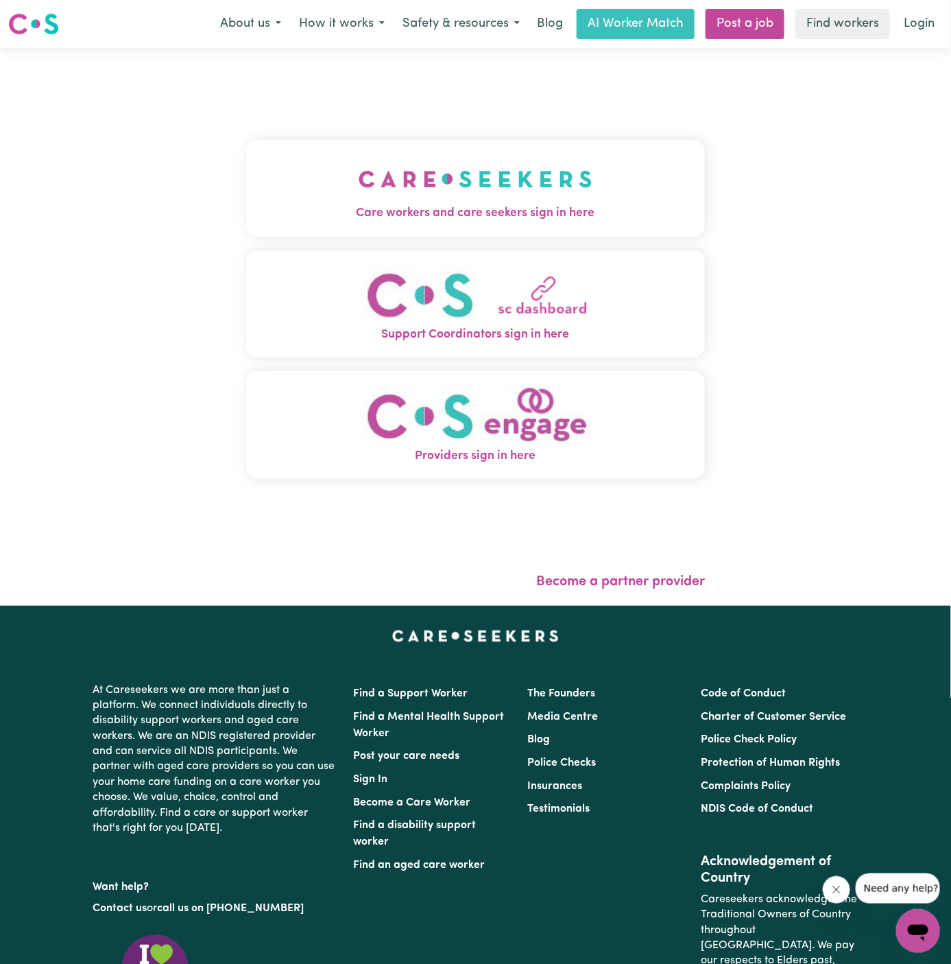
click at [431, 190] on img "Care workers and care seekers sign in here" at bounding box center [476, 179] width 234 height 51
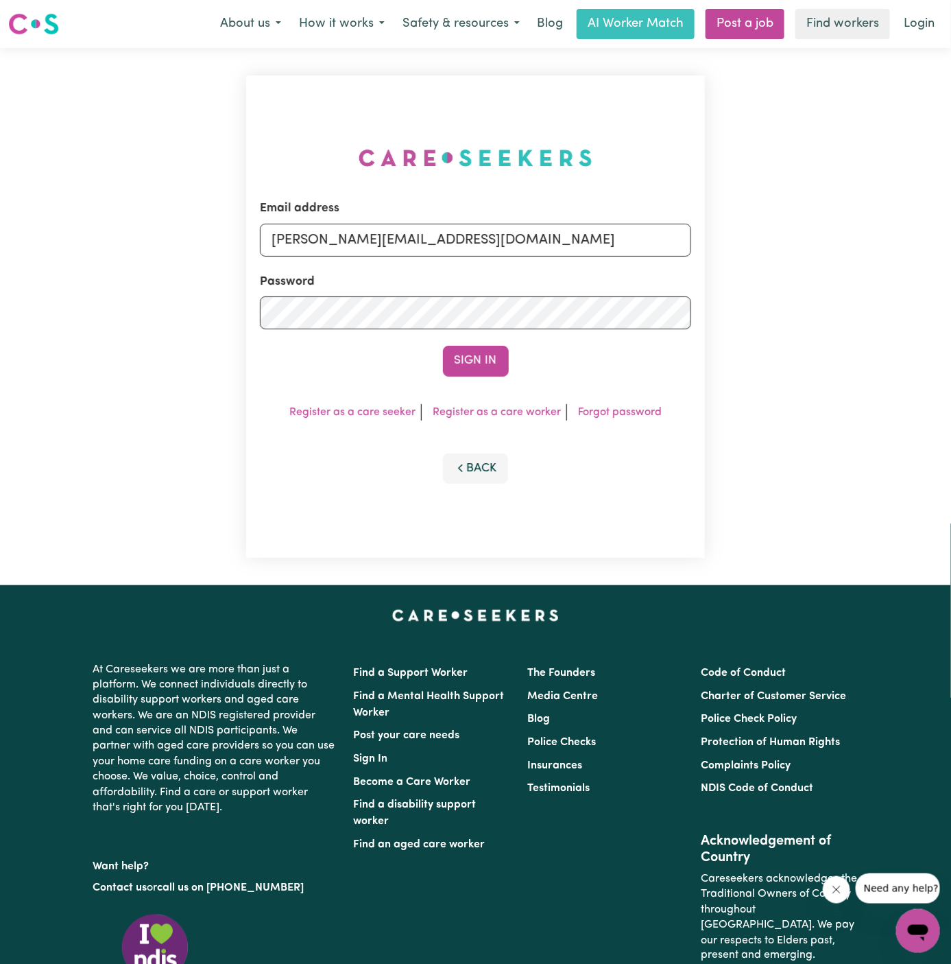
click at [527, 269] on form "Email address [PERSON_NAME][EMAIL_ADDRESS][DOMAIN_NAME] Password Sign In" at bounding box center [476, 288] width 432 height 176
click at [519, 241] on input "[PERSON_NAME][EMAIL_ADDRESS][DOMAIN_NAME]" at bounding box center [476, 240] width 432 height 33
drag, startPoint x: 344, startPoint y: 241, endPoint x: 831, endPoint y: 239, distance: 487.0
click at [831, 239] on div "Email address [EMAIL_ADDRESS][DOMAIN_NAME] Password Sign In Register as a care …" at bounding box center [475, 316] width 951 height 537
click at [443, 346] on button "Sign In" at bounding box center [476, 361] width 66 height 30
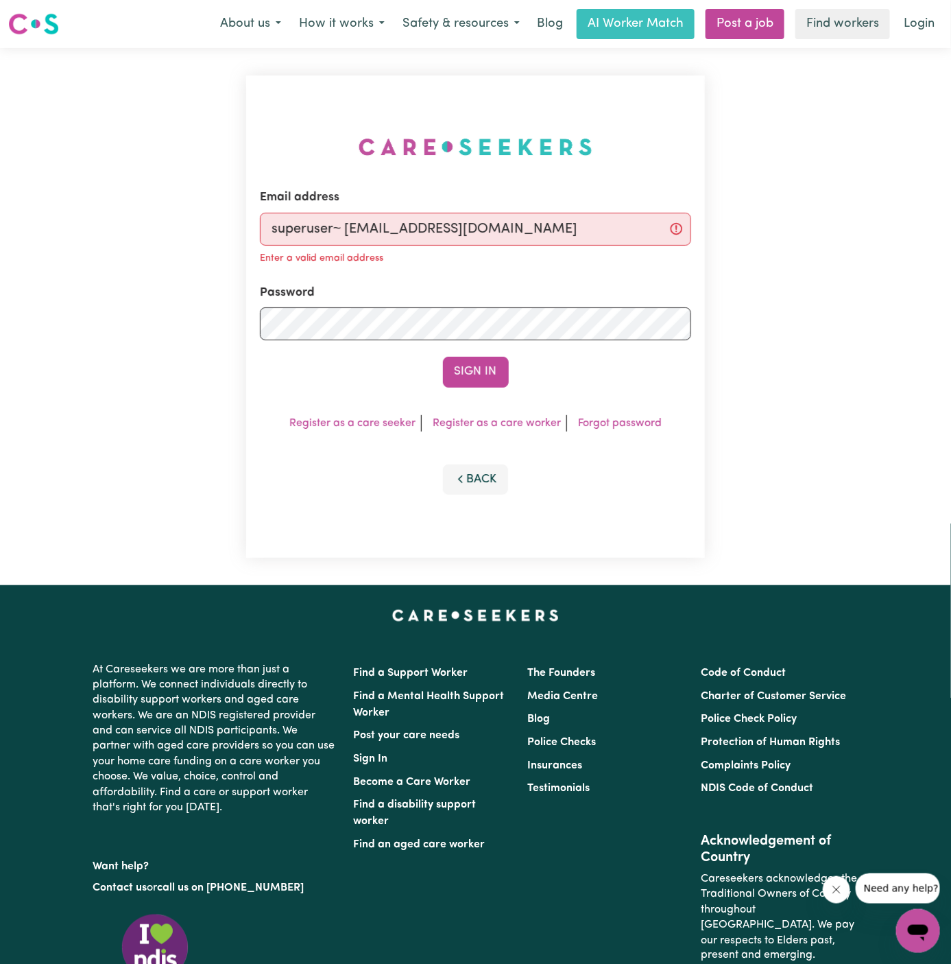
drag, startPoint x: 481, startPoint y: 225, endPoint x: 412, endPoint y: 220, distance: 68.8
click at [412, 220] on input "superuser~ [EMAIL_ADDRESS][DOMAIN_NAME]" at bounding box center [476, 229] width 432 height 33
click at [343, 230] on input "superuser~ [EMAIL_ADDRESS][DOMAIN_NAME]" at bounding box center [476, 229] width 432 height 33
click at [349, 230] on input "superuser~ [EMAIL_ADDRESS][DOMAIN_NAME]" at bounding box center [476, 229] width 432 height 33
type input "superuser~[EMAIL_ADDRESS][DOMAIN_NAME]"
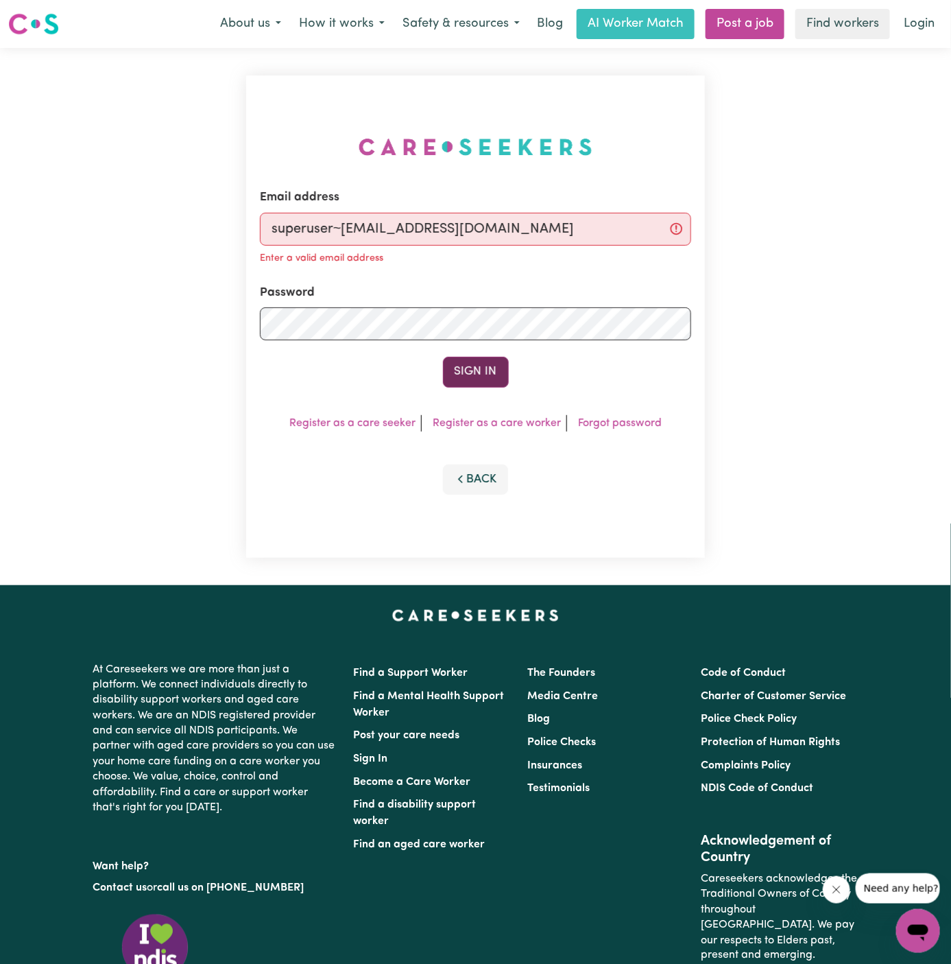
click at [496, 368] on button "Sign In" at bounding box center [476, 372] width 66 height 30
